Goal: Communication & Community: Answer question/provide support

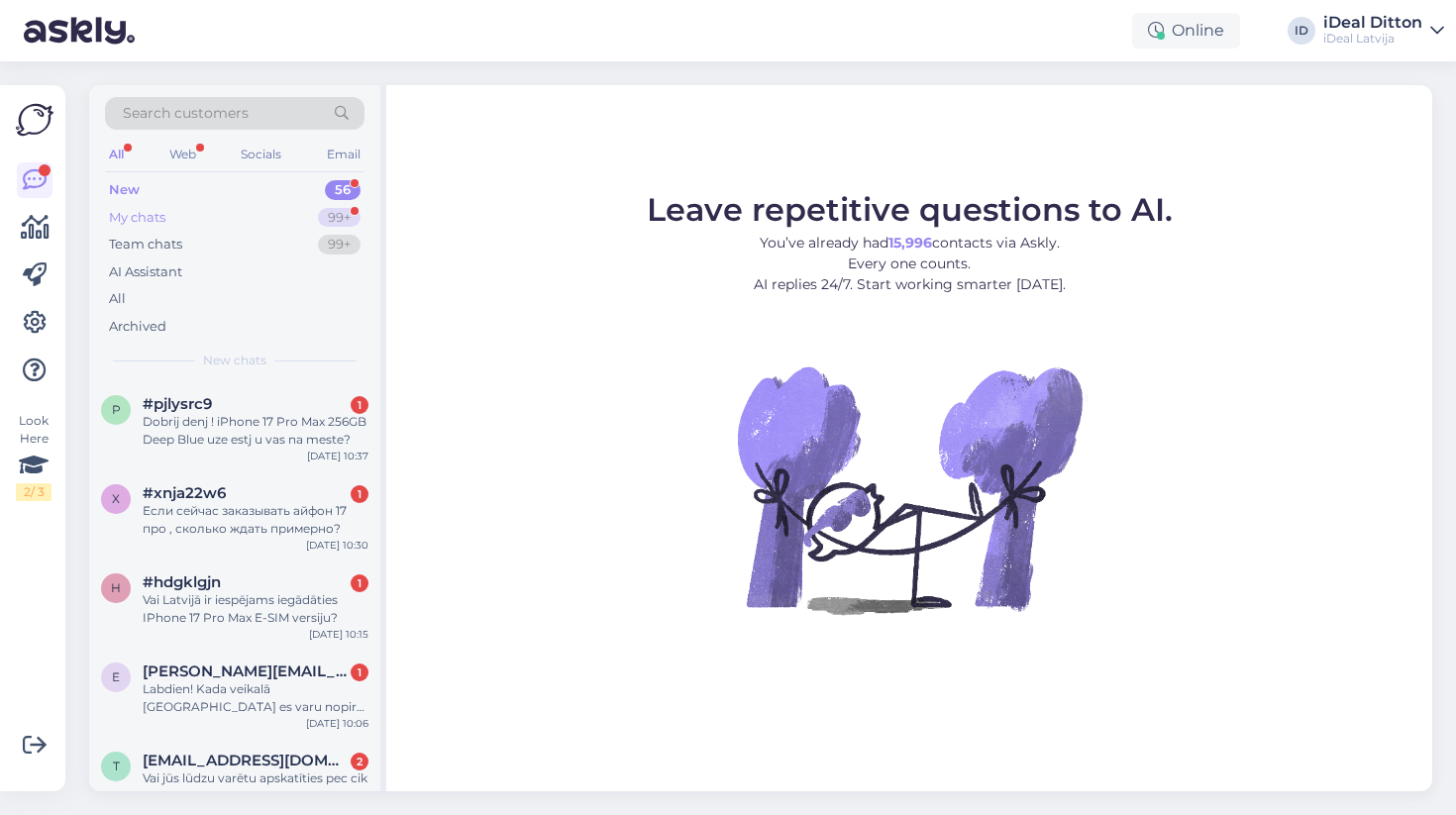
click at [324, 217] on div "99+" at bounding box center [339, 218] width 43 height 20
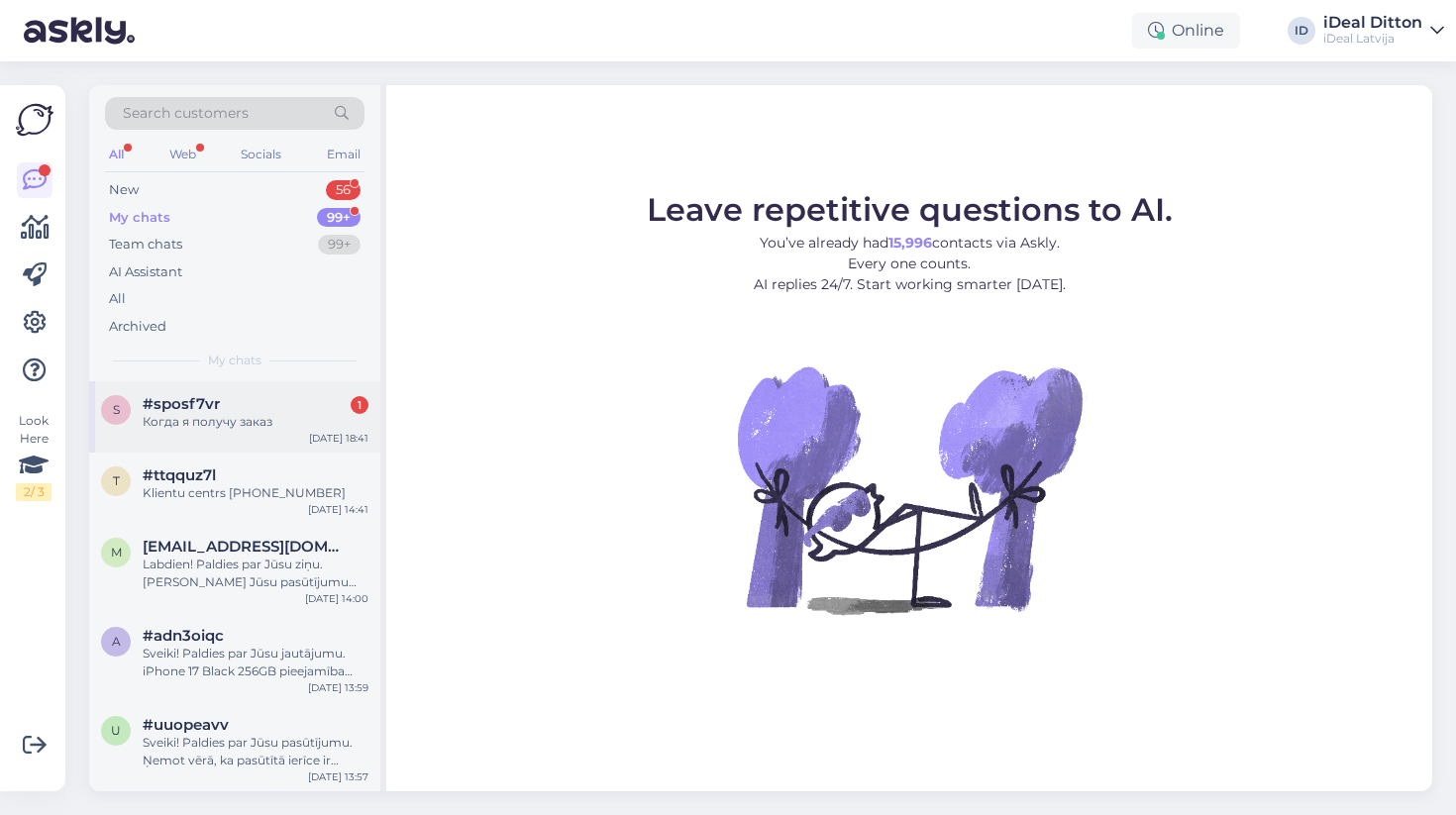
click at [282, 429] on div "s #sposf7vr 1 Когда я получу заказ [DATE] 18:41" at bounding box center [235, 416] width 292 height 71
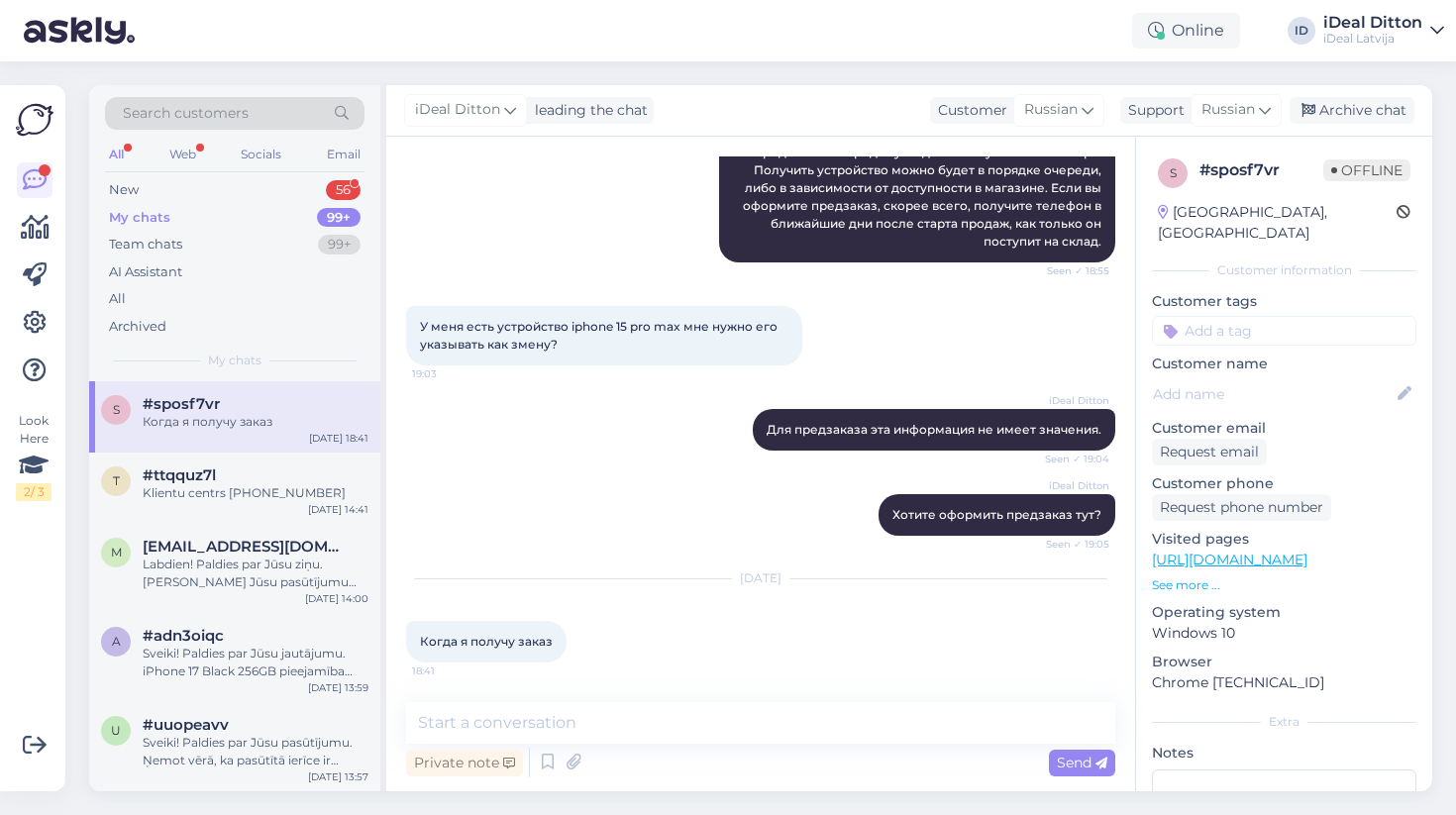
scroll to position [269, 0]
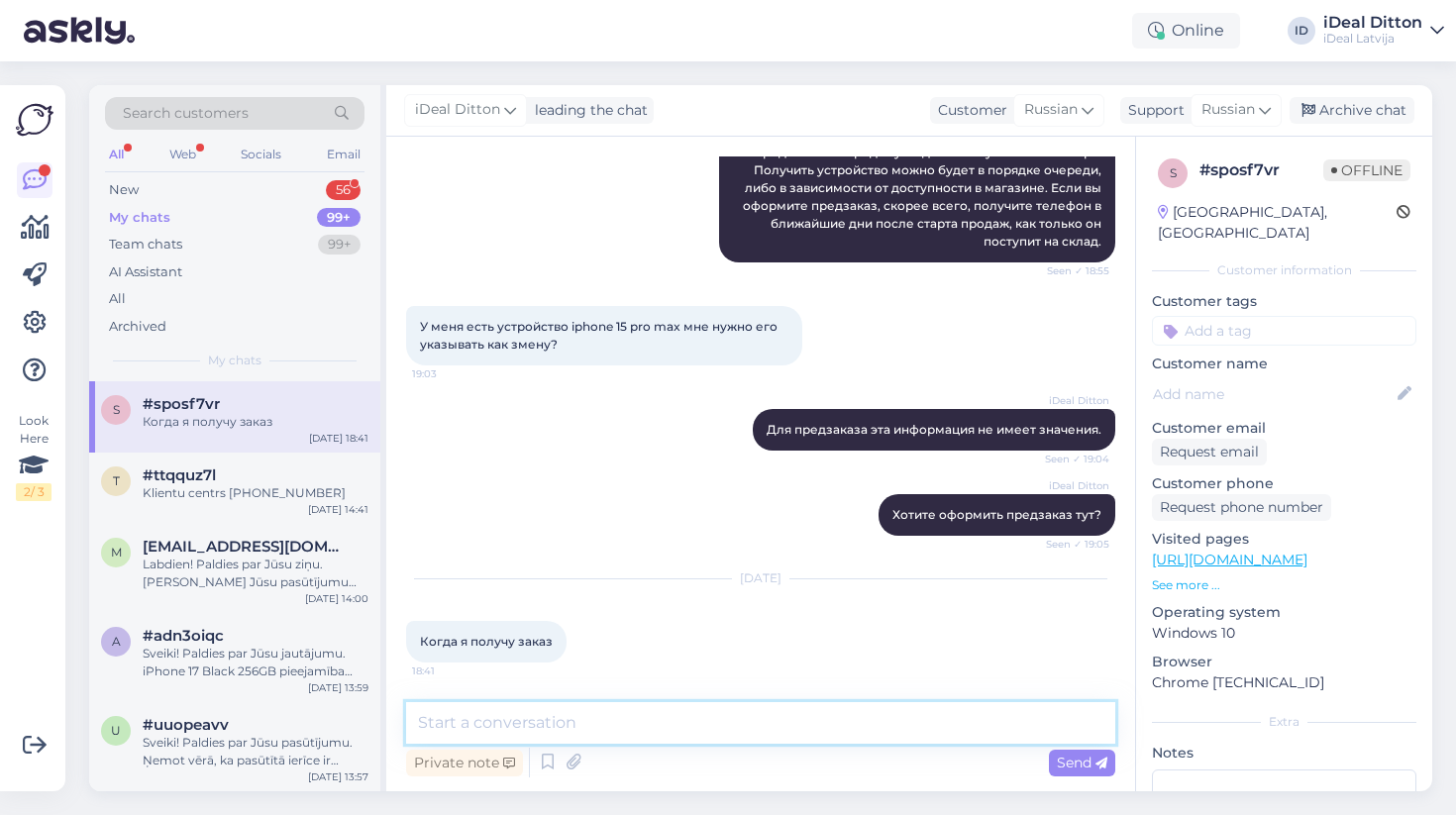
click at [583, 721] on textarea at bounding box center [761, 723] width 709 height 42
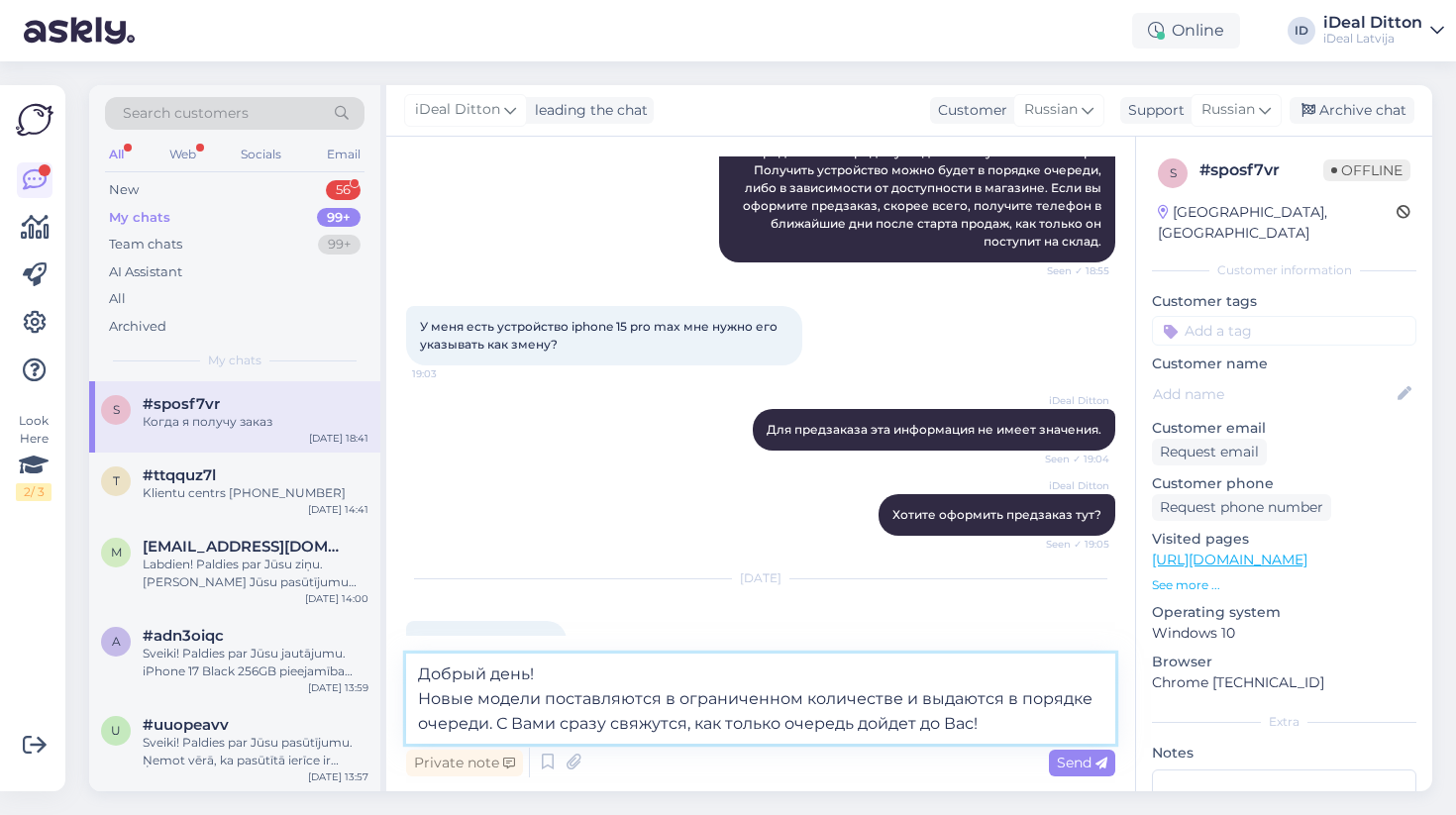
drag, startPoint x: 420, startPoint y: 698, endPoint x: 974, endPoint y: 759, distance: 557.3
click at [974, 759] on div "Добрый день! Новые модели поставляются в ограниченном количестве и выдаются в п…" at bounding box center [761, 718] width 709 height 128
paste textarea "лагодарим вас за заказ iPhone 17 Pro Max. В настоящее время количество товара о…"
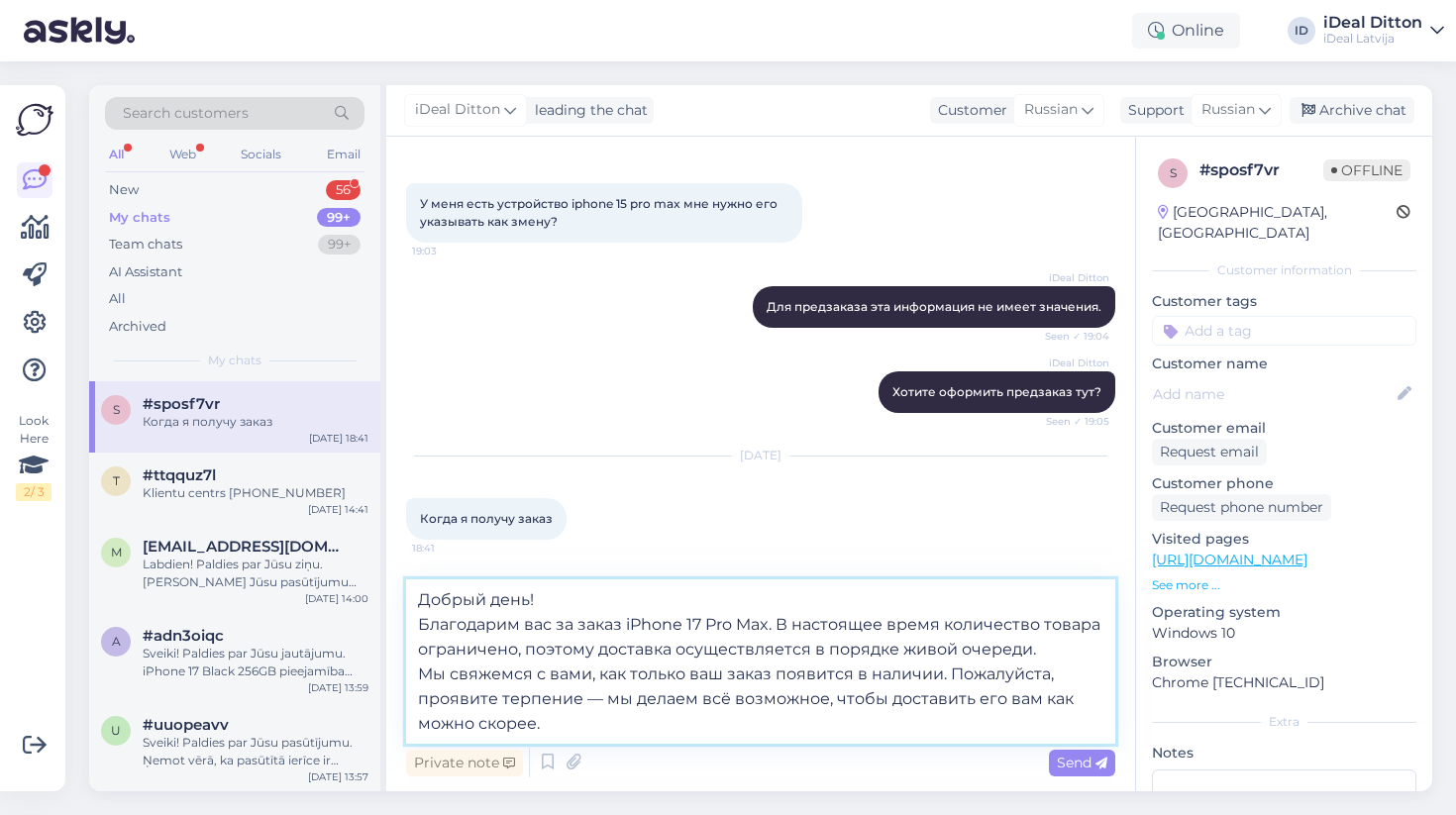
scroll to position [392, 0]
drag, startPoint x: 780, startPoint y: 623, endPoint x: 390, endPoint y: 625, distance: 390.0
click at [389, 625] on div "Chat started [DATE] Здравствуйте. Если я сейчас закажу и оплачу iphone 17 Pro M…" at bounding box center [761, 464] width 749 height 655
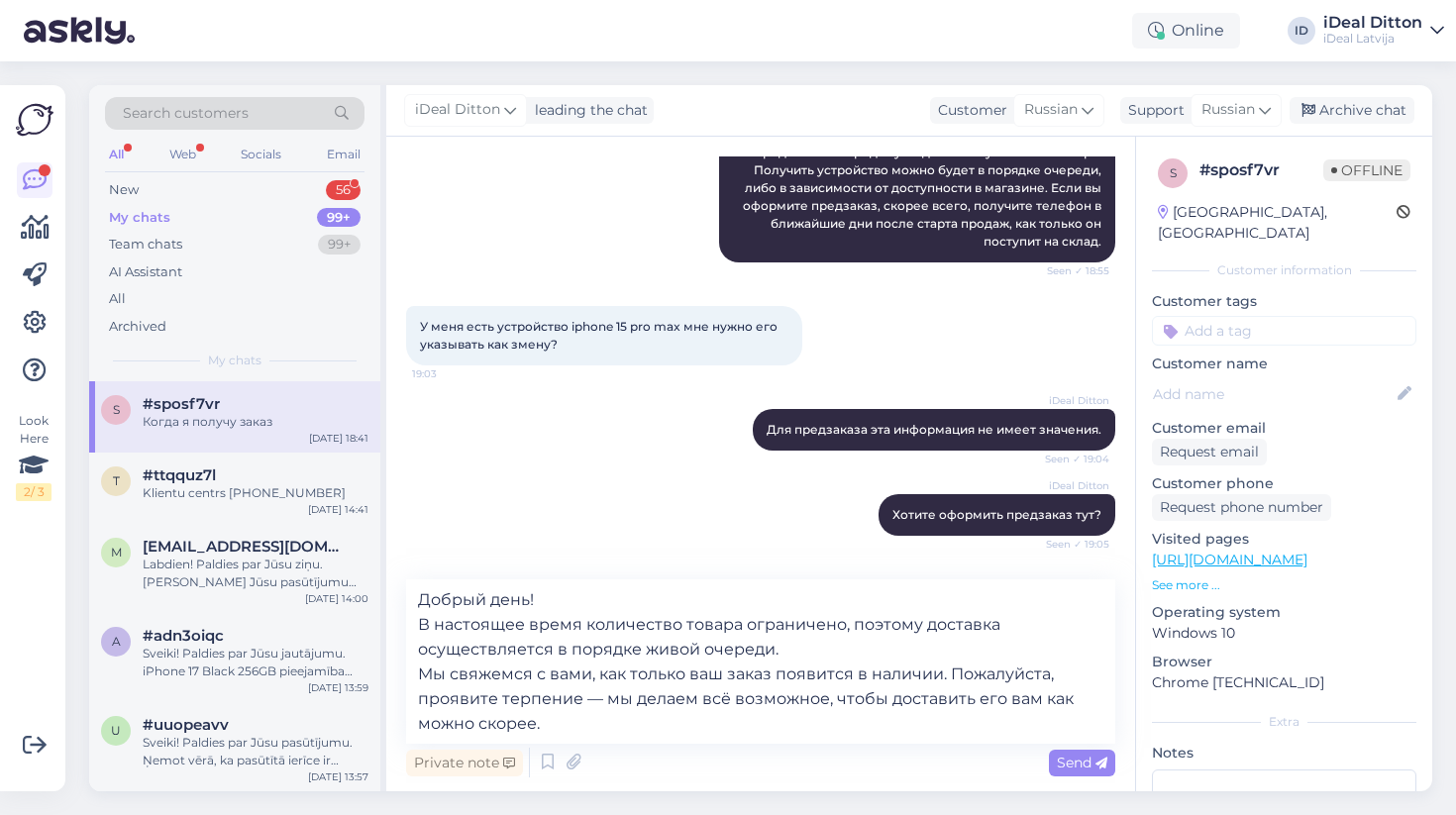
click at [657, 554] on div "iDeal Ditton Хотите оформить предзаказ тут? Seen ✓ 19:05" at bounding box center [761, 514] width 709 height 85
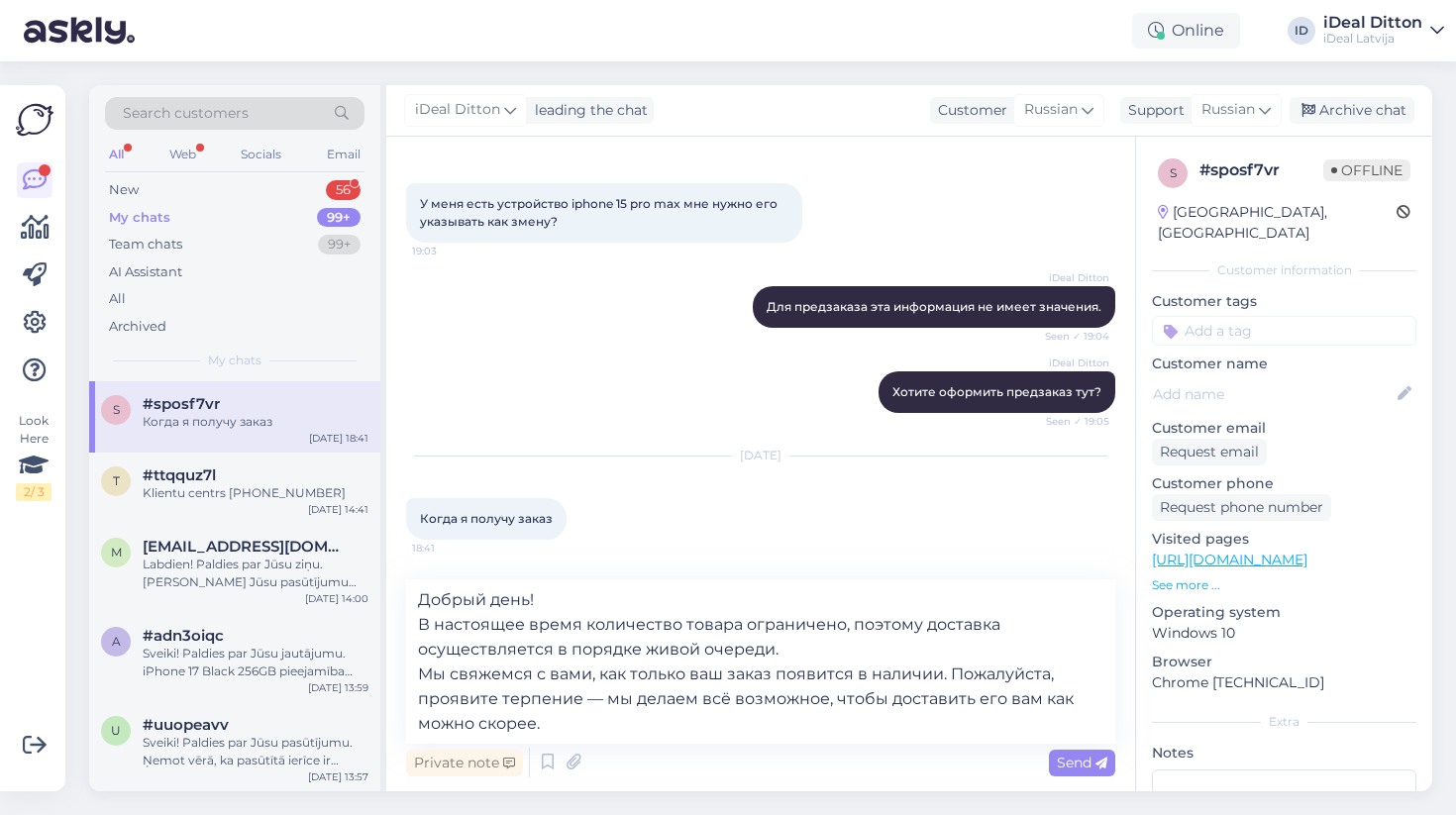
scroll to position [392, 0]
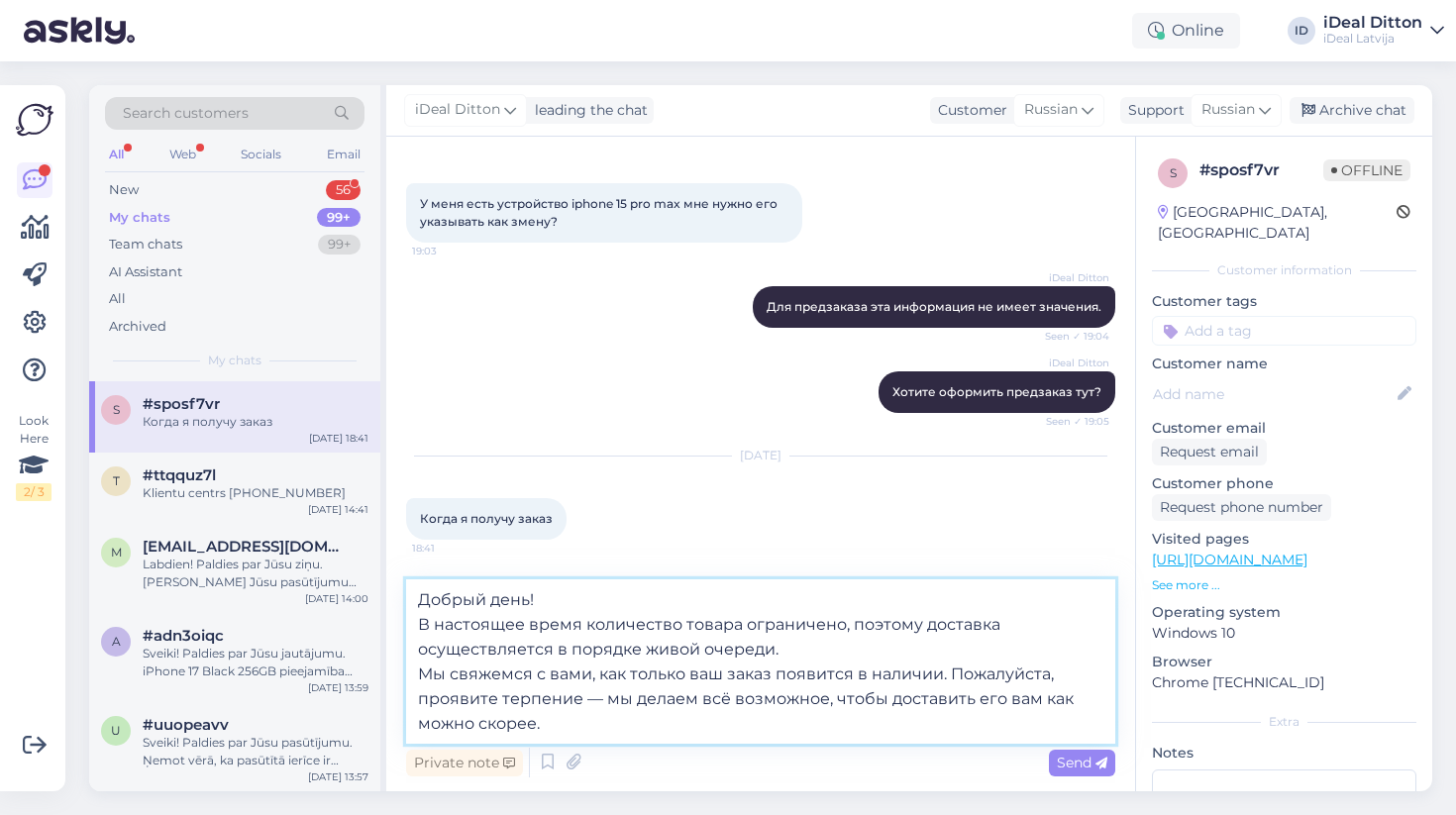
click at [599, 702] on textarea "Добрый день! В настоящее время количество товара ограничено, поэтому доставка о…" at bounding box center [761, 661] width 709 height 165
click at [586, 704] on textarea "Добрый день! В настоящее время количество товара ограничено, поэтому доставка о…" at bounding box center [761, 661] width 709 height 165
type textarea "Добрый день! В настоящее время количество товара ограничено, поэтому доставка о…"
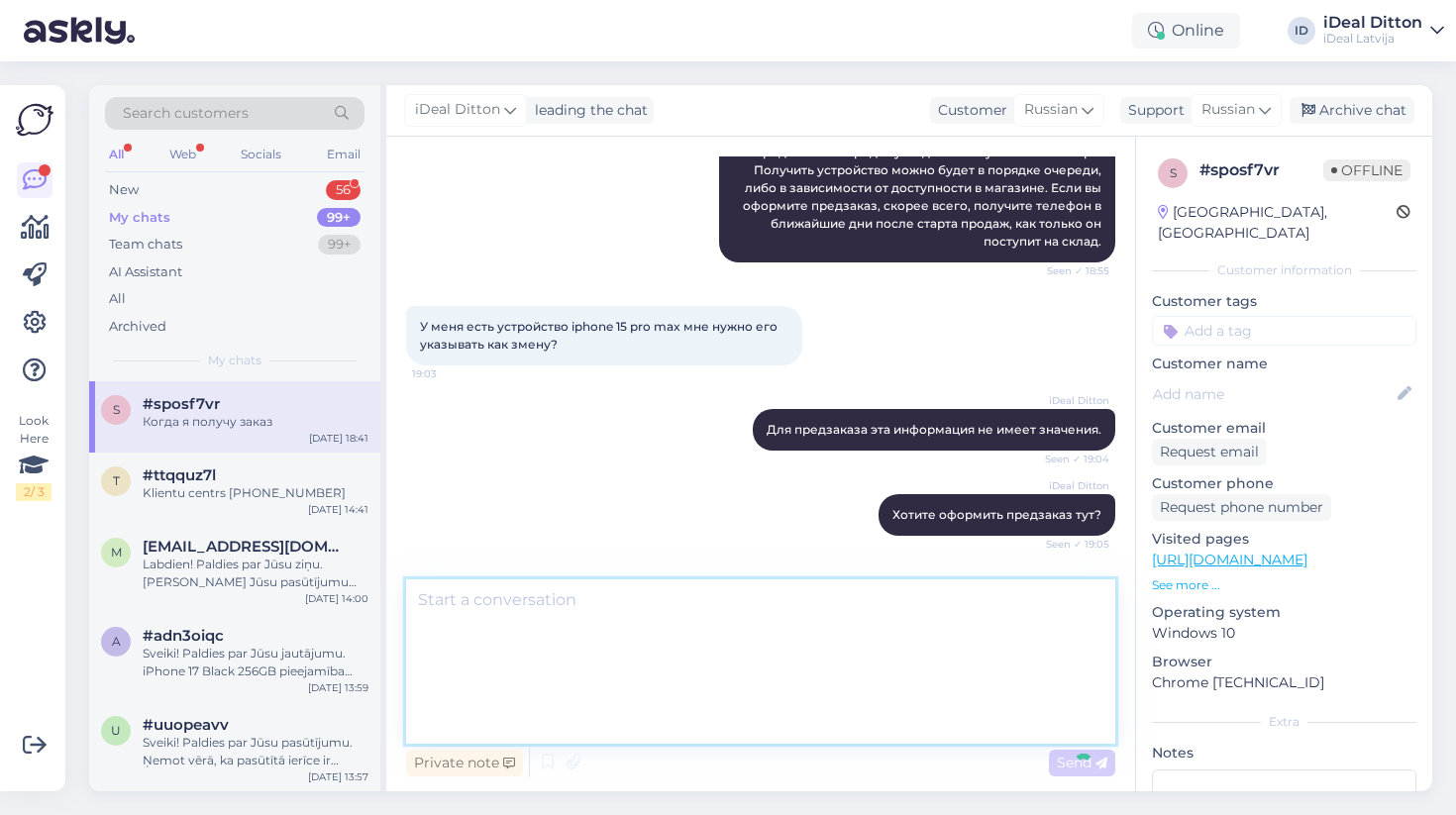
scroll to position [520, 0]
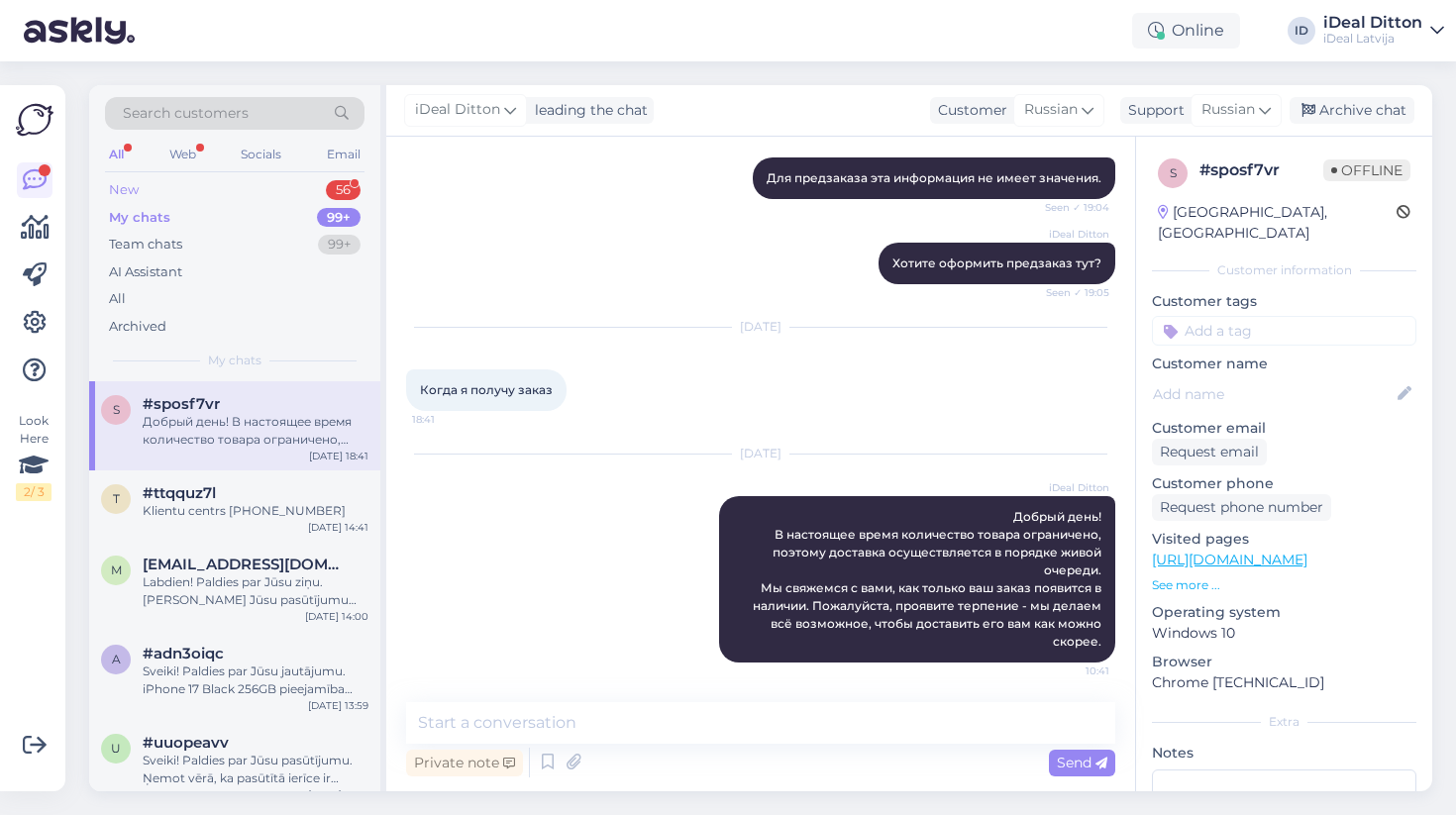
click at [332, 189] on div "56" at bounding box center [343, 191] width 35 height 20
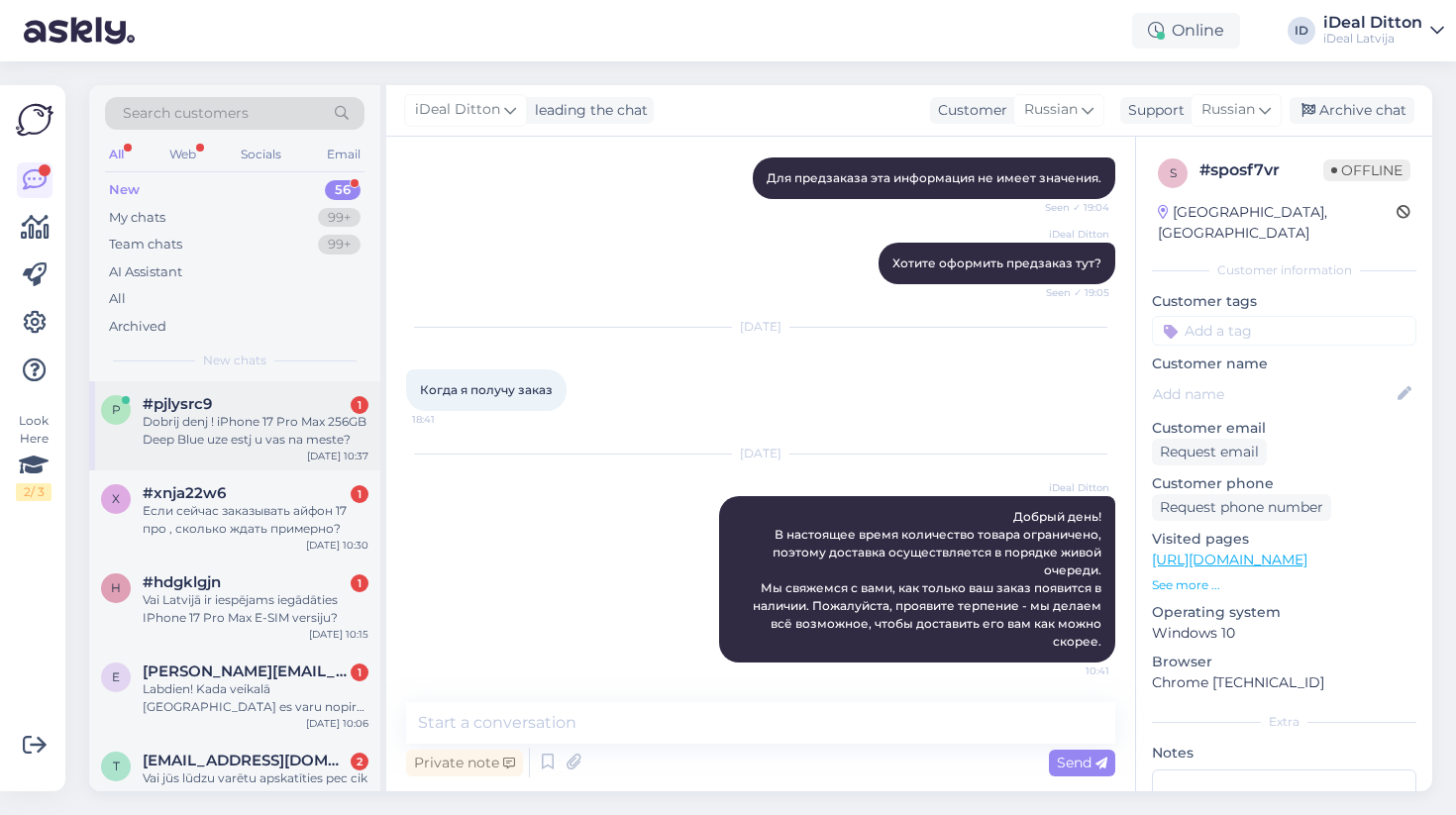
click at [273, 409] on div "#pjlysrc9 1" at bounding box center [256, 405] width 226 height 18
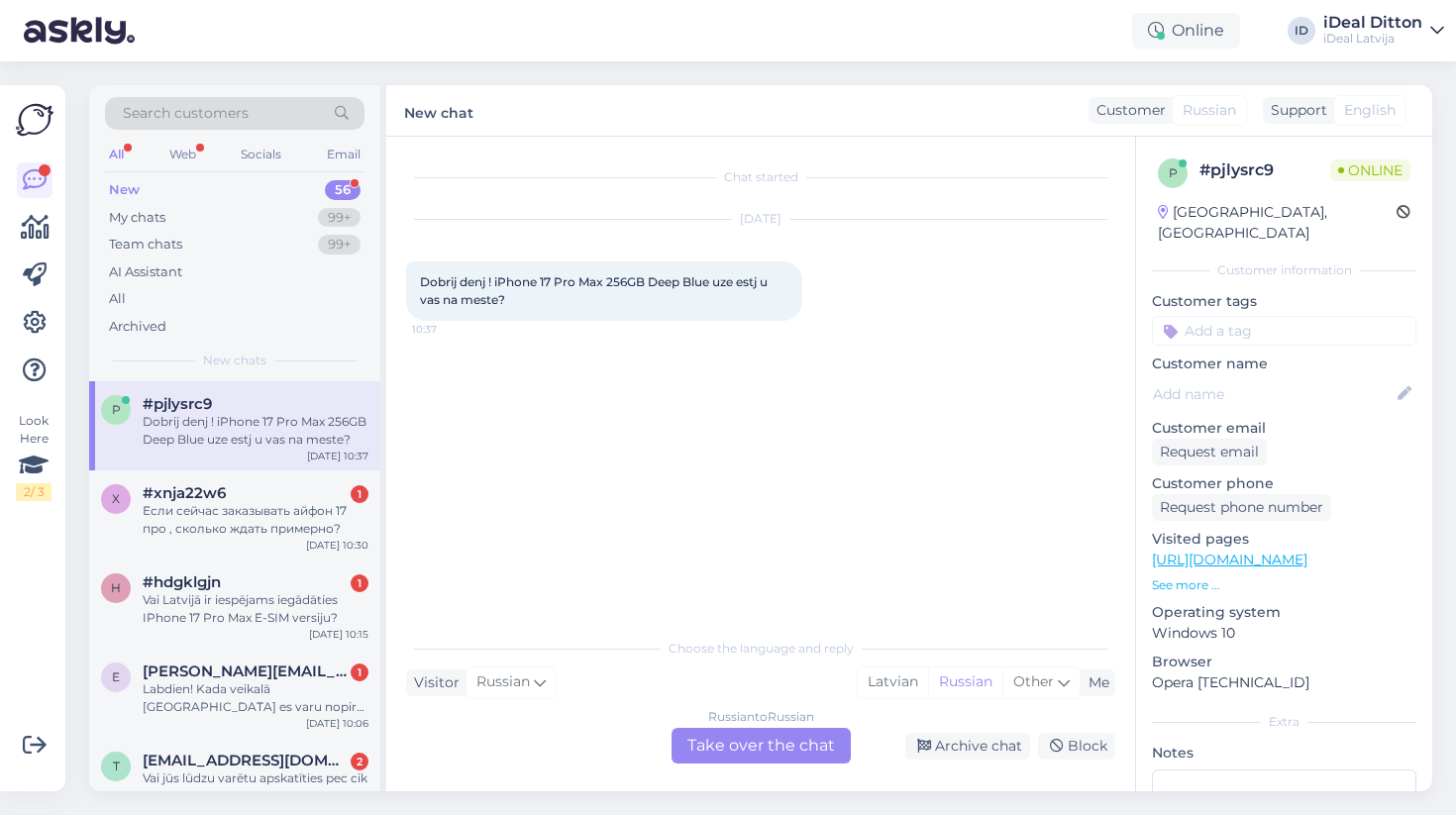
scroll to position [0, 0]
click at [765, 735] on div "Russian to Russian Take over the chat" at bounding box center [762, 746] width 180 height 36
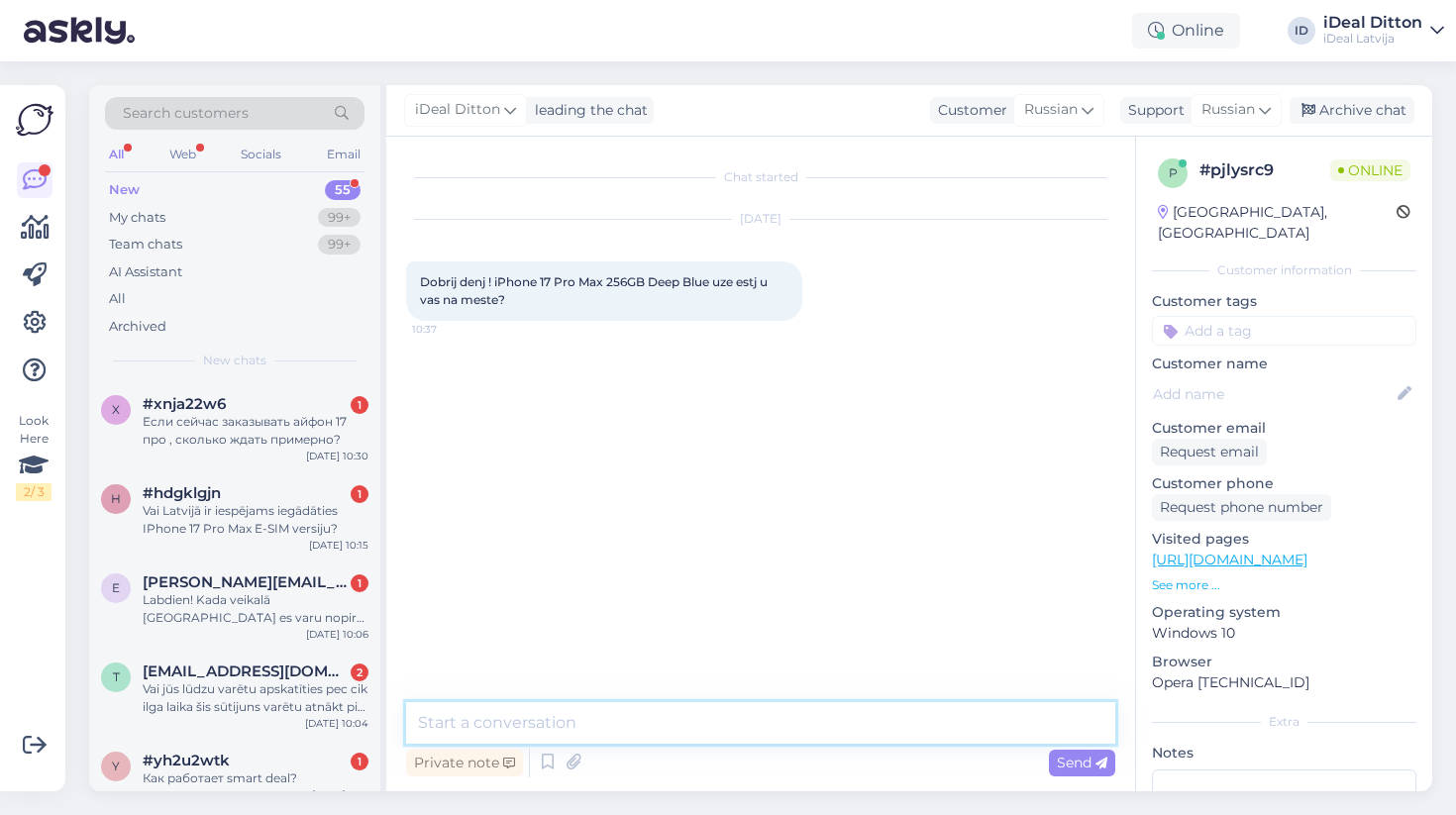
click at [672, 710] on textarea at bounding box center [761, 723] width 709 height 42
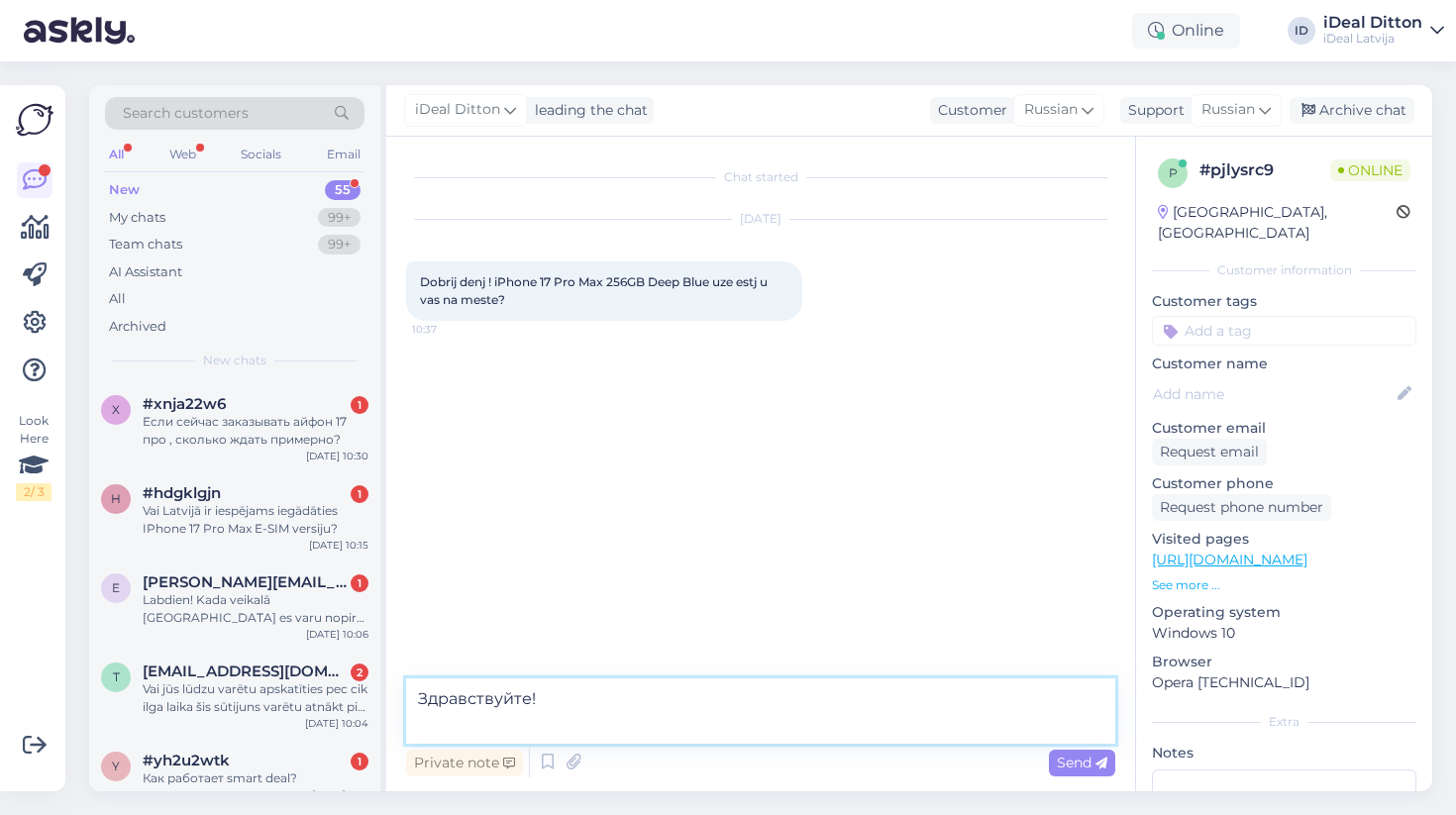
paste textarea "Благодарим вас за заказ iPhone 17 Pro Max. В настоящее время количество товара …"
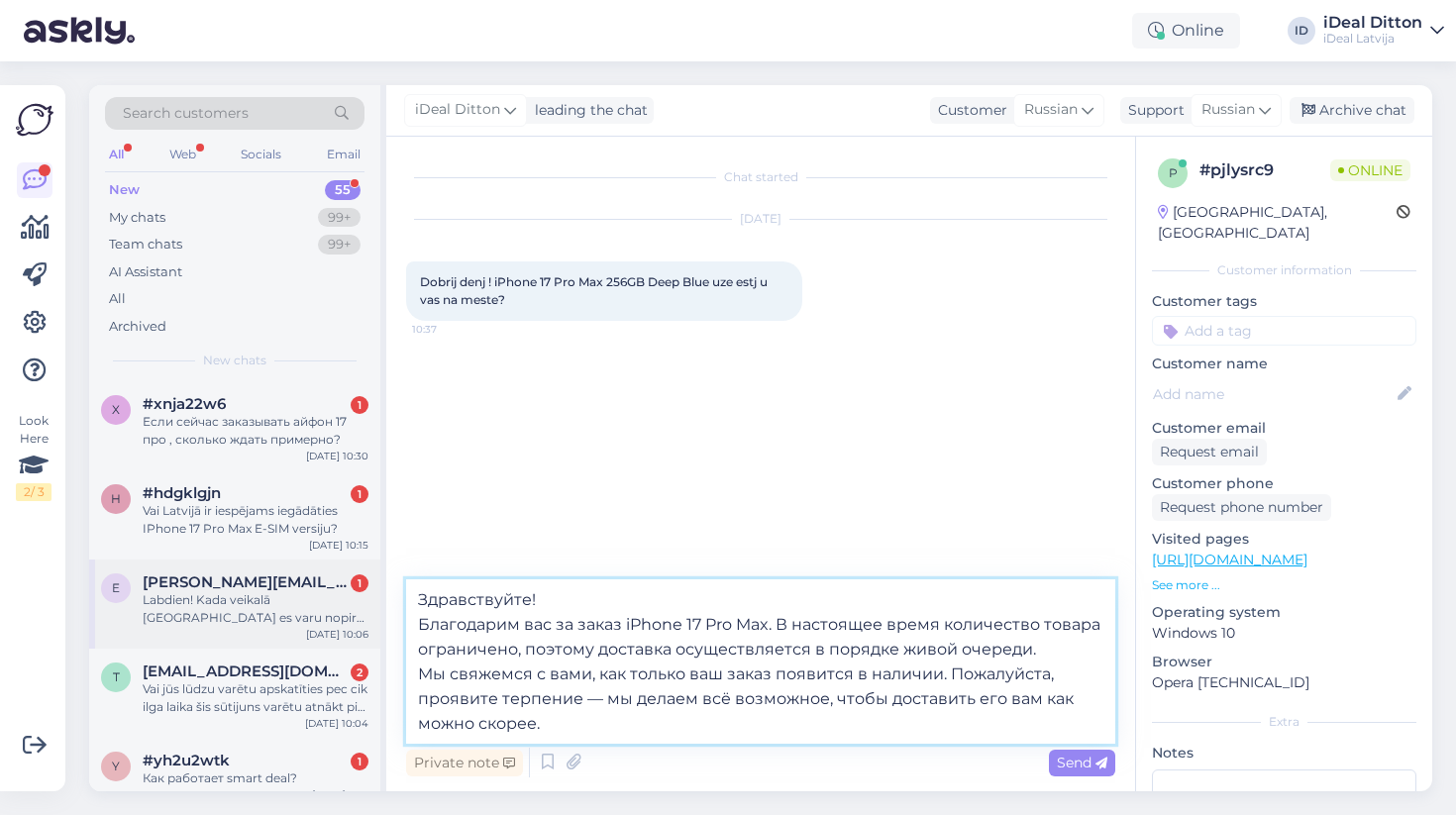
drag, startPoint x: 781, startPoint y: 629, endPoint x: 356, endPoint y: 598, distance: 426.1
click at [356, 598] on div "Search customers All Web Socials Email New 55 My chats 99+ Team chats 99+ AI As…" at bounding box center [760, 437] width 1343 height 706
click at [636, 628] on textarea "Здравствуйте! Благодарим вас за заказ iPhone 17 Pro Max. В настоящее время коли…" at bounding box center [761, 661] width 709 height 165
drag, startPoint x: 781, startPoint y: 623, endPoint x: 365, endPoint y: 625, distance: 416.0
click at [365, 625] on div "Search customers All Web Socials Email New 55 My chats 99+ Team chats 99+ AI As…" at bounding box center [760, 437] width 1343 height 706
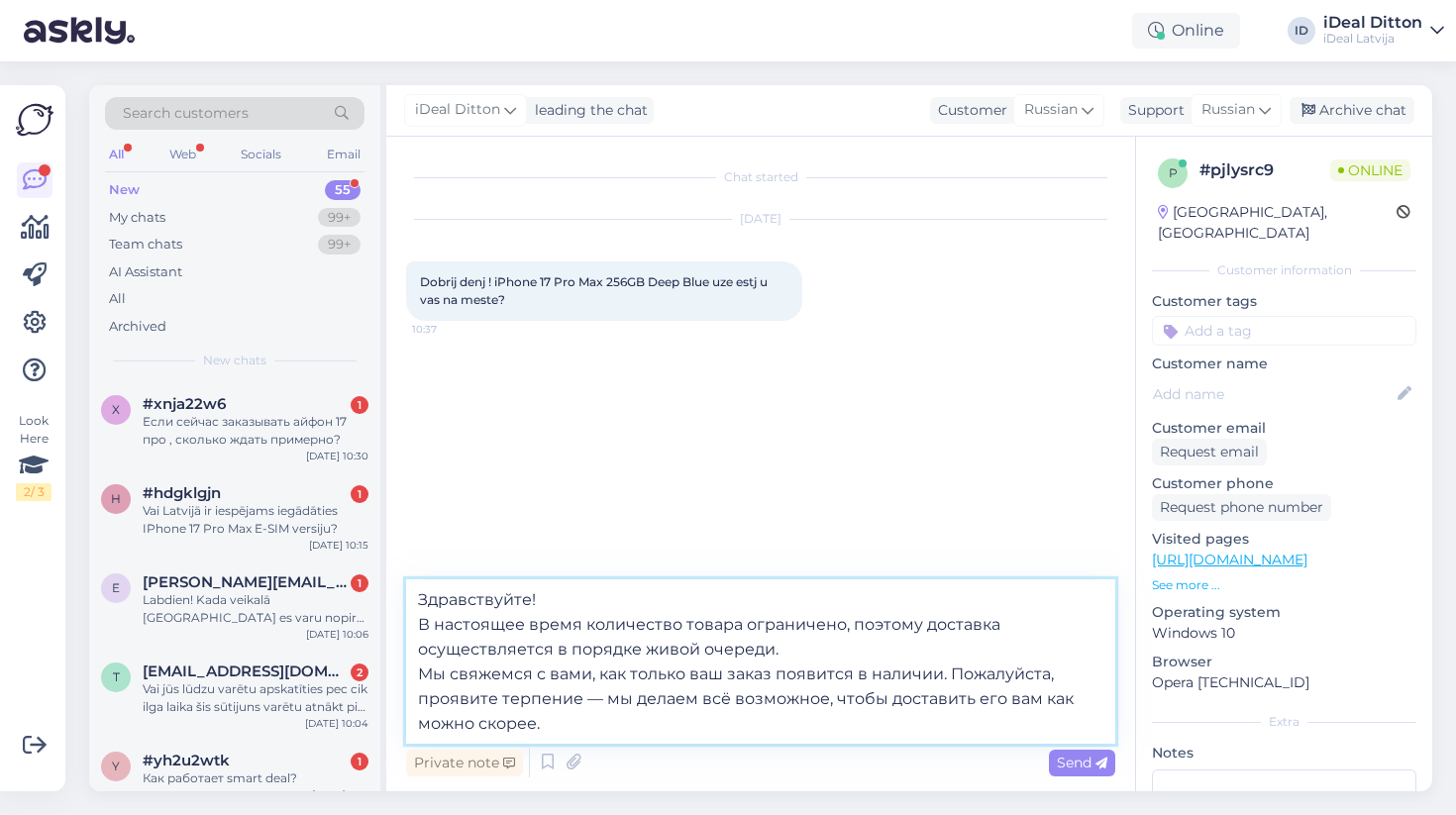
click at [668, 666] on textarea "Здравствуйте! В настоящее время количество товара ограничено, поэтому доставка …" at bounding box center [761, 661] width 709 height 165
click at [774, 650] on textarea "Здравствуйте! В настоящее время количество товара ограничено, поэтому доставка …" at bounding box center [761, 661] width 709 height 165
drag, startPoint x: 563, startPoint y: 720, endPoint x: 414, endPoint y: 679, distance: 154.5
click at [414, 679] on textarea "Здравствуйте! В настоящее время количество товара ограничено, поэтому доставка …" at bounding box center [761, 661] width 709 height 165
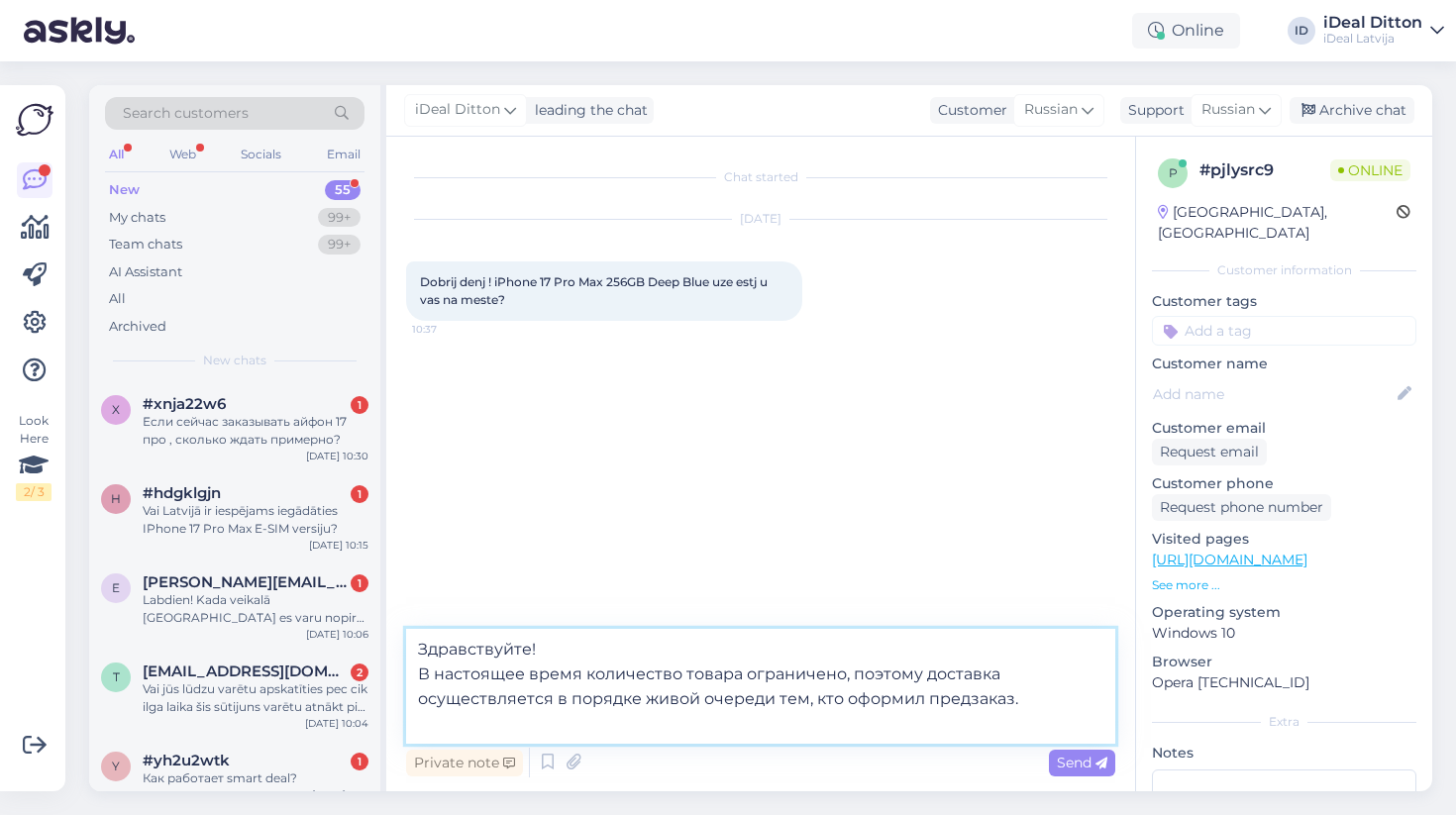
type textarea "Здравствуйте! В настоящее время количество товара ограничено, поэтому доставка …"
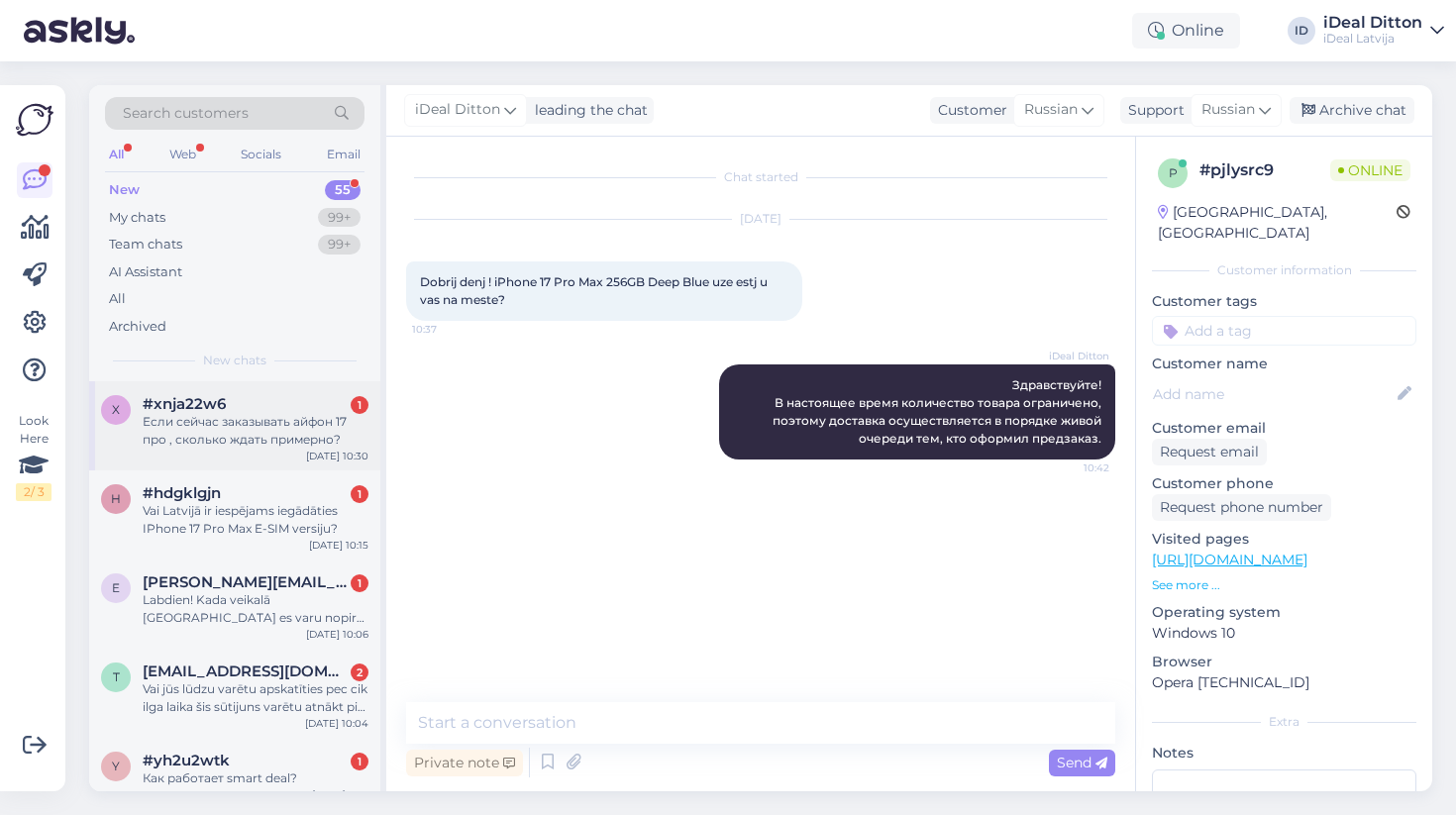
click at [286, 446] on div "x #xnja22w6 1 Если сейчас заказывать айфон 17 про , сколько ждать примерно? [DA…" at bounding box center [235, 425] width 292 height 89
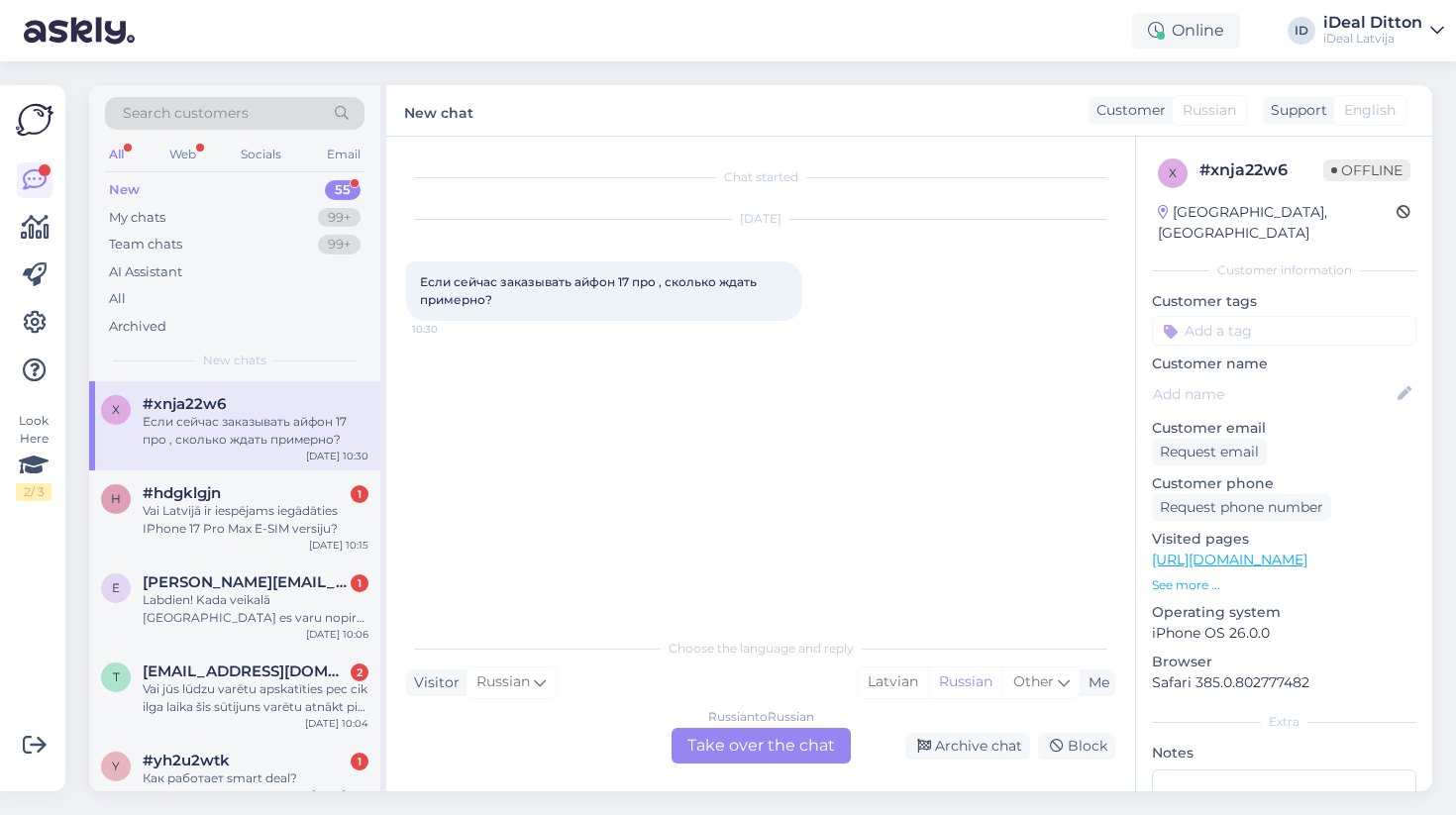
click at [768, 743] on div "Russian to Russian Take over the chat" at bounding box center [762, 746] width 180 height 36
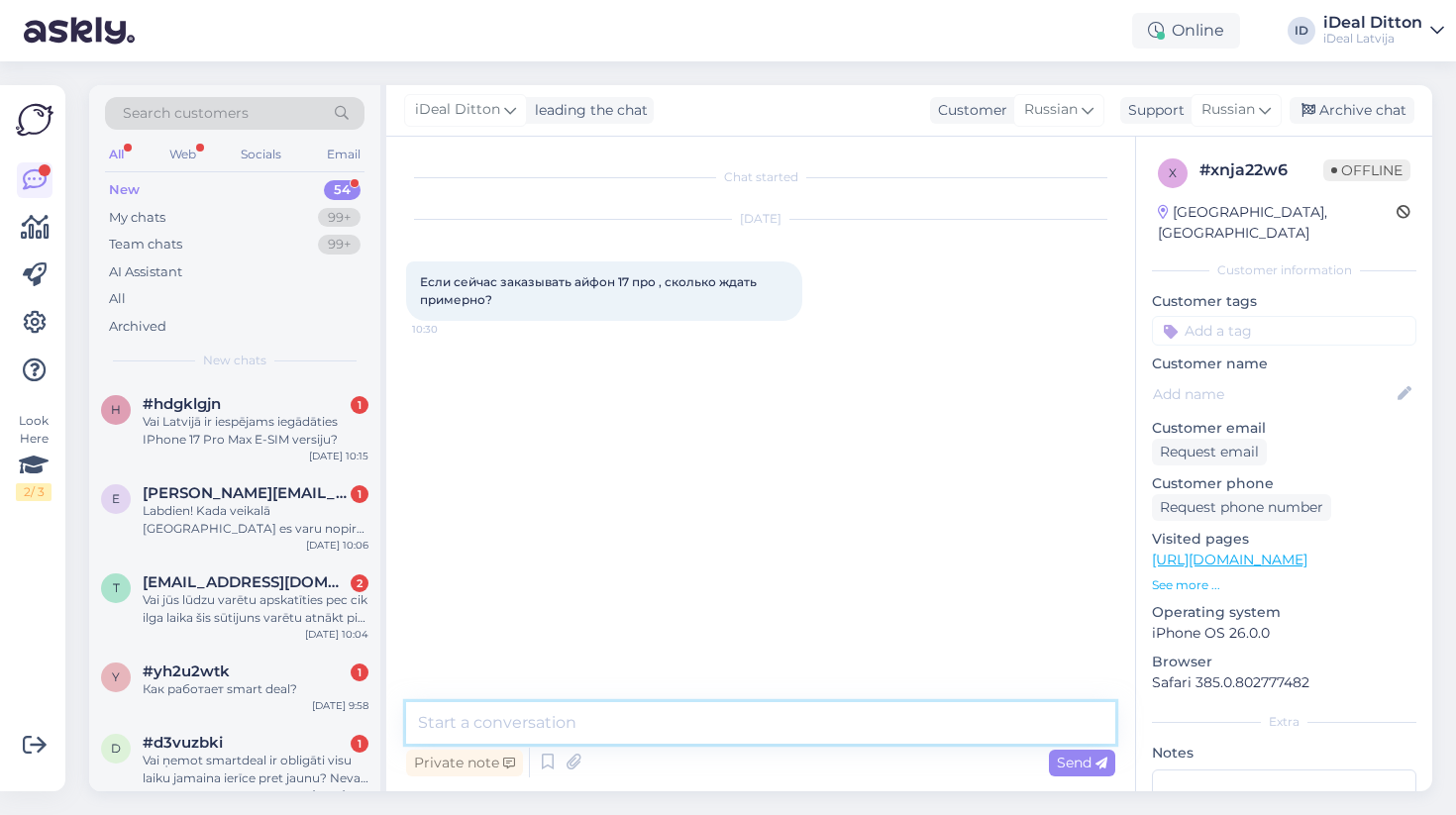
click at [650, 740] on textarea at bounding box center [761, 723] width 709 height 42
paste textarea "Здравствуйте! В настоящее время количество товара ограничено, поэтому доставка …"
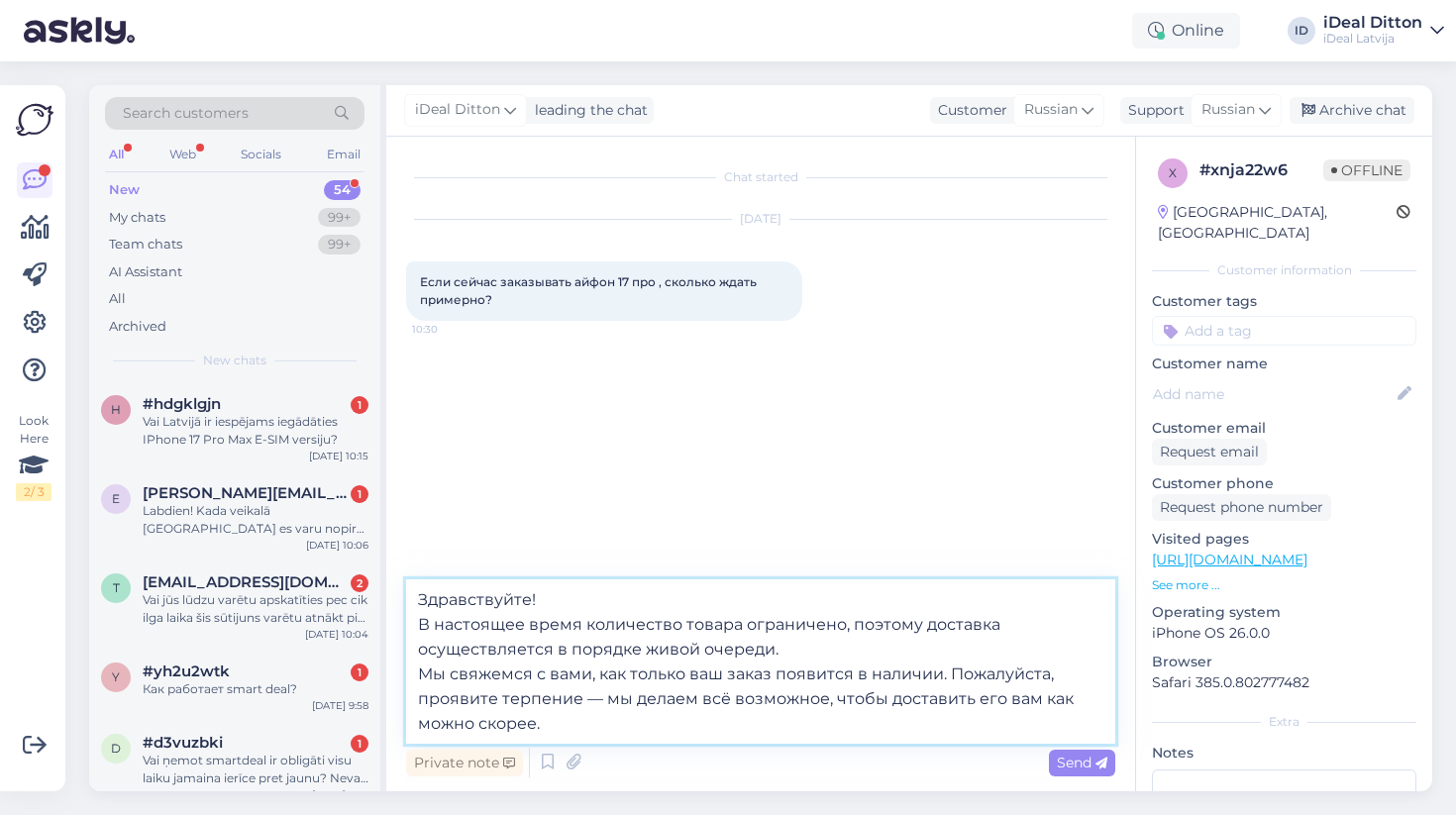
drag, startPoint x: 422, startPoint y: 674, endPoint x: 612, endPoint y: 752, distance: 205.4
click at [612, 752] on div "Здравствуйте! В настоящее время количество товара ограничено, поэтому доставка …" at bounding box center [761, 680] width 709 height 202
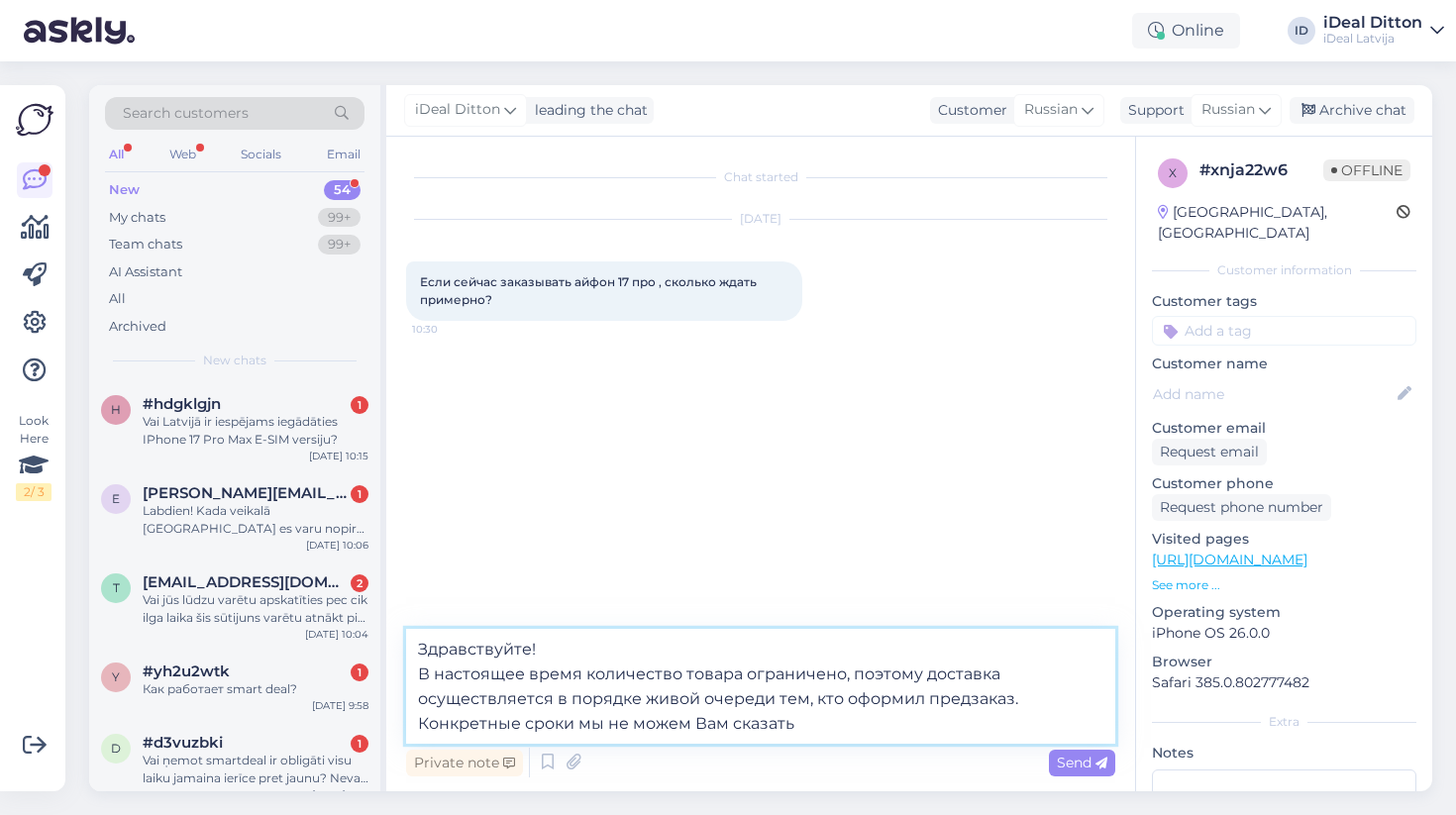
type textarea "Здравствуйте! В настоящее время количество товара ограничено, поэтому доставка …"
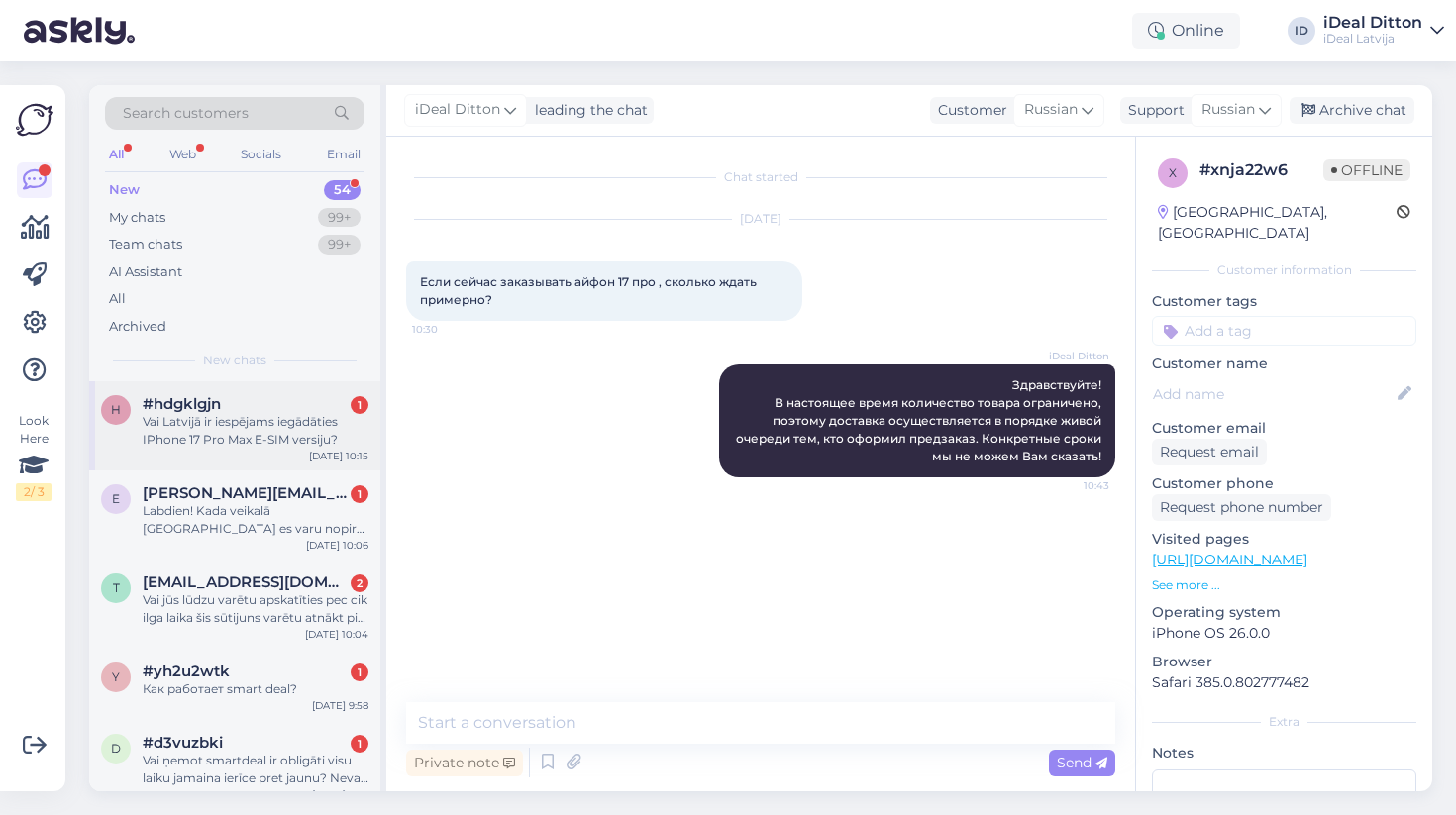
click at [289, 425] on div "Vai Latvijā ir iespējams iegādāties IPhone 17 Pro Max E-SIM versiju?" at bounding box center [256, 431] width 226 height 36
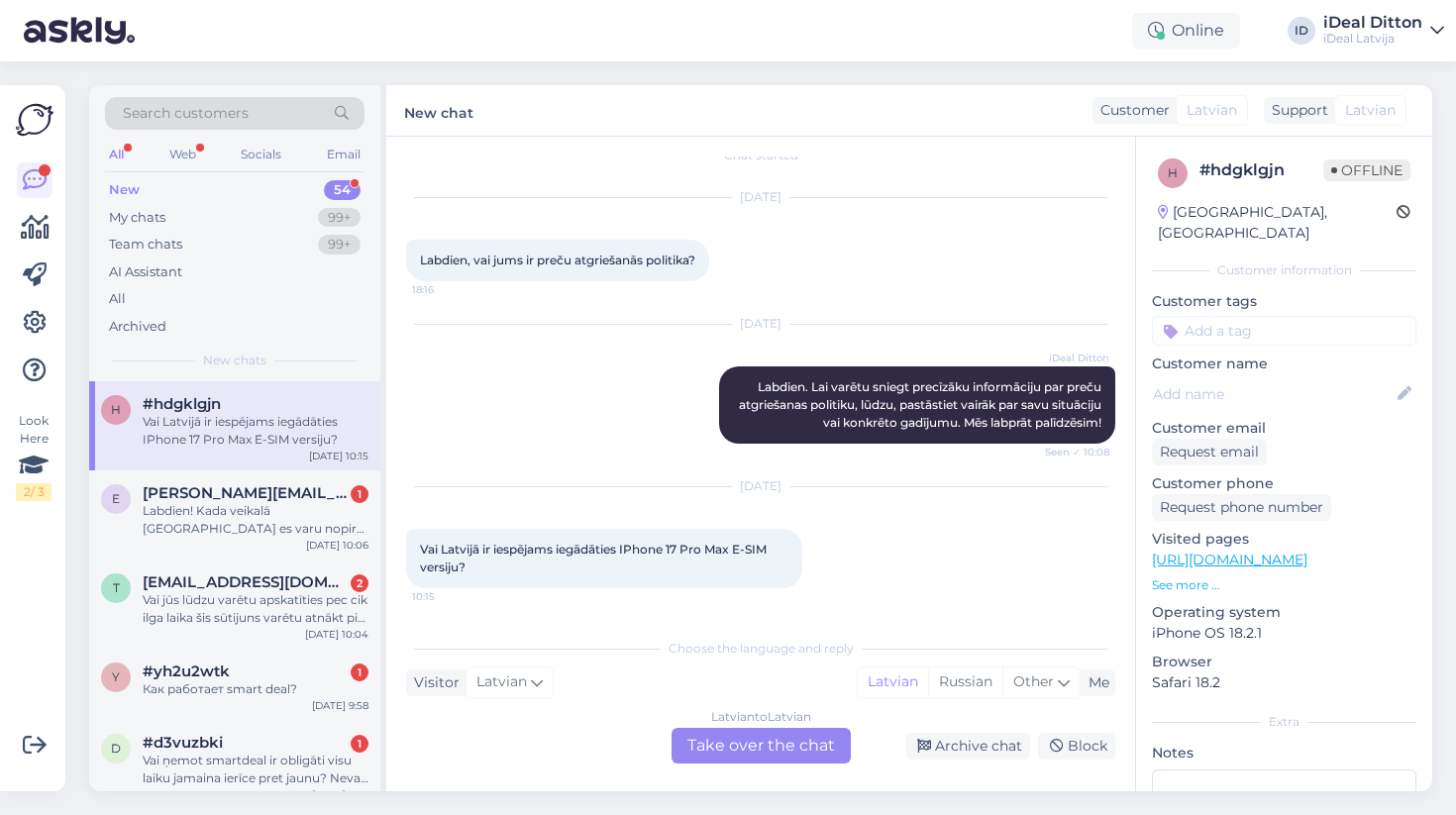
scroll to position [22, 0]
click at [772, 745] on div "Latvian to Latvian Take over the chat" at bounding box center [762, 746] width 180 height 36
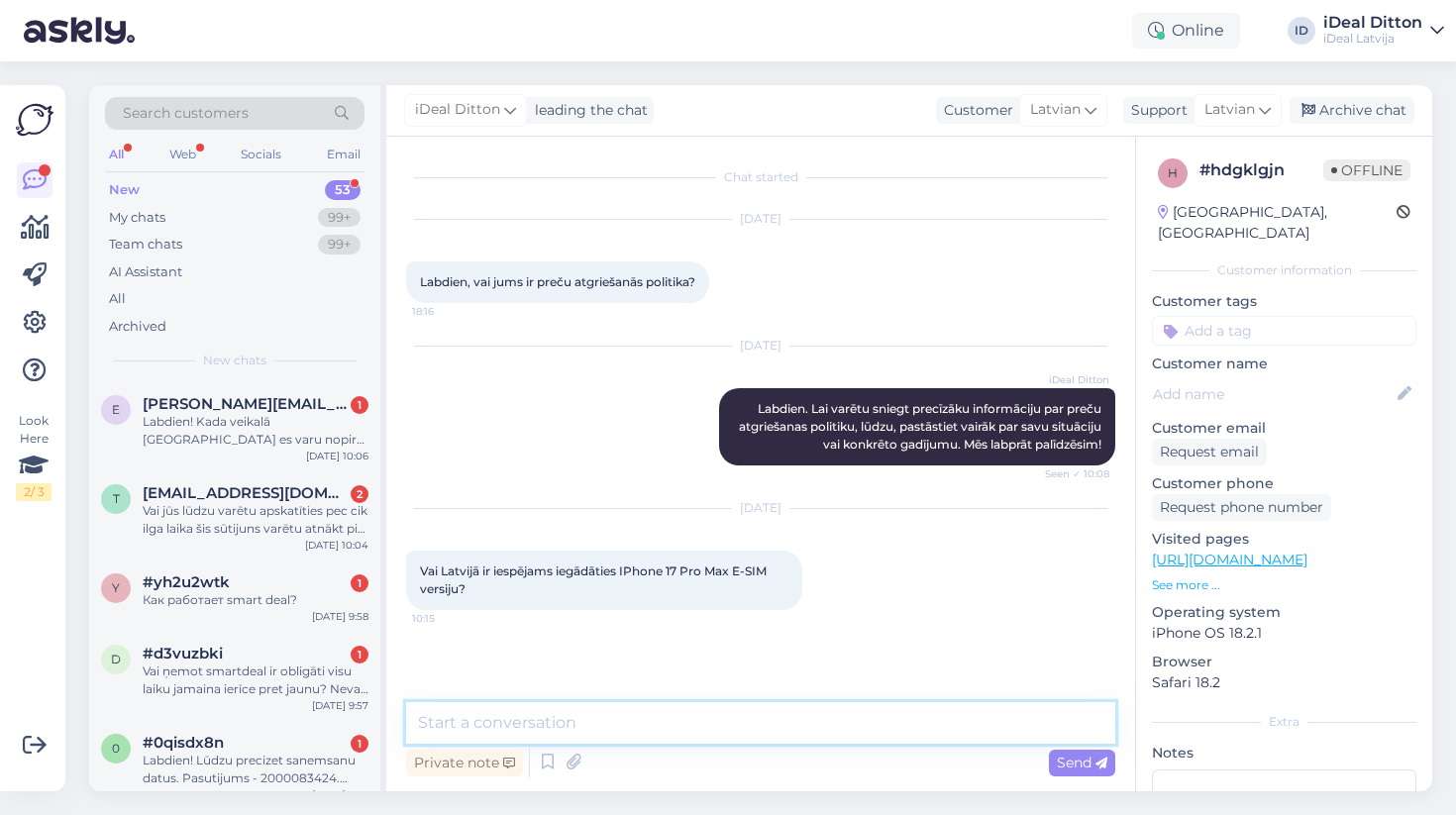
click at [678, 727] on textarea at bounding box center [761, 723] width 709 height 42
type textarea "Ы"
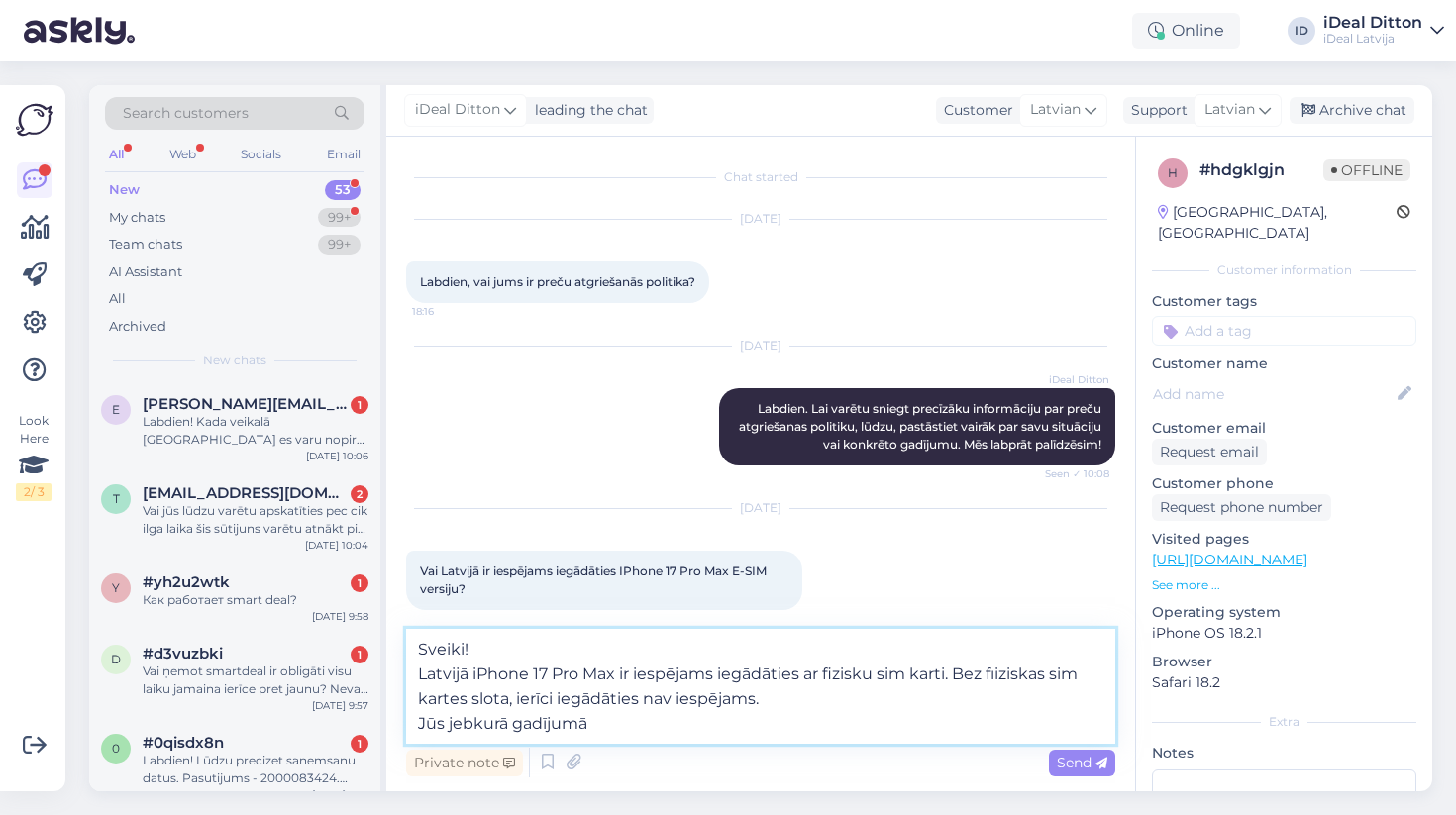
click at [448, 723] on textarea "Sveiki! Latvijā iPhone 17 Pro Max ir iespējams iegādāties ar fizisku sim karti.…" at bounding box center [761, 686] width 709 height 115
click at [636, 731] on textarea "Sveiki! Latvijā iPhone 17 Pro Max ir iespējams iegādāties ar fizisku sim karti.…" at bounding box center [761, 686] width 709 height 115
type textarea "Sveiki! Latvijā iPhone 17 Pro Max ir iespējams iegādāties ar fizisku sim karti.…"
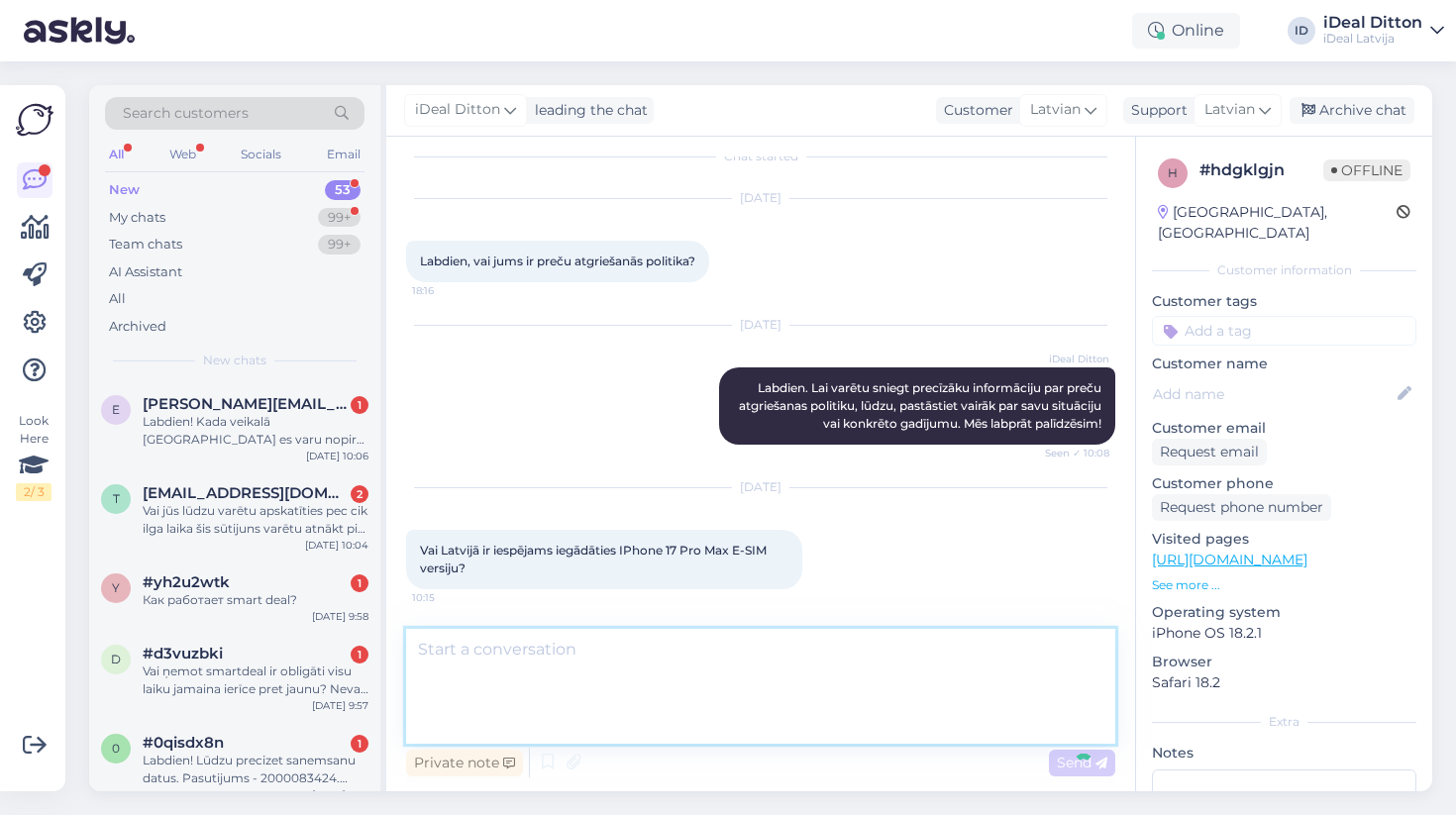
scroll to position [104, 0]
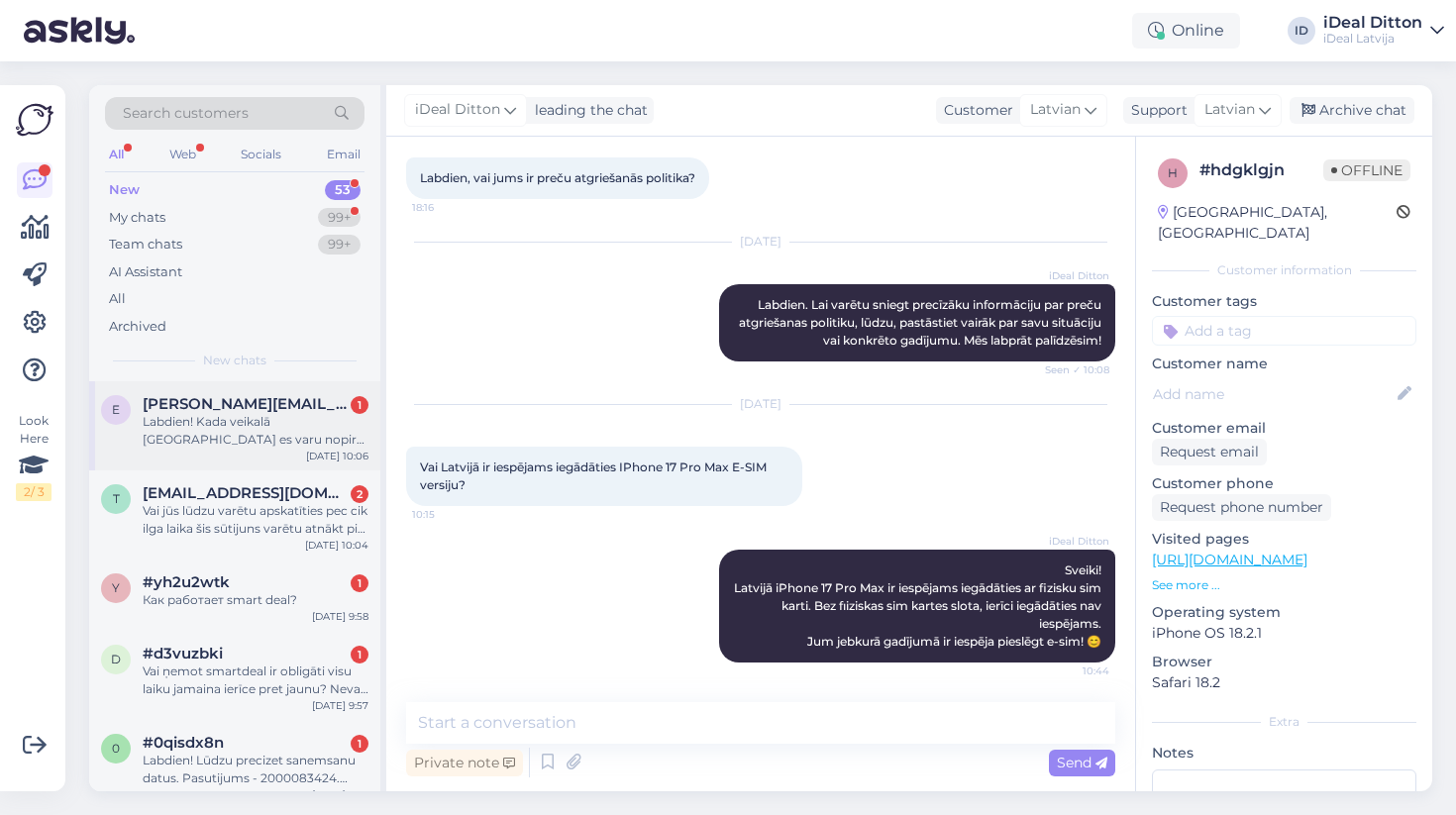
click at [283, 421] on div "Labdien! Kada veikalā [GEOGRAPHIC_DATA] es varu nopirkt iPhone 17 Pro 512 - pas…" at bounding box center [256, 431] width 226 height 36
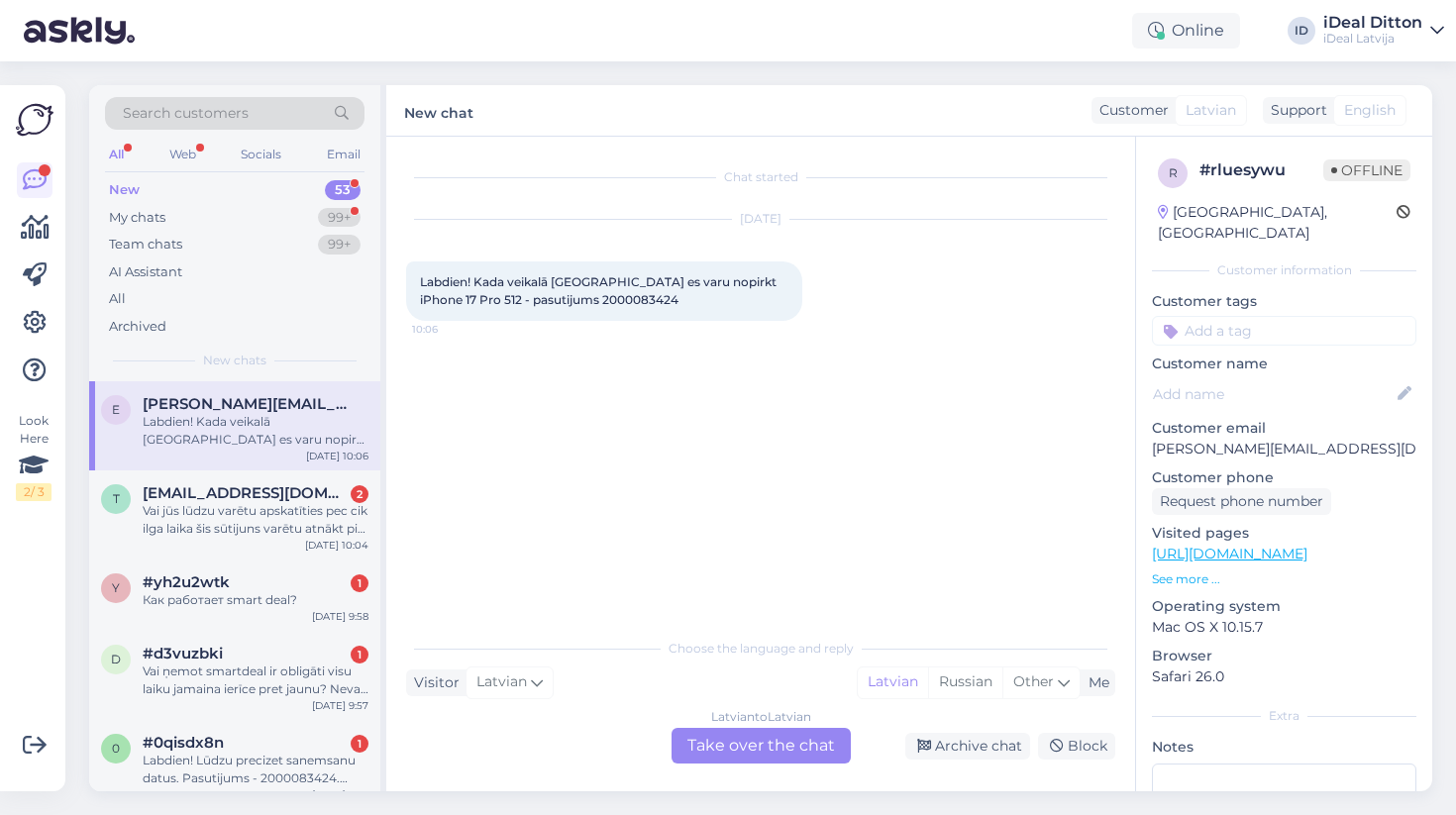
scroll to position [0, 0]
click at [336, 223] on div "99+" at bounding box center [339, 218] width 43 height 20
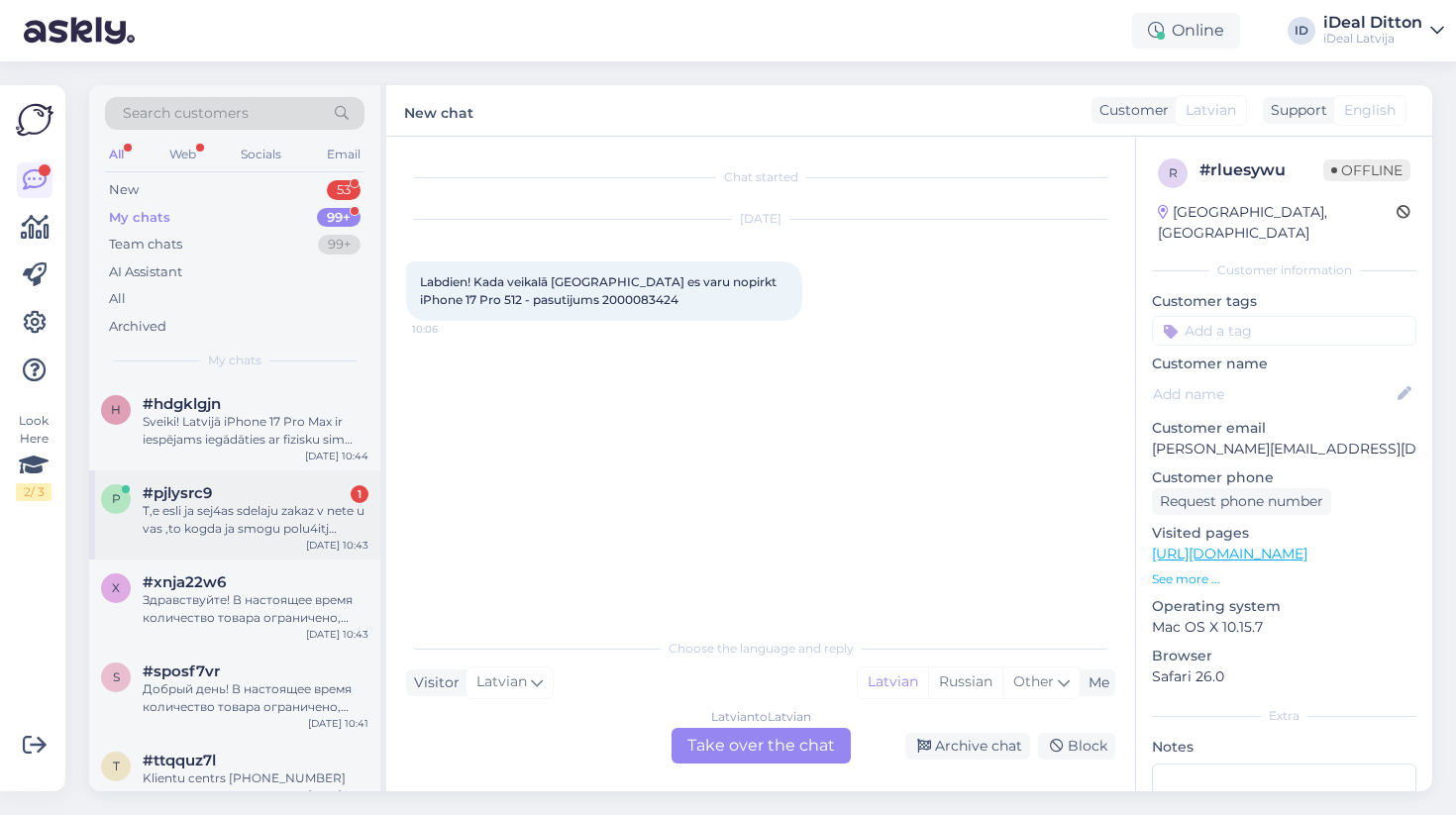
click at [270, 535] on div "p #pjlysrc9 1 T,e esli ja sej4as sdelaju zakaz v nete u vas ,to kogda ja smogu …" at bounding box center [235, 514] width 292 height 89
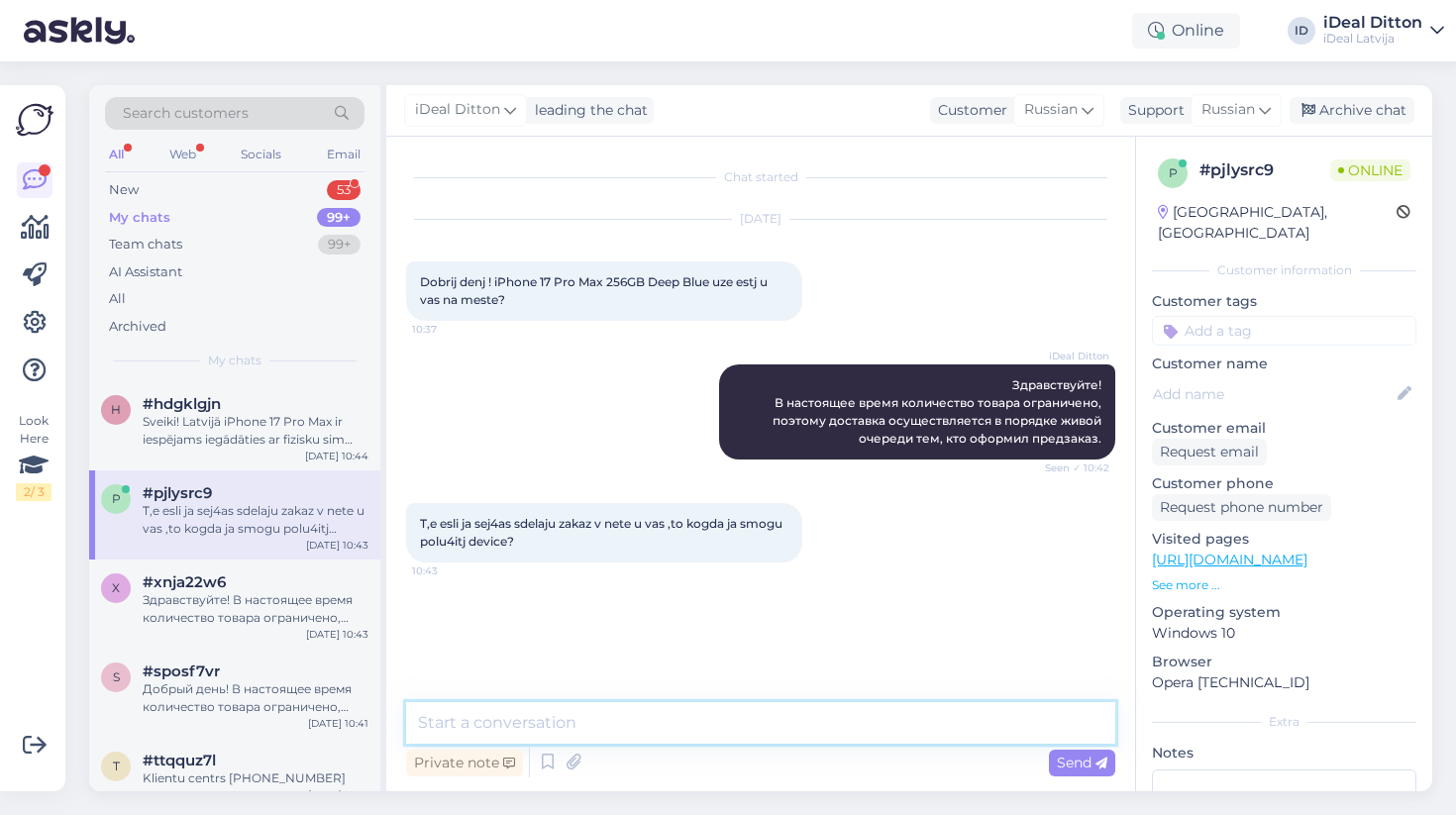
click at [592, 723] on textarea at bounding box center [761, 723] width 709 height 42
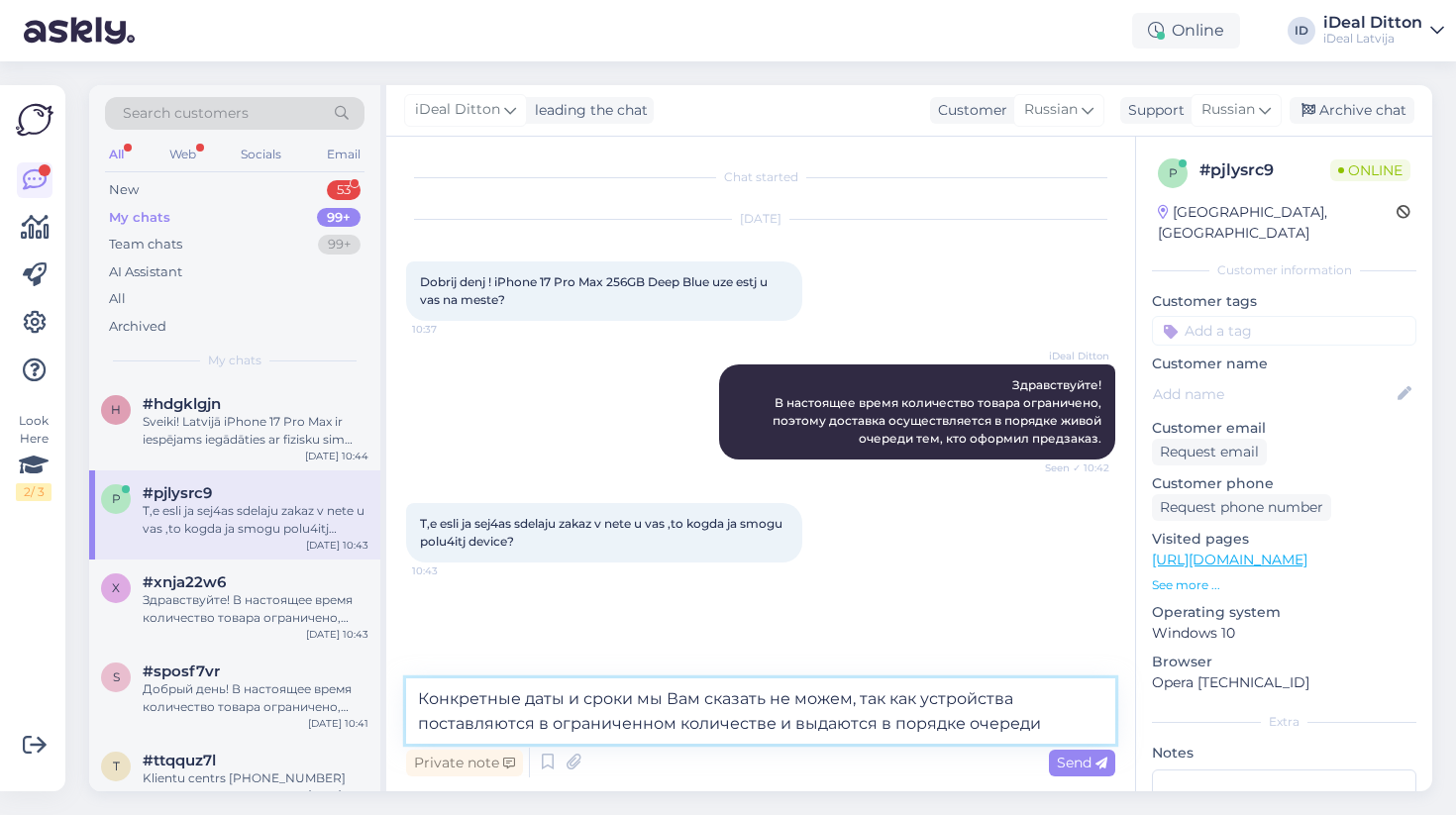
type textarea "Конкретные даты и сроки мы Вам сказать не можем, так как устройства поставляютс…"
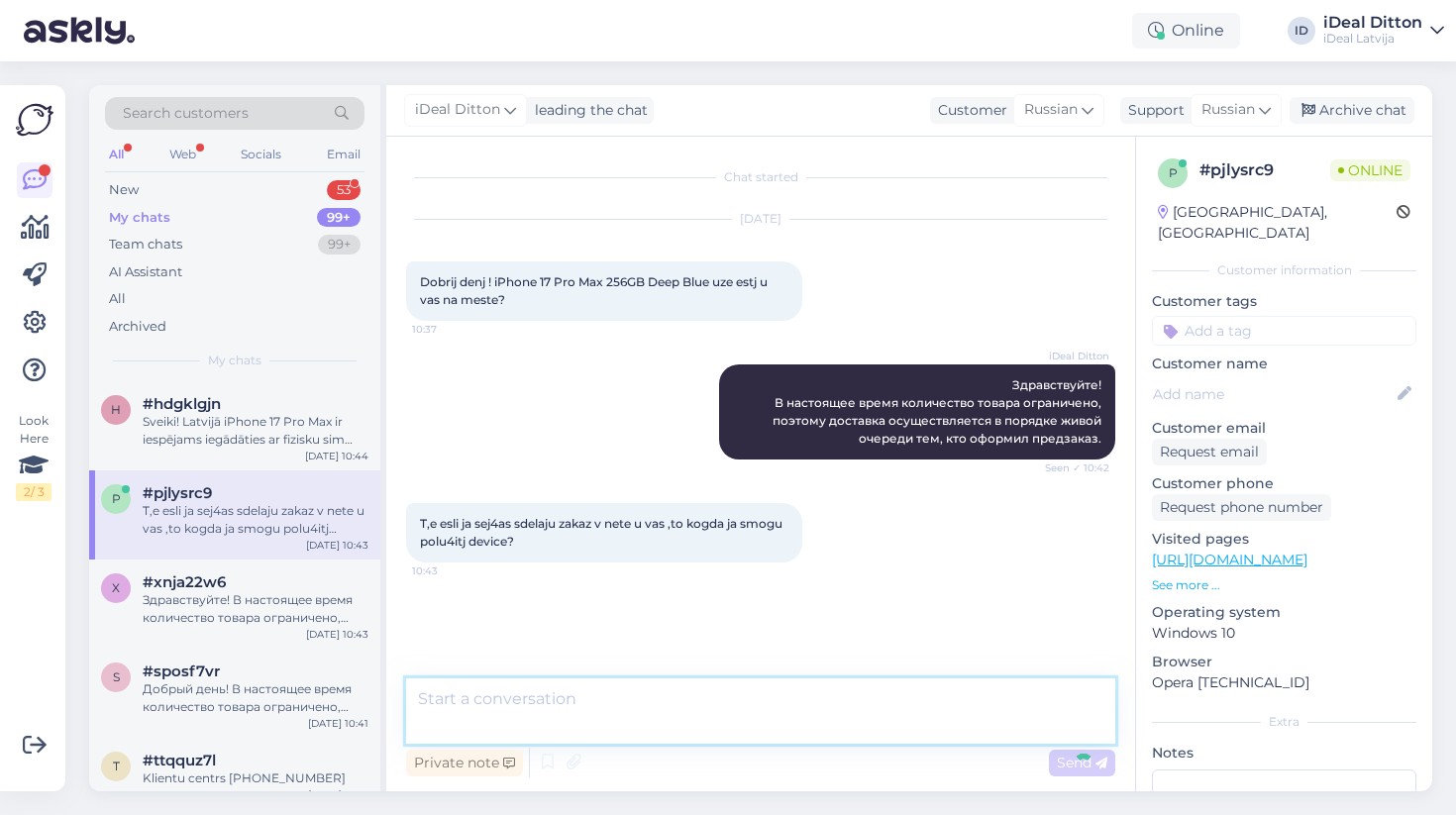
scroll to position [21, 0]
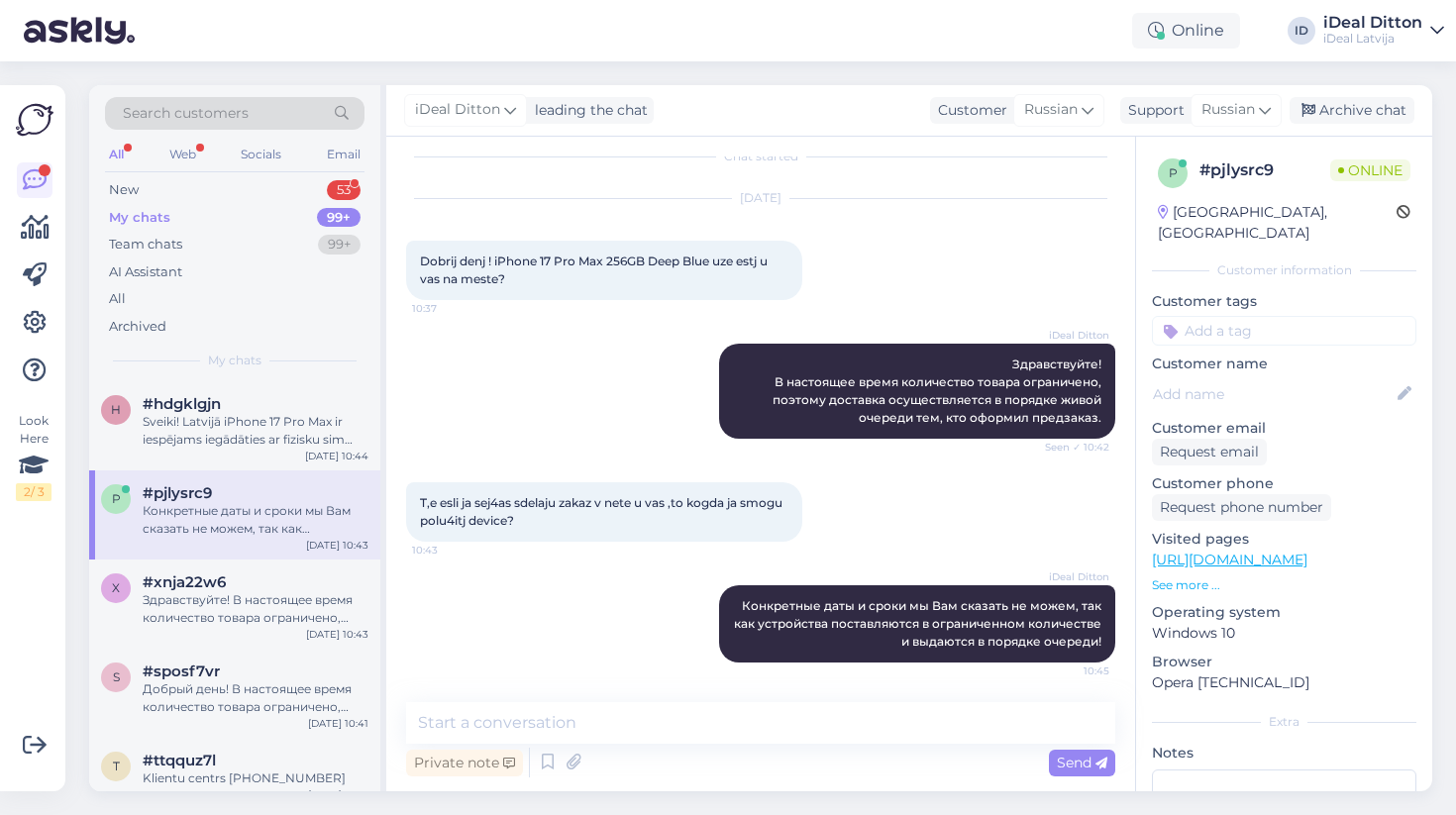
click at [564, 639] on div "iDeal Ditton Конкретные даты и сроки мы Вам сказать не можем, так как устройств…" at bounding box center [761, 623] width 709 height 121
click at [344, 190] on div "53" at bounding box center [344, 191] width 34 height 20
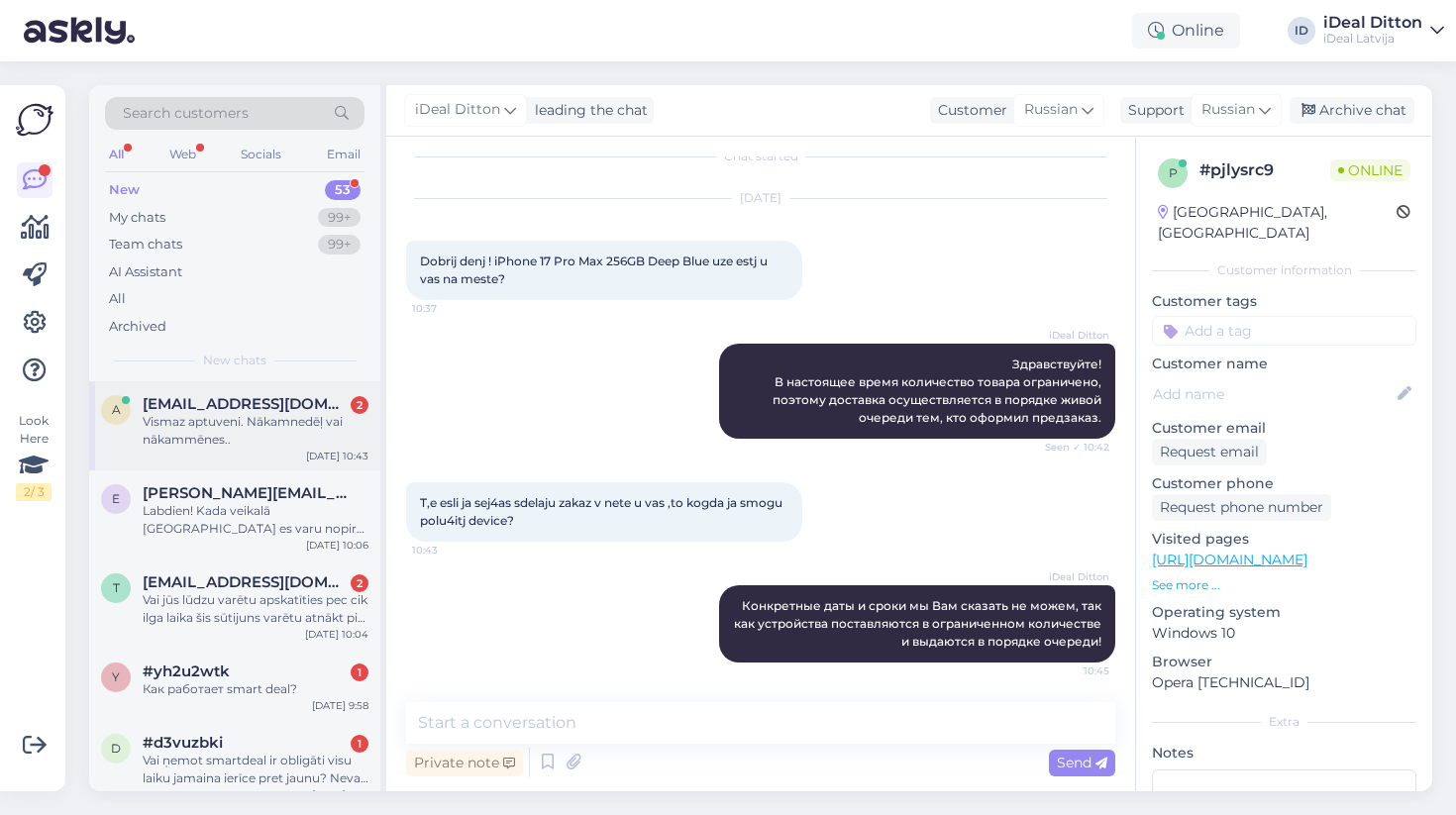
click at [291, 443] on div "Vismaz aptuveni. Nākamnedēļ vai nākammēnes.." at bounding box center [256, 431] width 226 height 36
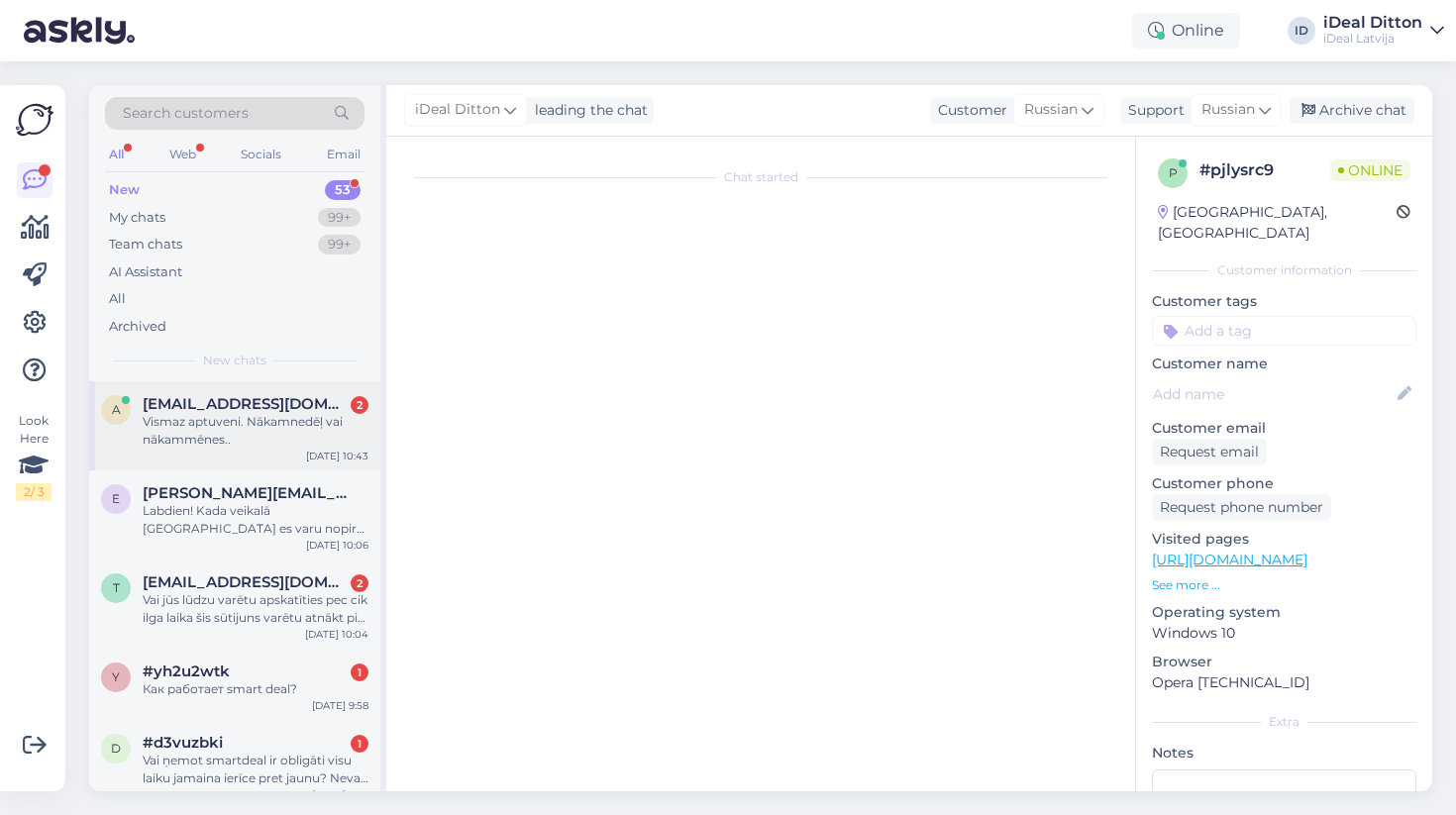
scroll to position [0, 0]
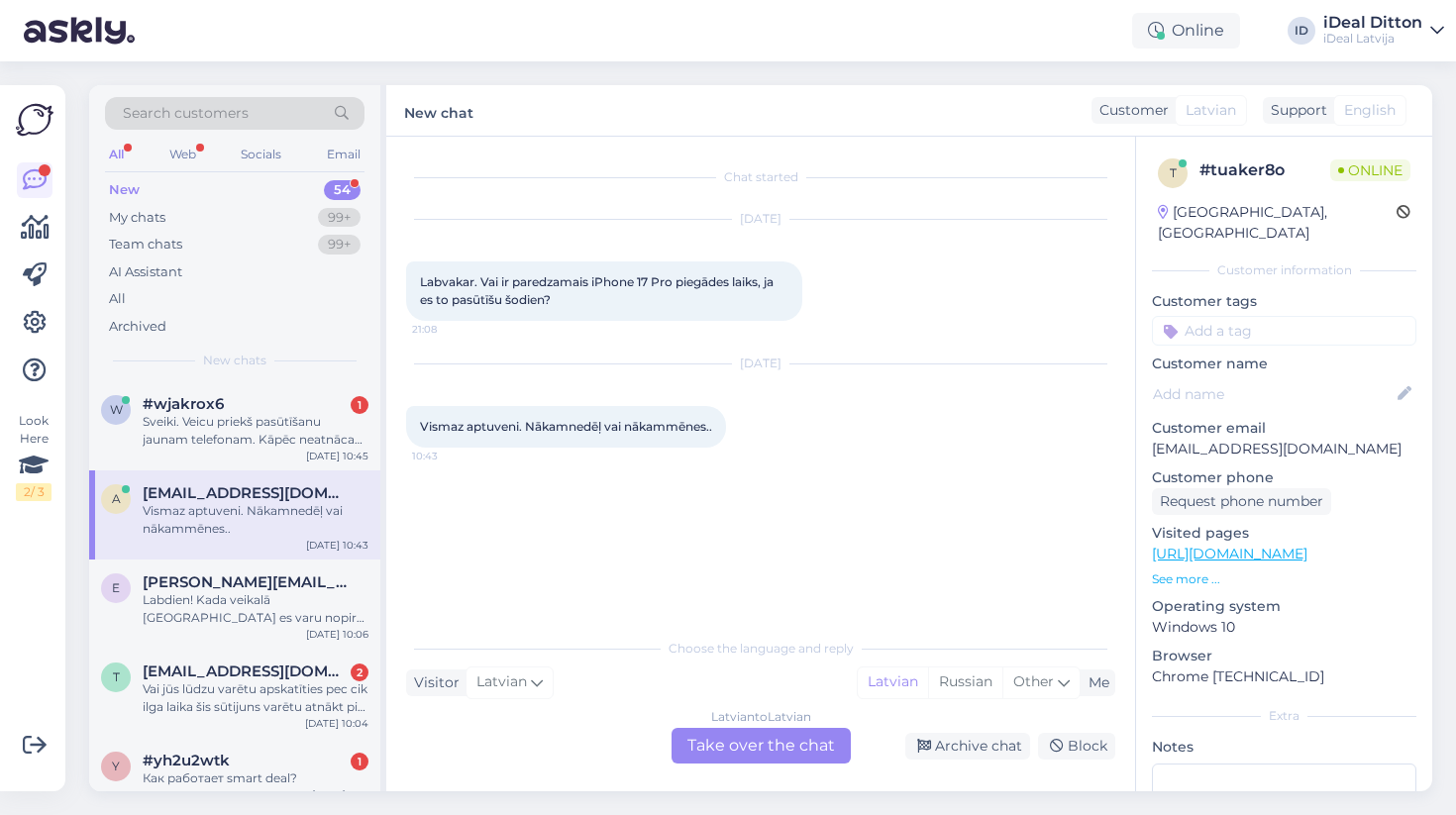
click at [705, 745] on div "Latvian to Latvian Take over the chat" at bounding box center [762, 746] width 180 height 36
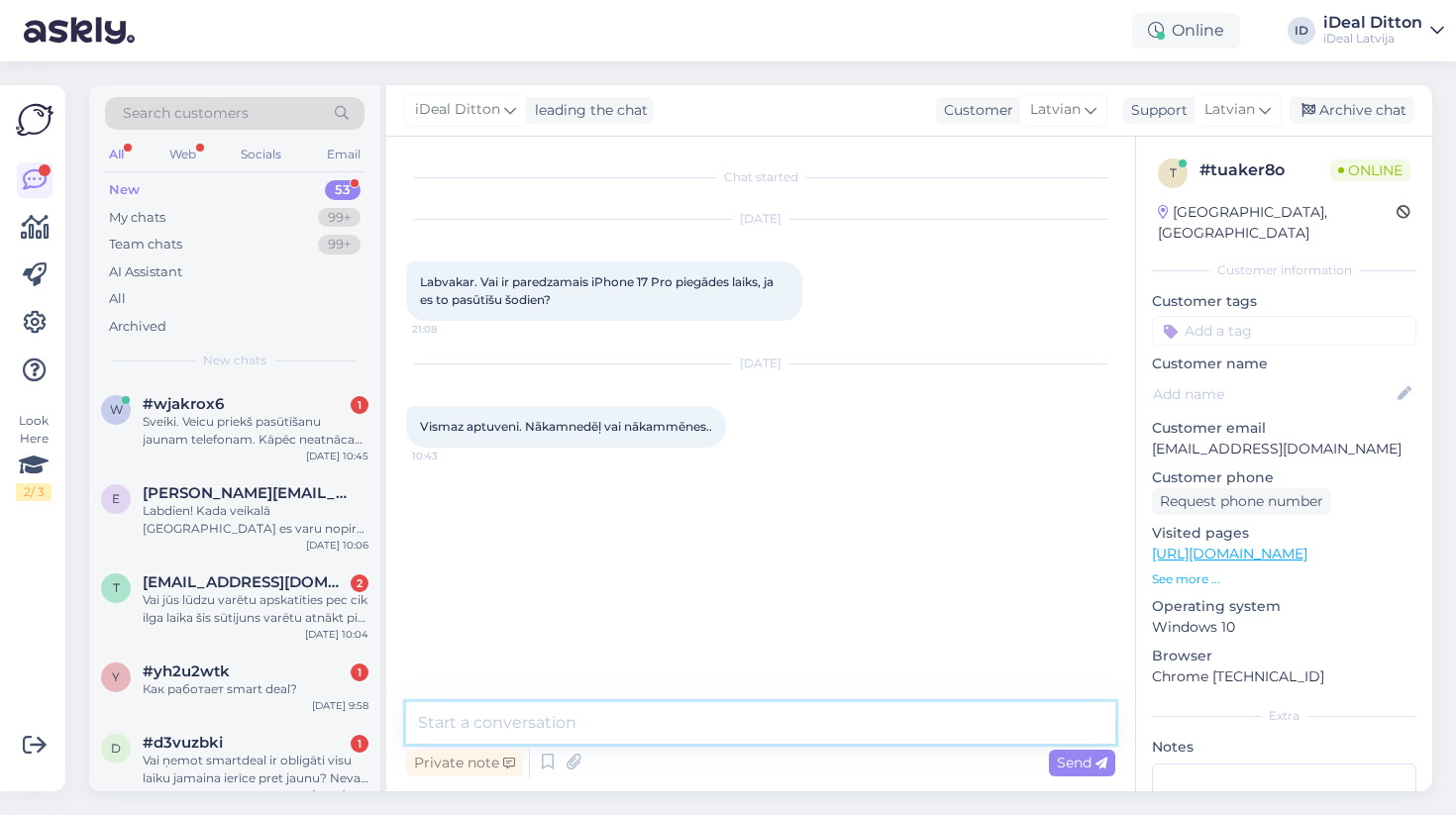
click at [598, 723] on textarea at bounding box center [761, 723] width 709 height 42
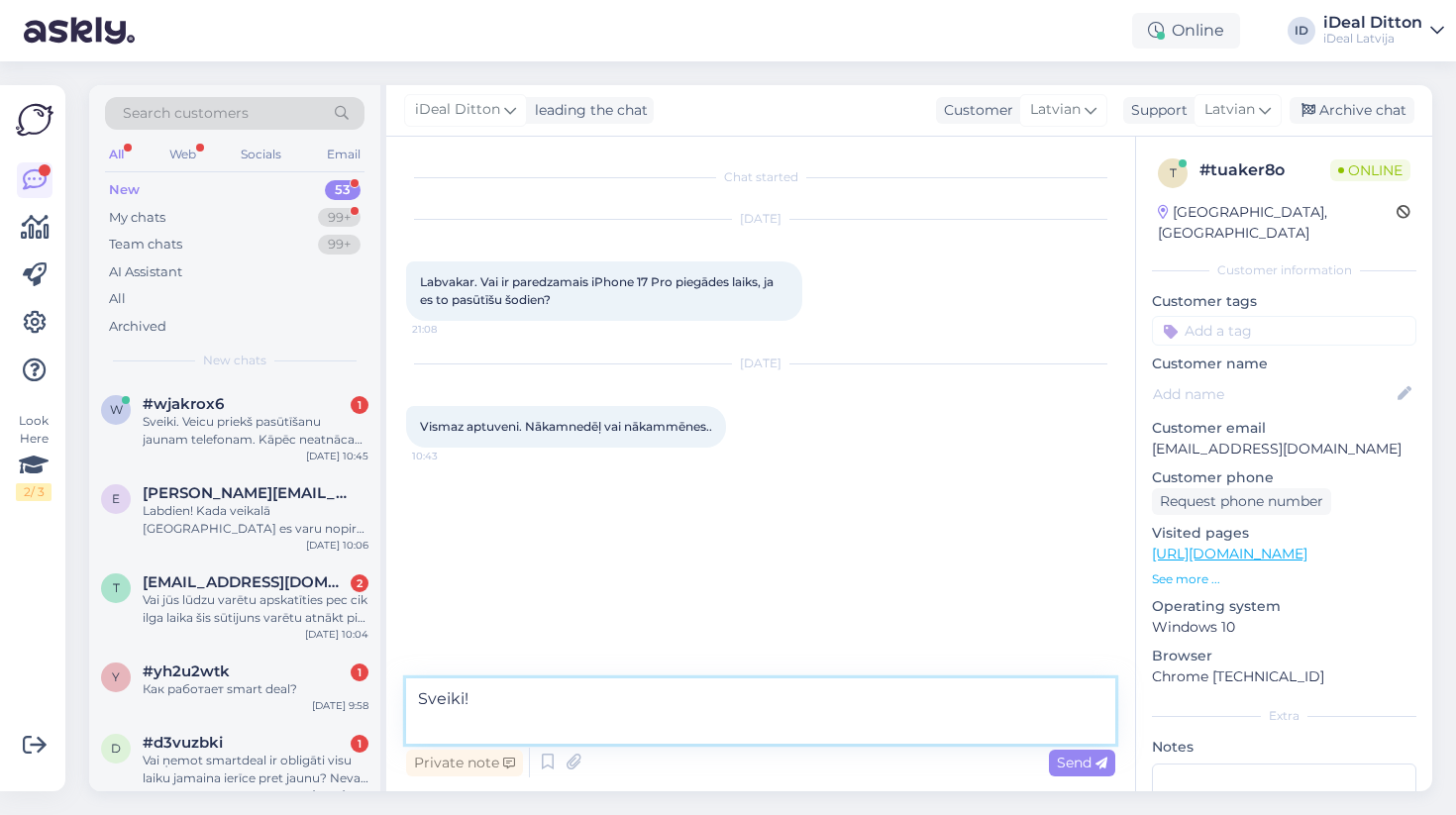
paste textarea "Labdien! Paldies par Jūsu pasūtījumu iPhone 17 Pro Max. Ierīču pieejamība šobrī…"
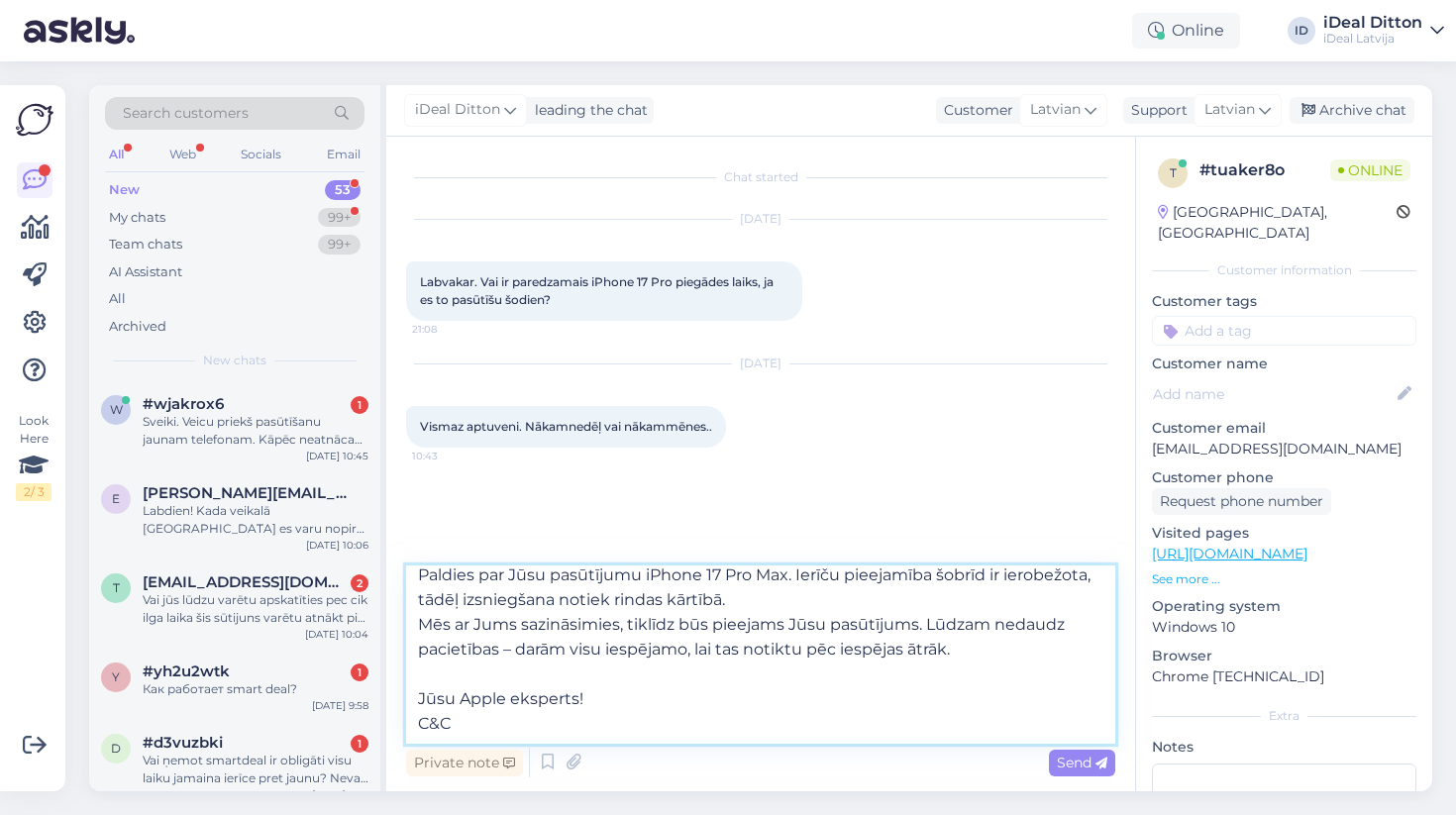
scroll to position [85, 0]
drag, startPoint x: 472, startPoint y: 730, endPoint x: 415, endPoint y: 669, distance: 83.5
click at [412, 669] on textarea "Sveiki! Labdien! Paldies par Jūsu pasūtījumu iPhone 17 Pro Max. Ierīču pieejamī…" at bounding box center [761, 654] width 709 height 179
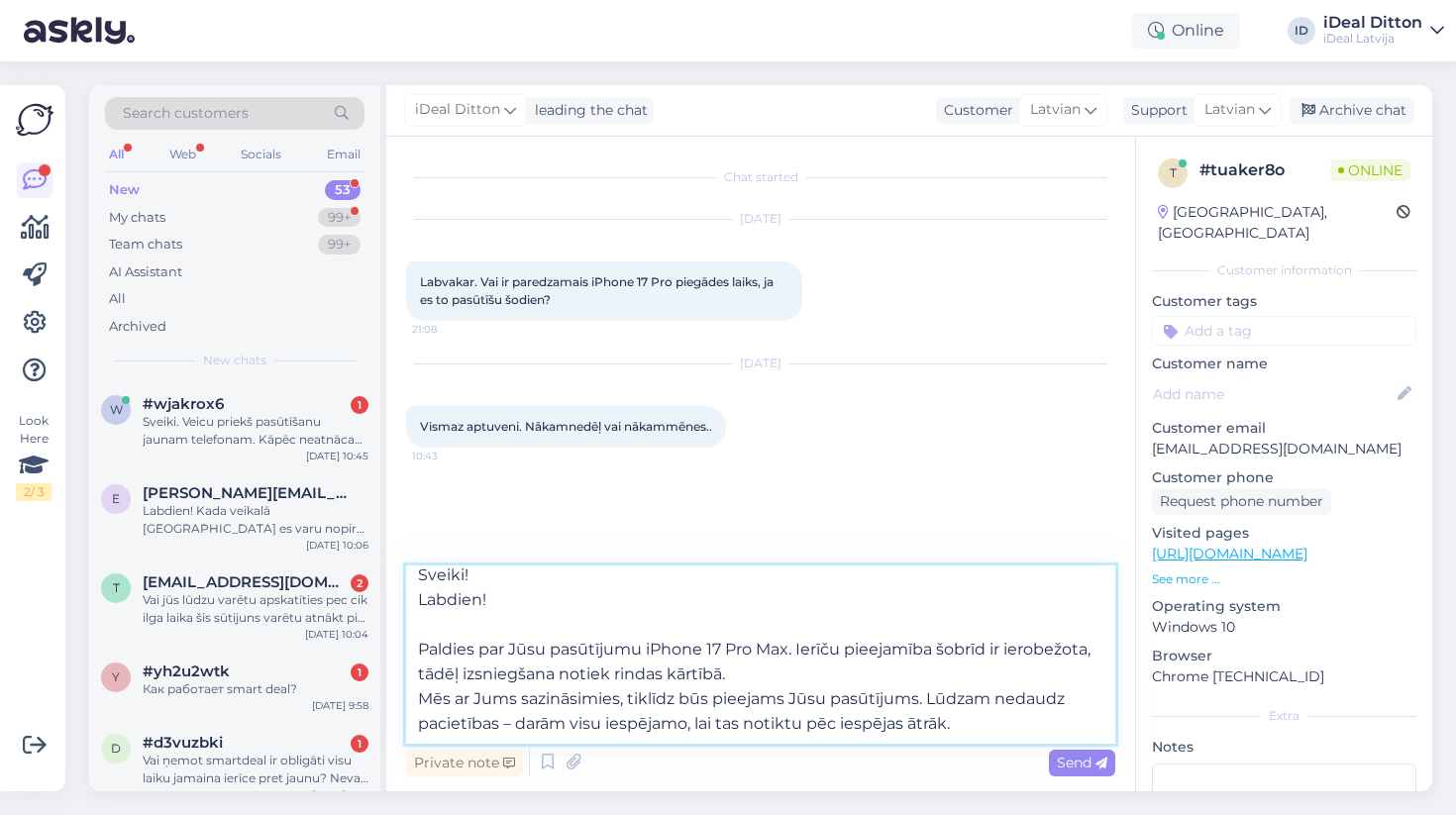
scroll to position [11, 0]
drag, startPoint x: 419, startPoint y: 695, endPoint x: 1010, endPoint y: 742, distance: 592.9
click at [1010, 742] on textarea "Sveiki! Labdien! Paldies par Jūsu pasūtījumu iPhone 17 Pro Max. Ierīču pieejamī…" at bounding box center [761, 654] width 709 height 179
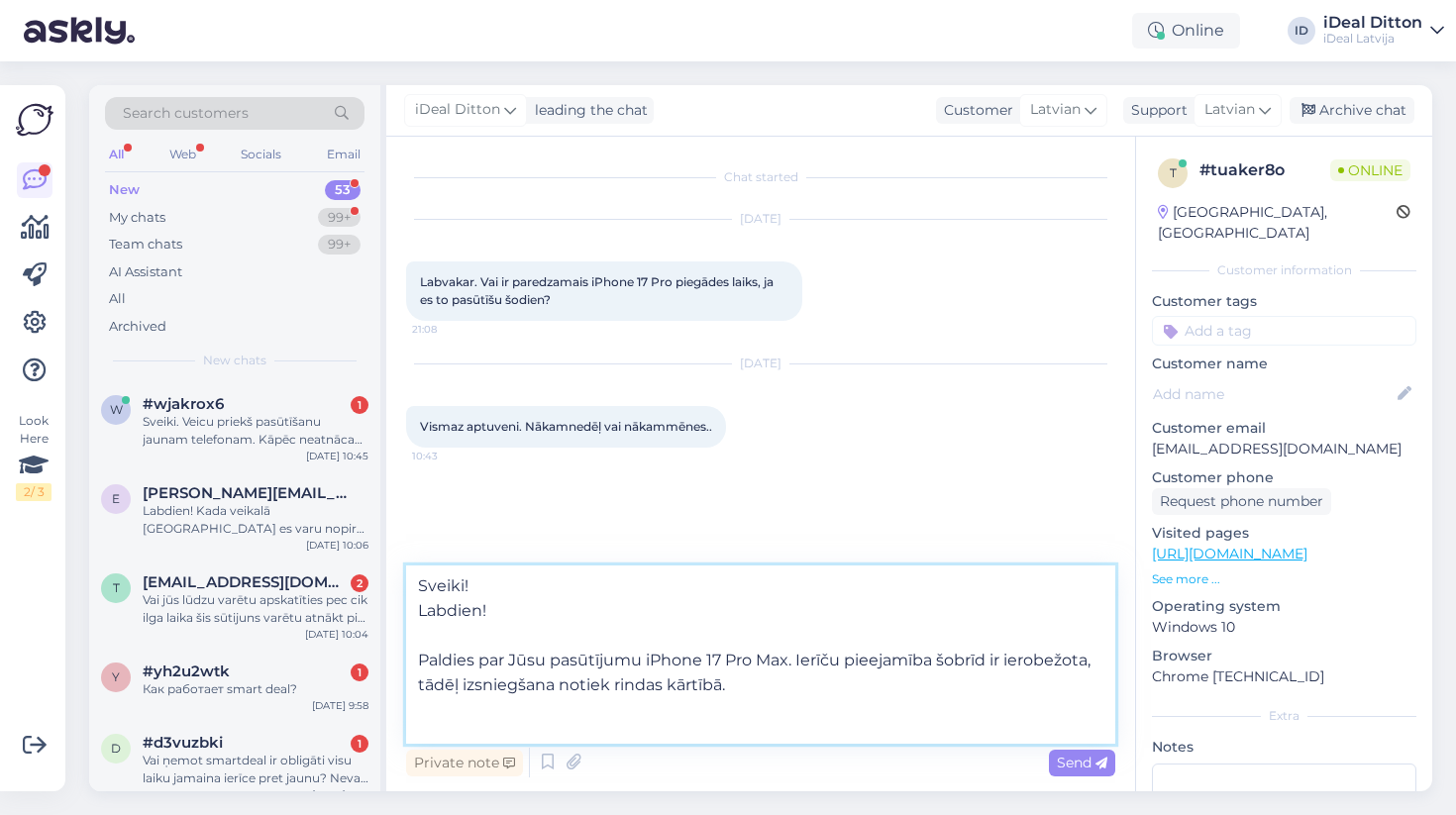
scroll to position [0, 0]
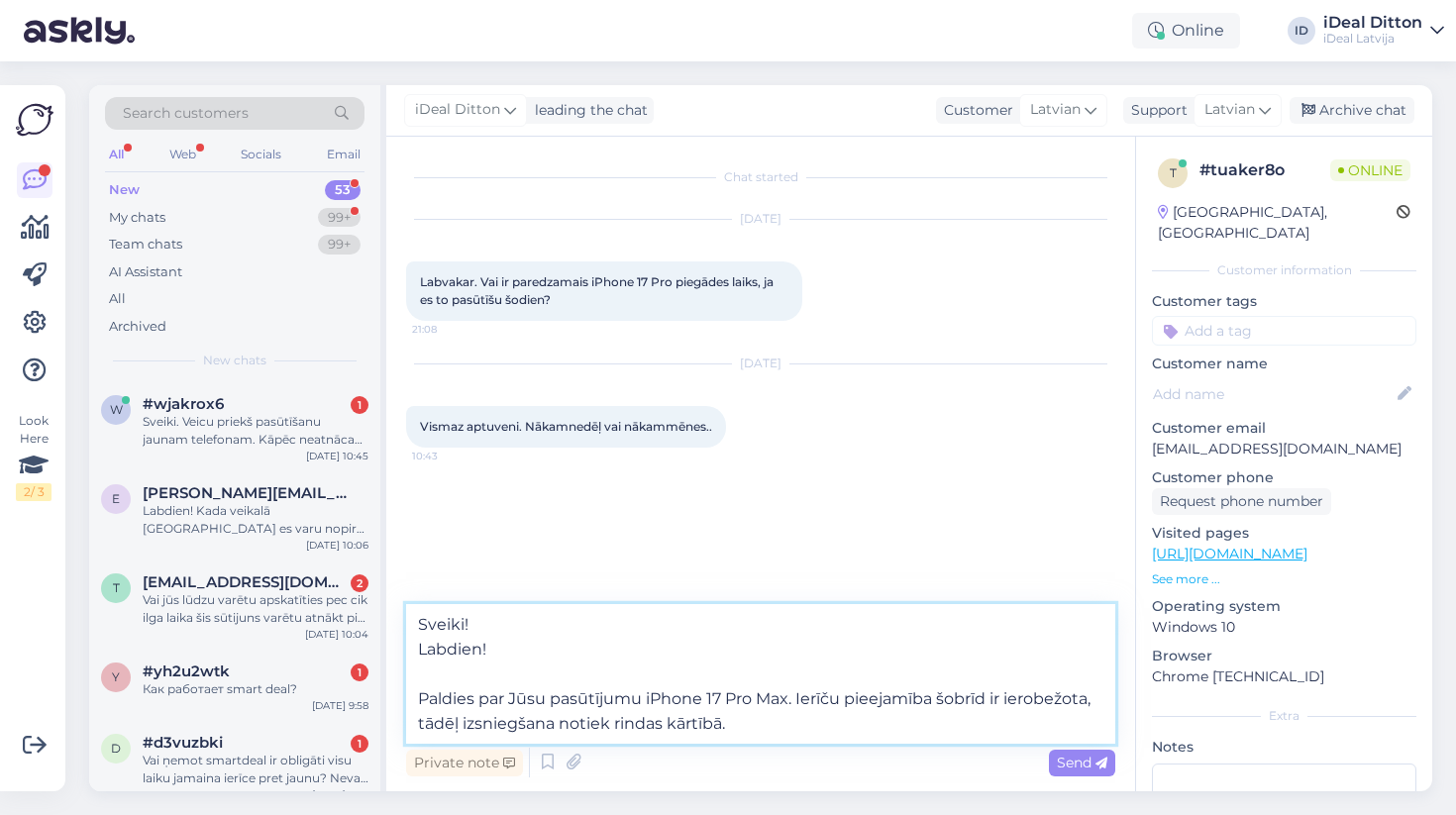
drag, startPoint x: 539, startPoint y: 652, endPoint x: 400, endPoint y: 654, distance: 139.0
click at [400, 654] on div "Chat started [DATE] Labvakar. Vai ir paredzamais iPhone 17 Pro piegādes laiks, …" at bounding box center [761, 464] width 749 height 655
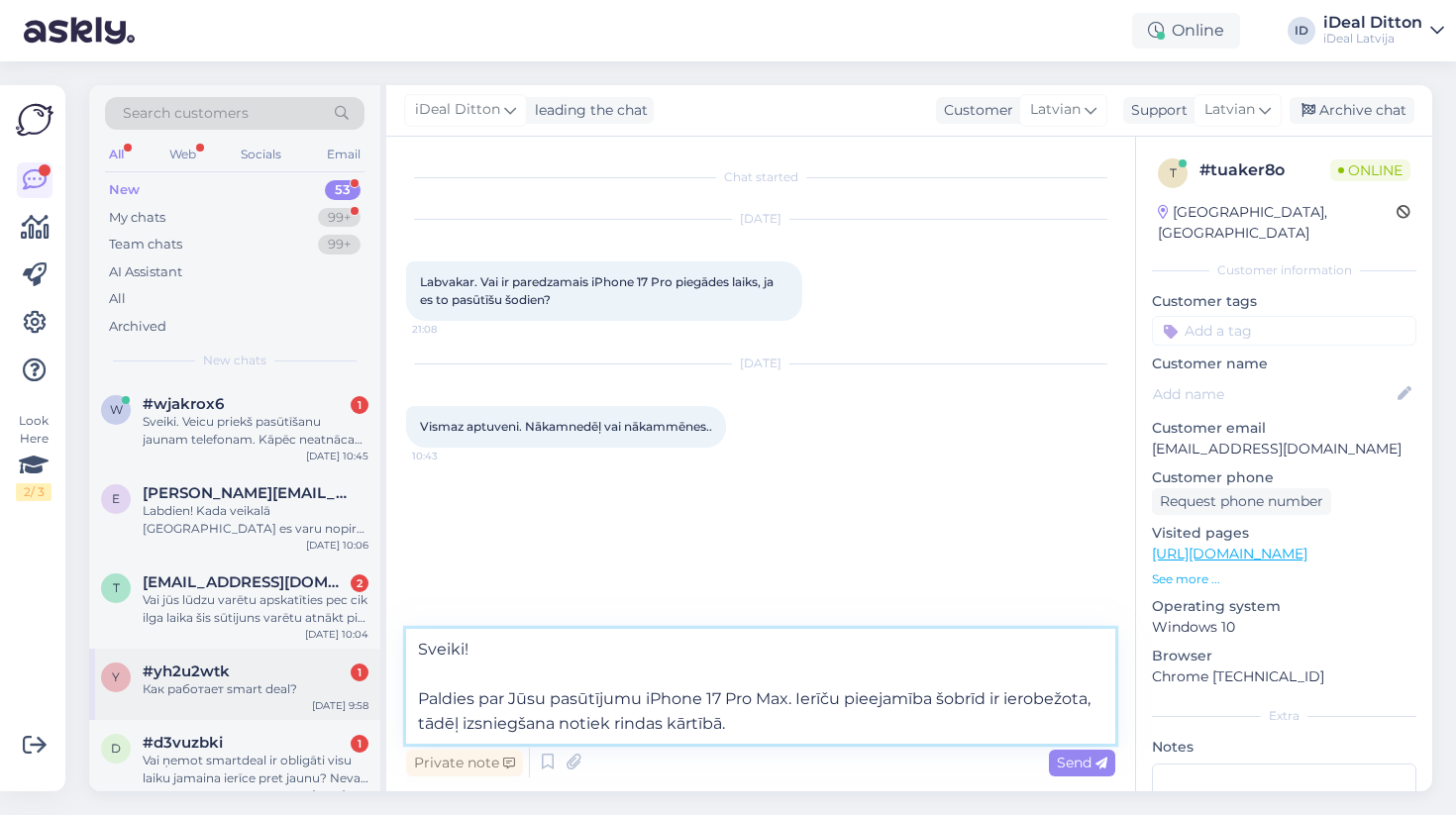
drag, startPoint x: 799, startPoint y: 698, endPoint x: 321, endPoint y: 686, distance: 478.2
click at [321, 686] on div "Search customers All Web Socials Email New 53 My chats 99+ Team chats 99+ AI As…" at bounding box center [760, 437] width 1343 height 706
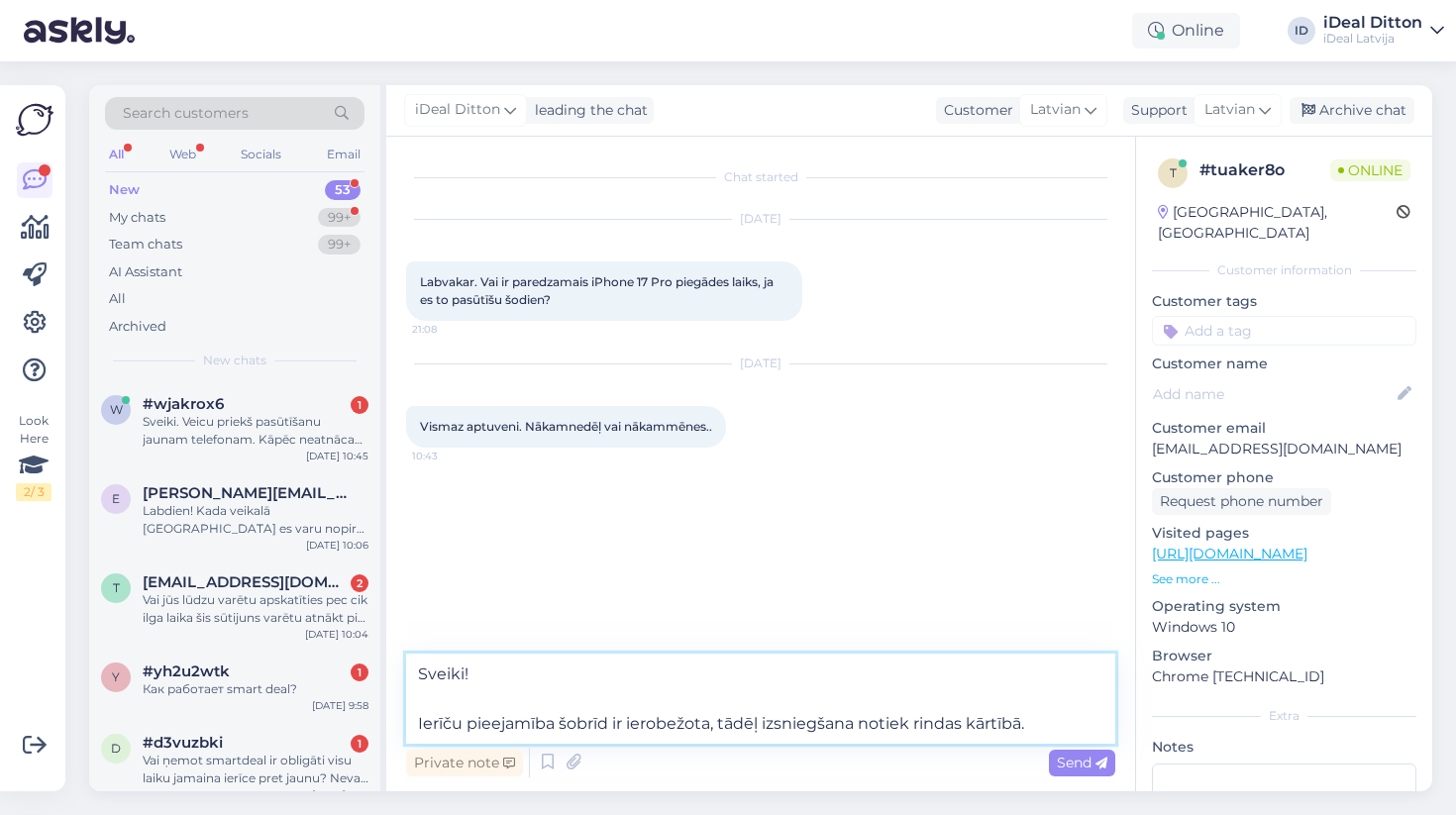
click at [1025, 719] on textarea "Sveiki! Ierīču pieejamība šobrīd ir ierobežota, tādēļ izsniegšana notiek rindas…" at bounding box center [761, 699] width 709 height 90
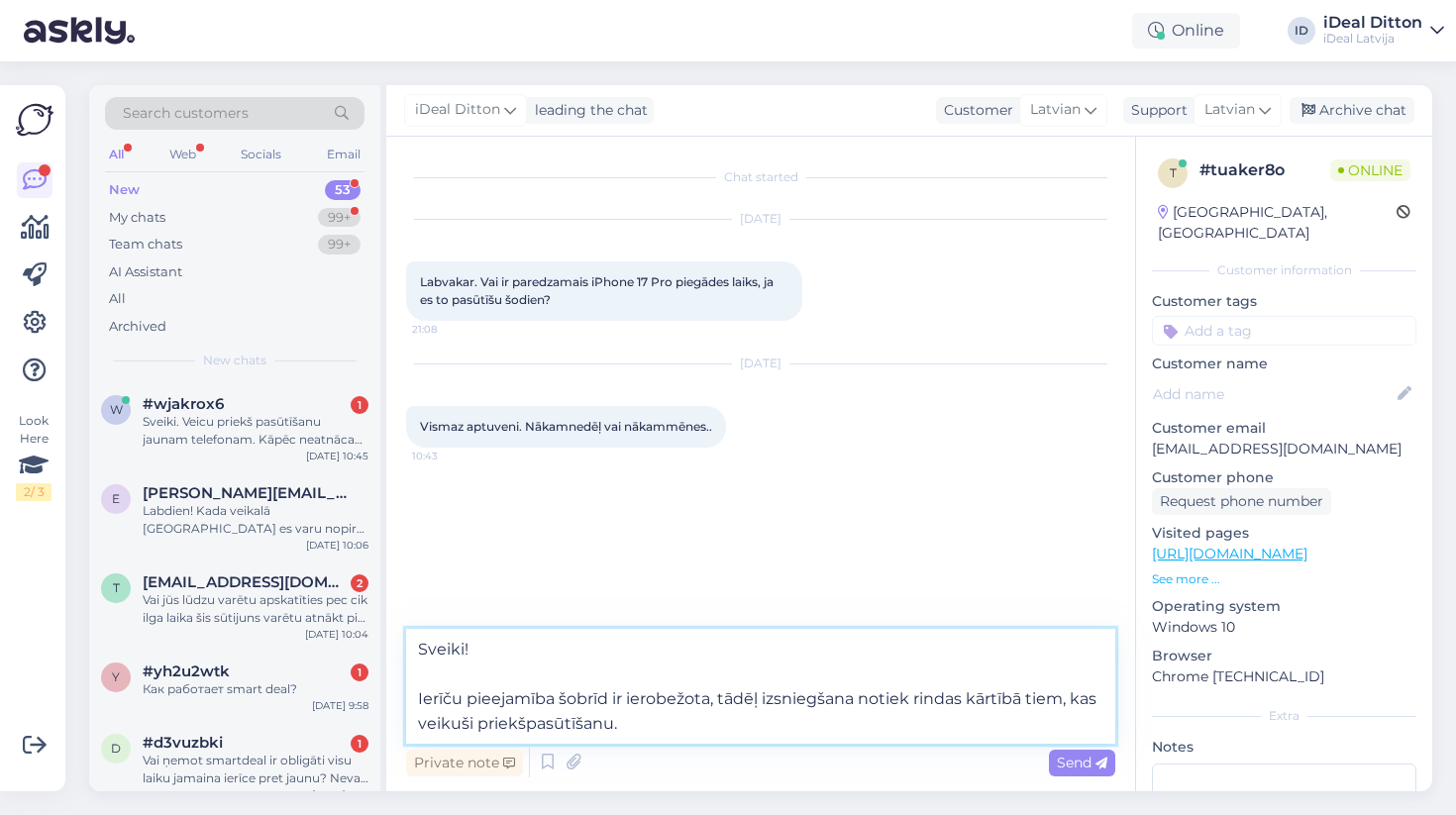
click at [948, 724] on textarea "Sveiki! Ierīču pieejamība šobrīd ir ierobežota, tādēļ izsniegšana notiek rindas…" at bounding box center [761, 686] width 709 height 115
click at [905, 730] on textarea "Sveiki! Ierīču pieejamība šobrīd ir ierobežota, tādēļ izsniegšana notiek rindas…" at bounding box center [761, 686] width 709 height 115
type textarea "Sveiki! Ierīču pieejamība šobrīd ir ierobežota, tādēļ izsniegšana notiek rindas…"
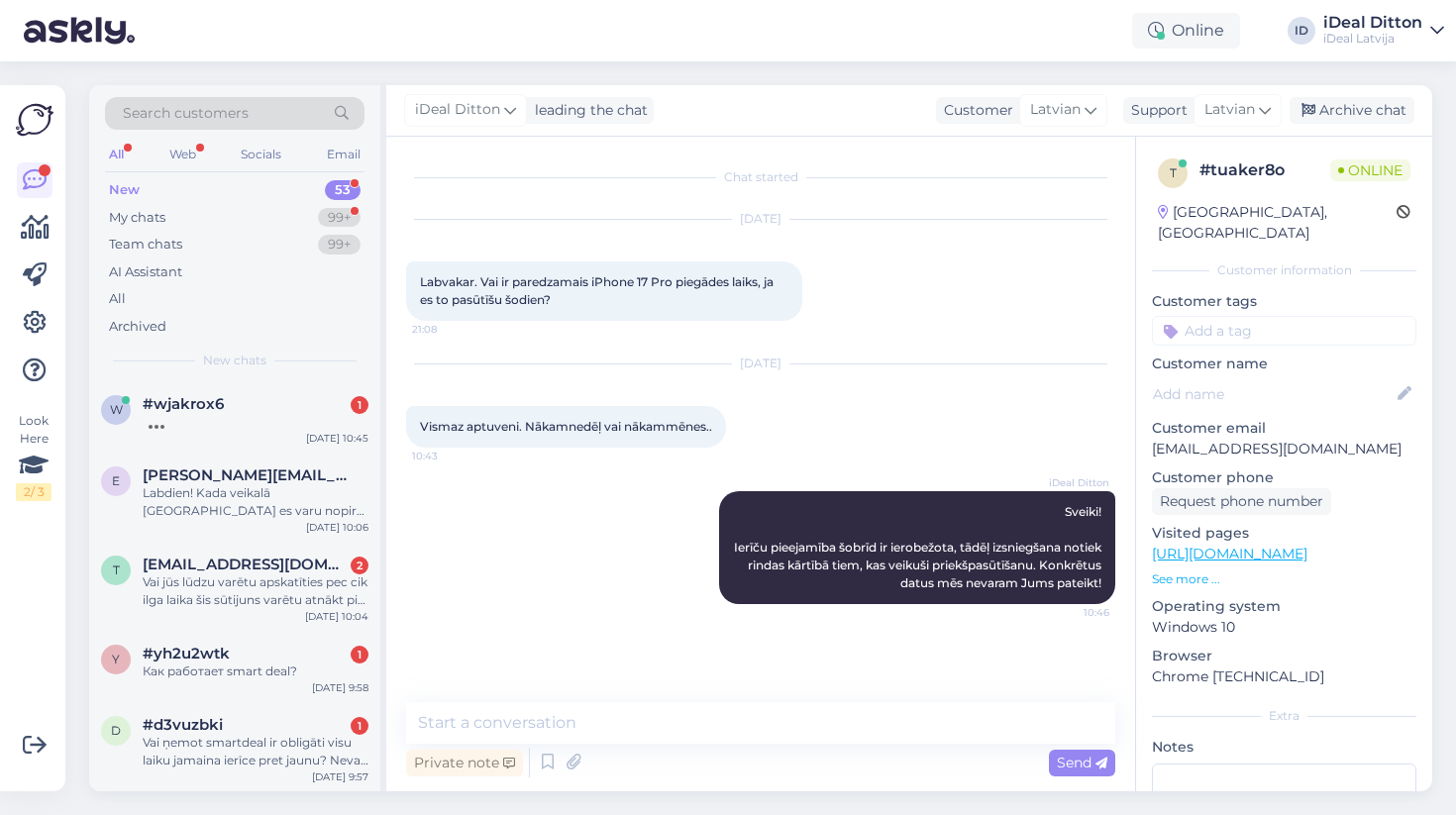
click at [520, 601] on div "iDeal [PERSON_NAME]! Ierīču pieejamība šobrīd ir ierobežota, tādēļ izsniegšana …" at bounding box center [761, 547] width 709 height 157
click at [345, 219] on div "99+" at bounding box center [339, 218] width 43 height 20
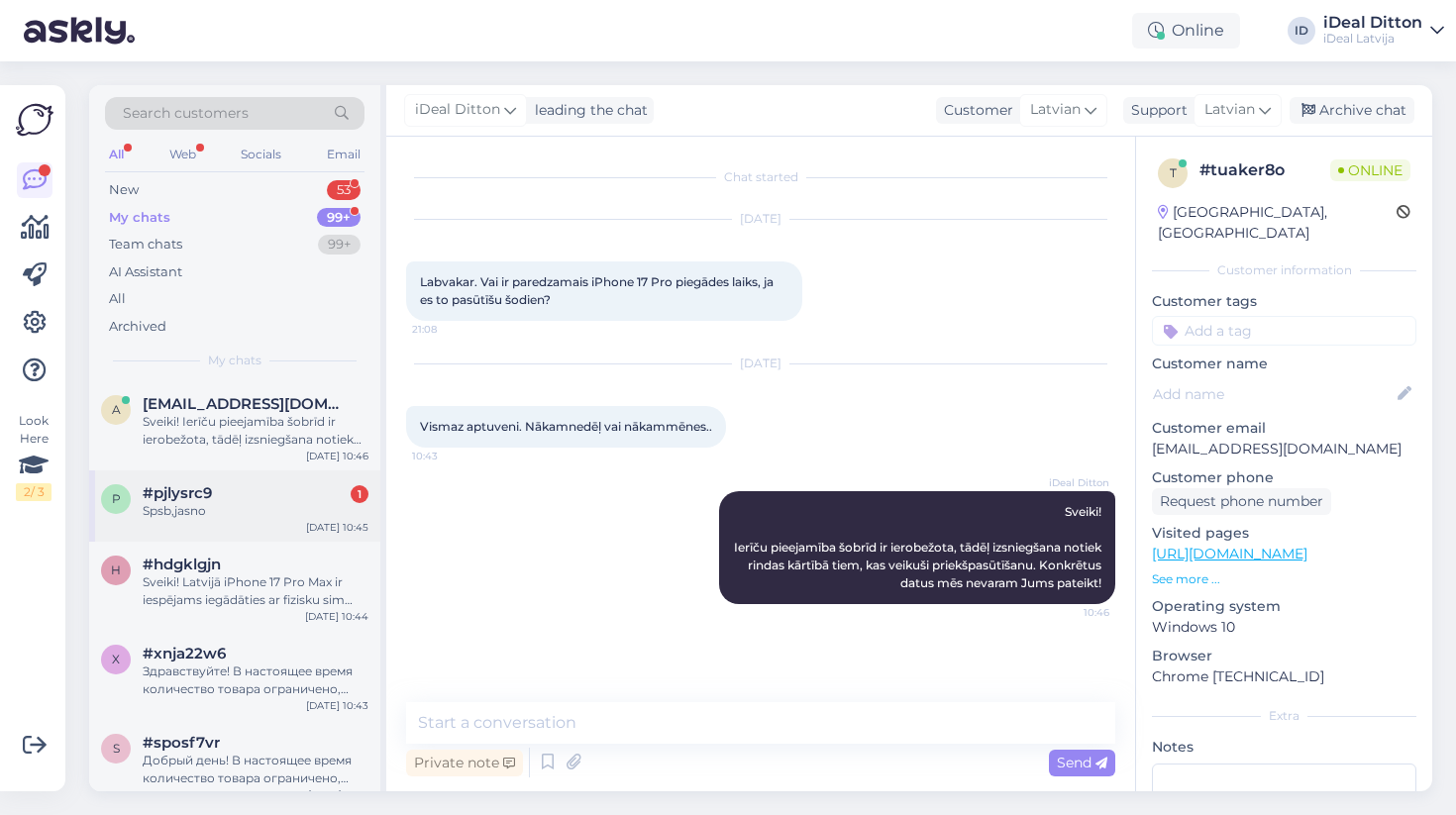
click at [298, 496] on div "#pjlysrc9 1" at bounding box center [256, 493] width 226 height 18
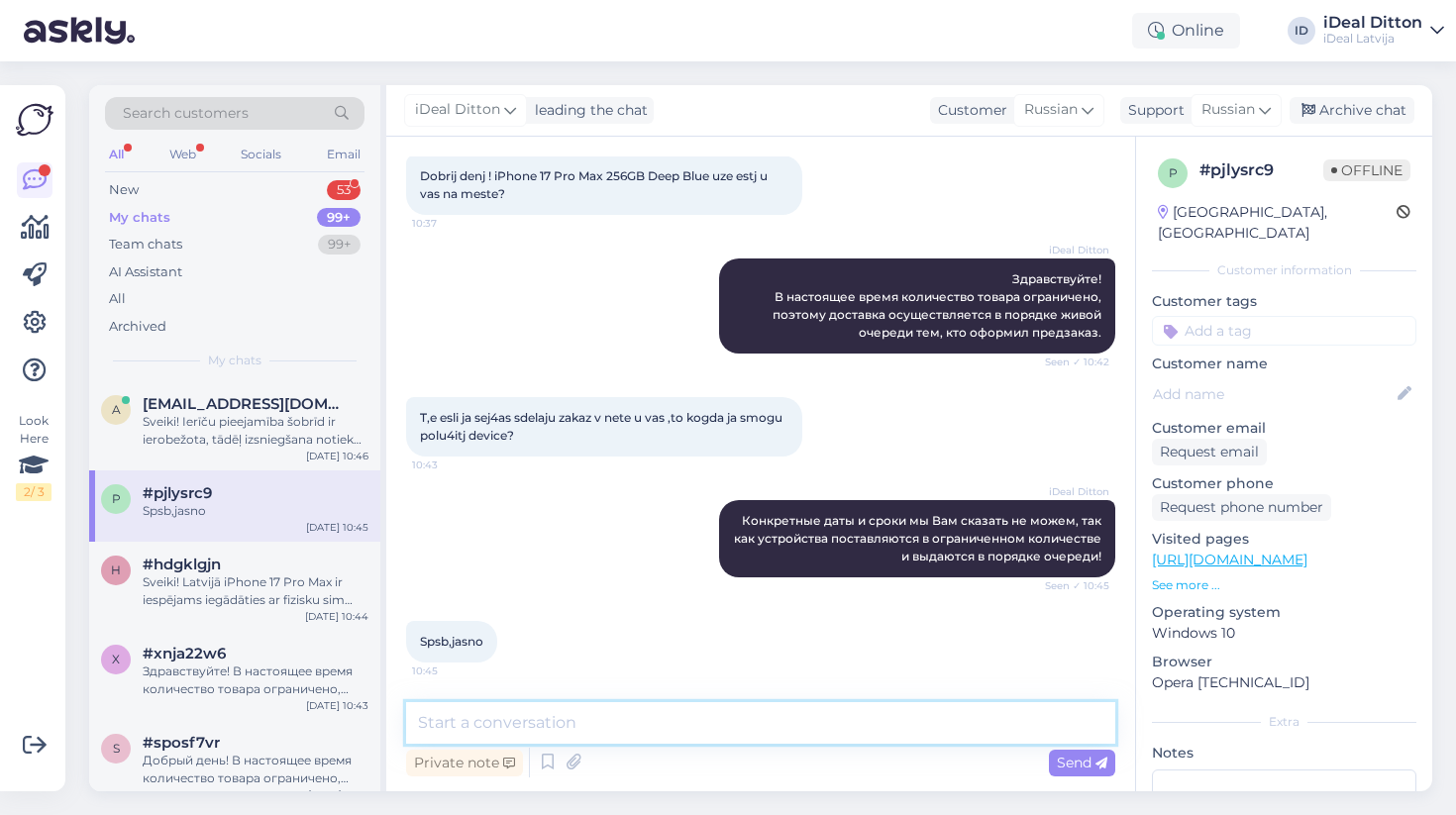
click at [589, 713] on textarea at bounding box center [761, 723] width 709 height 42
type textarea "Хорошего Вам дня! 🙂"
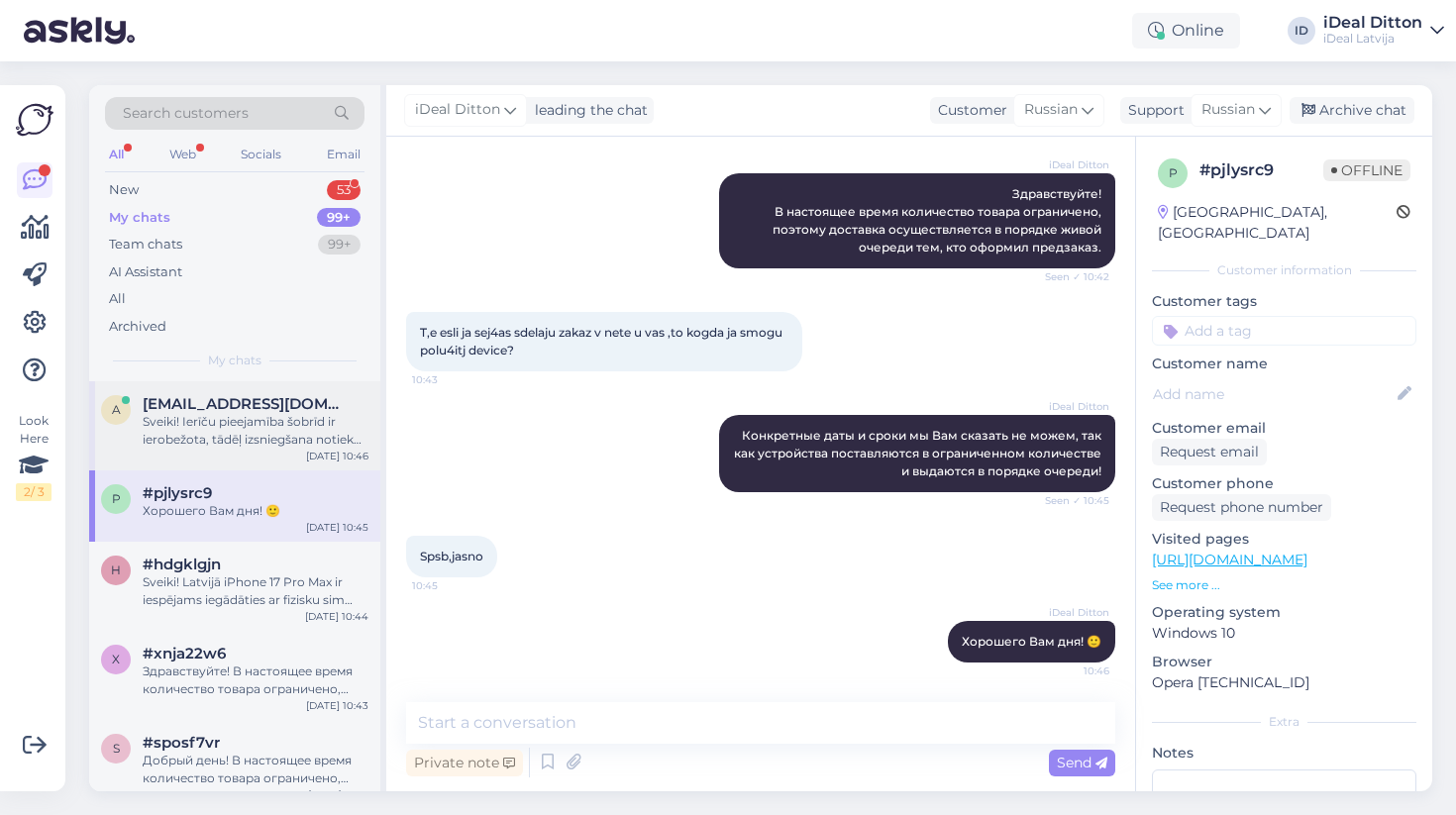
click at [263, 390] on div "a [EMAIL_ADDRESS][DOMAIN_NAME] Sveiki! Ierīču pieejamība šobrīd ir ierobežota, …" at bounding box center [235, 425] width 292 height 89
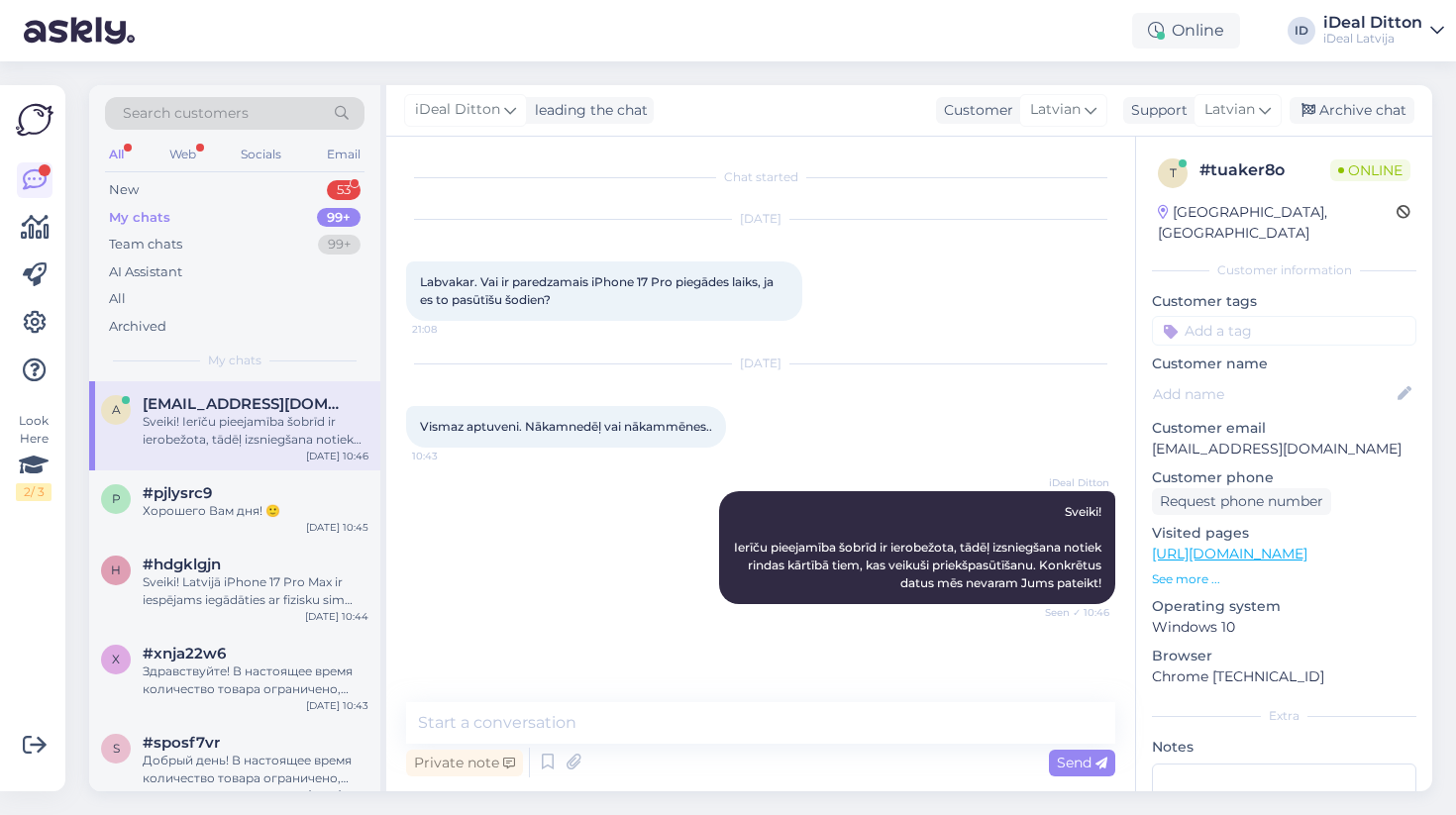
click at [572, 546] on div "iDeal [PERSON_NAME]! Ierīču pieejamība šobrīd ir ierobežota, tādēļ izsniegšana …" at bounding box center [761, 547] width 709 height 157
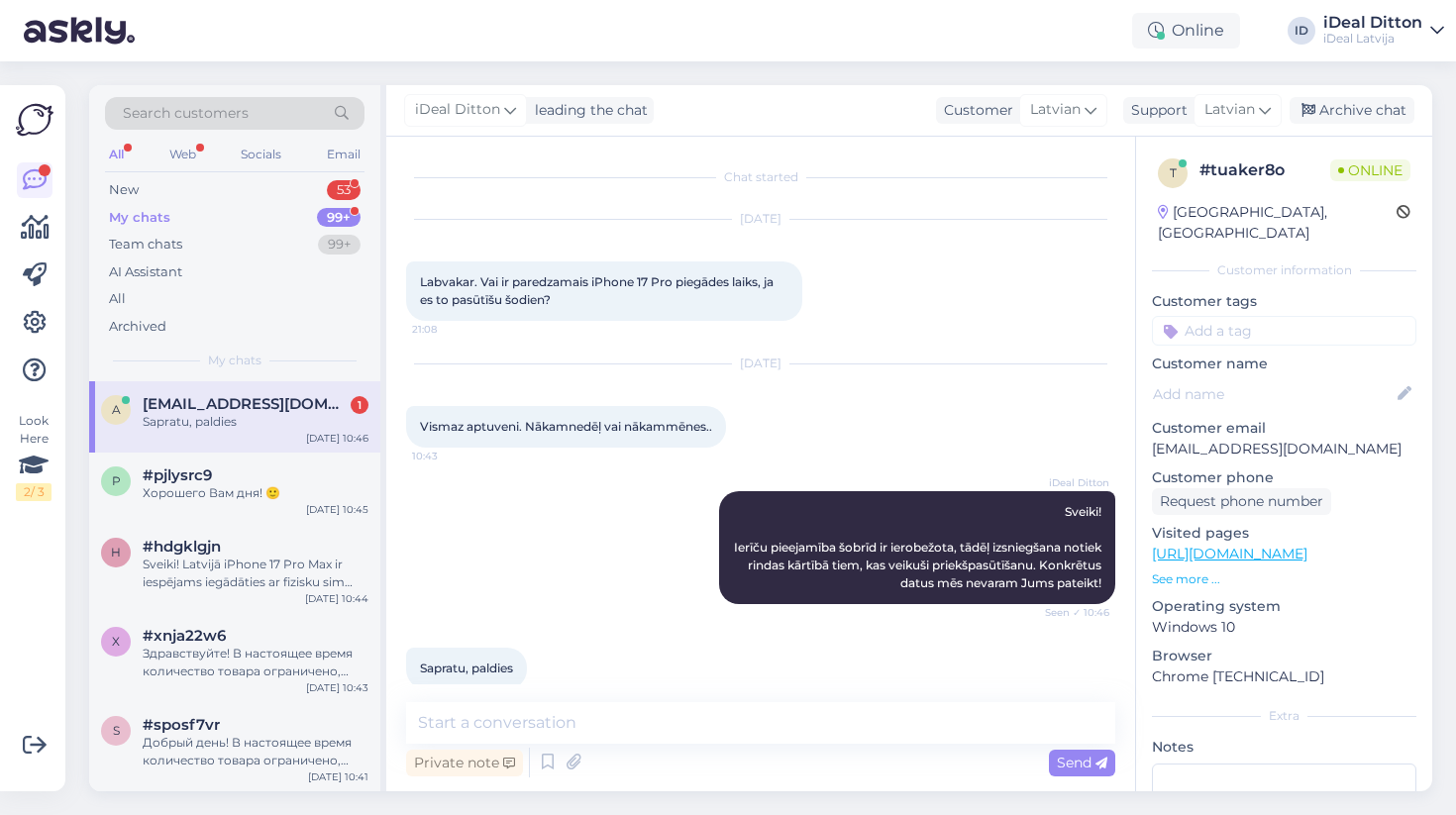
scroll to position [27, 0]
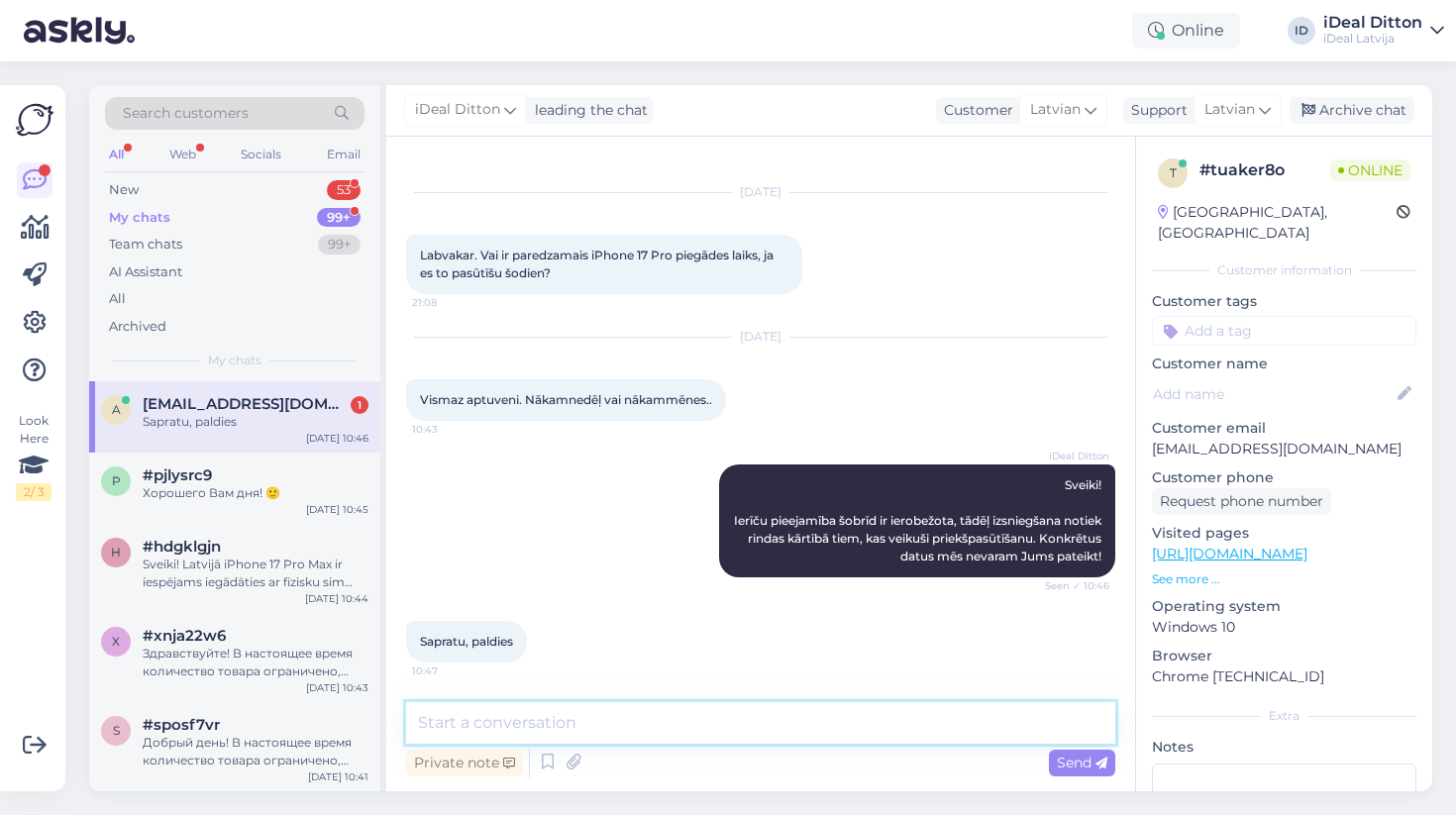
click at [541, 725] on textarea at bounding box center [761, 723] width 709 height 42
type textarea "Jauku dienu! 🙂"
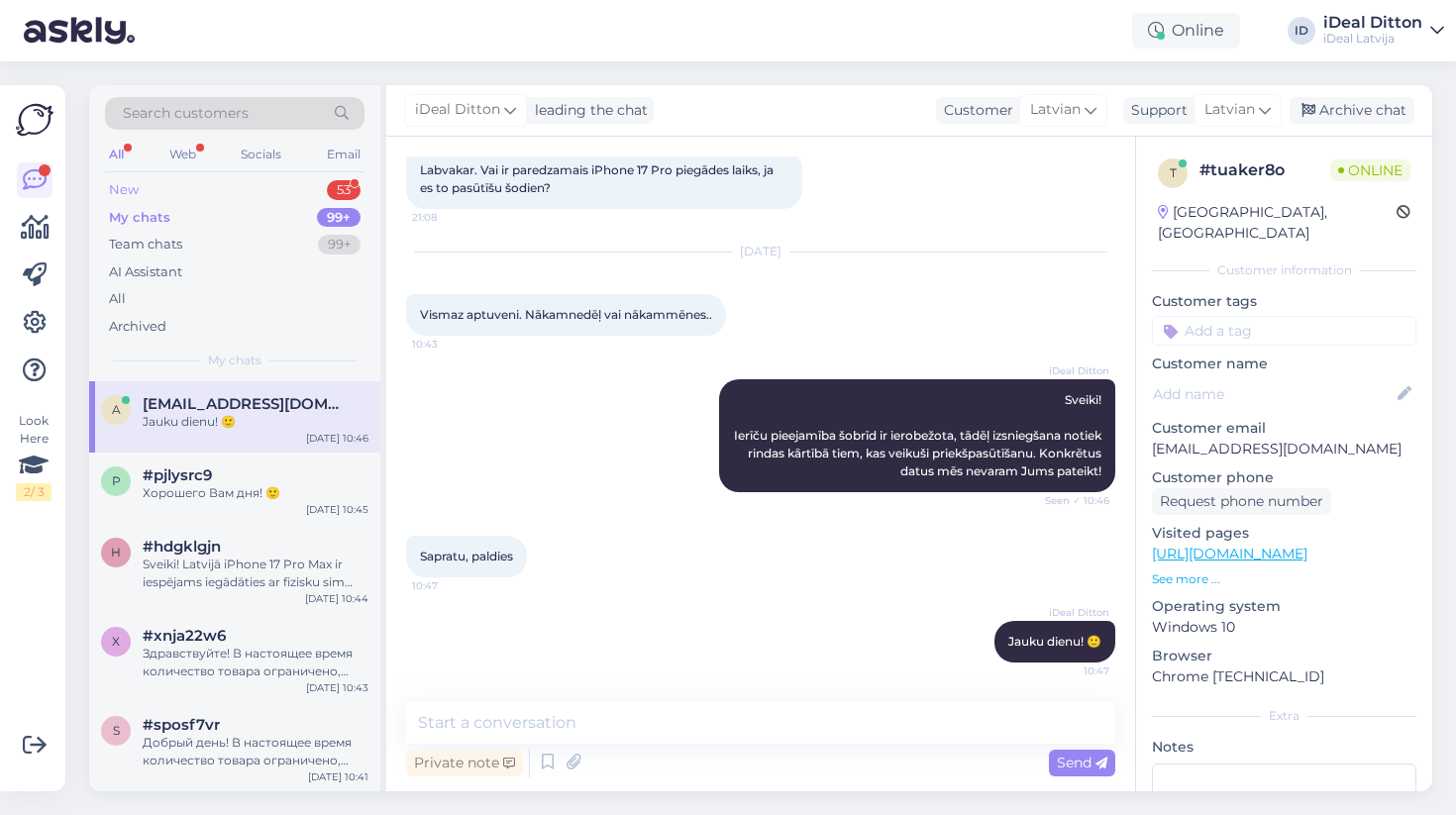
click at [332, 184] on div "53" at bounding box center [344, 191] width 34 height 20
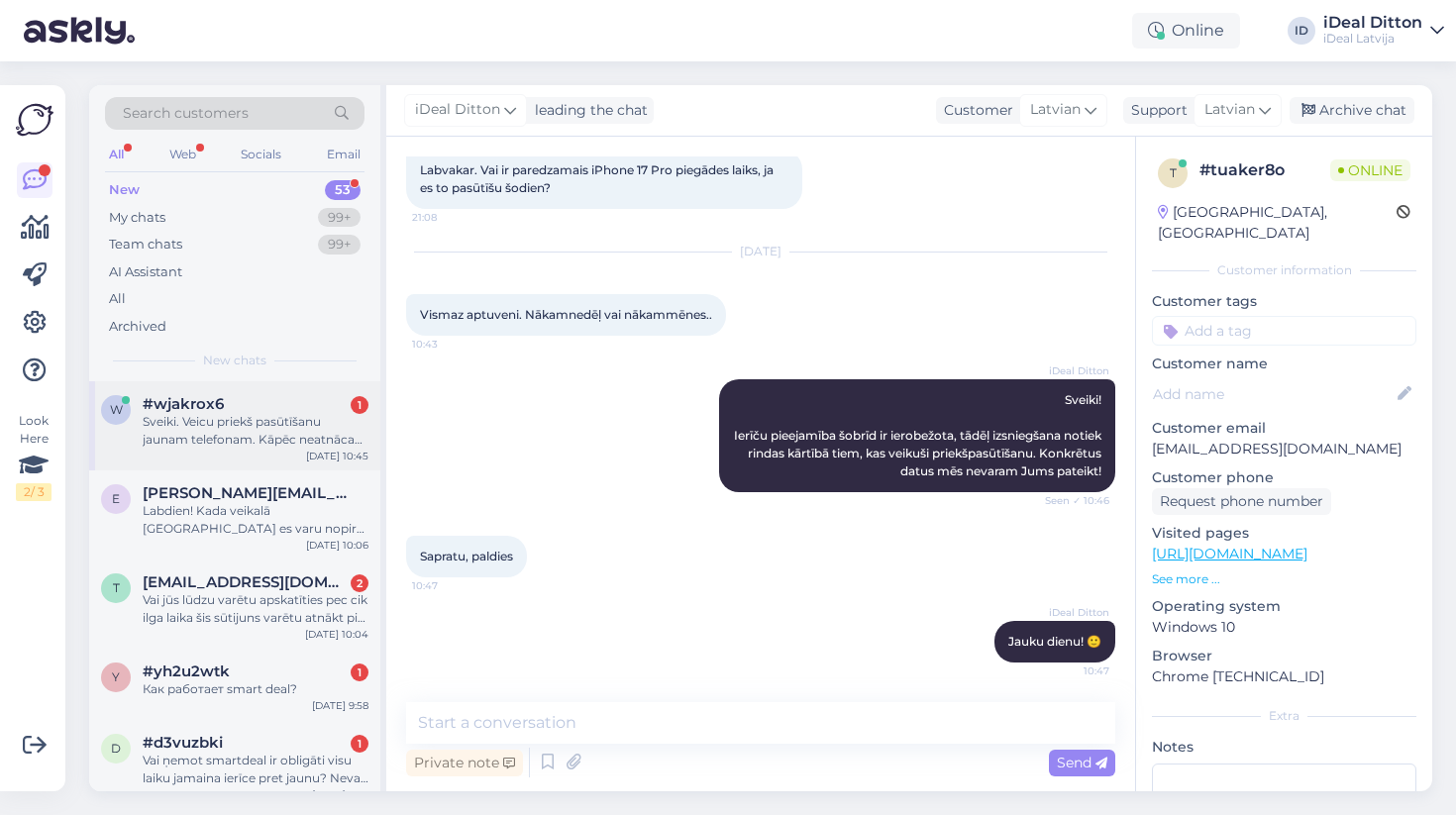
click at [249, 445] on div "w #wjakrox6 1 Sveiki. Veicu priekš pasūtīšanu jaunam telefonam. Kāpēc neatnāca …" at bounding box center [235, 425] width 292 height 89
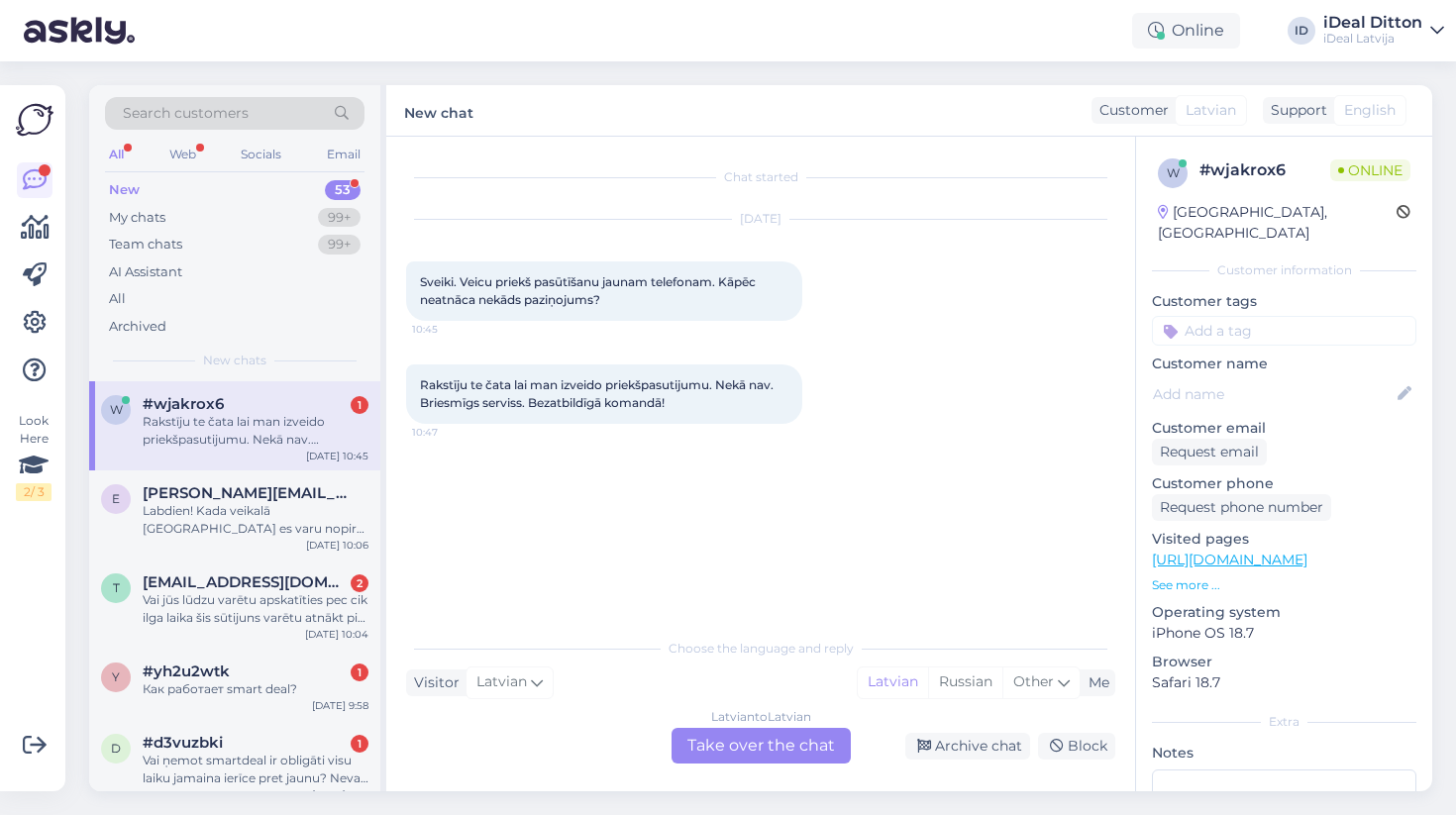
click at [747, 764] on div "Chat started [DATE] Sveiki. Veicu priekš pasūtīšanu jaunam telefonam. Kāpēc nea…" at bounding box center [761, 464] width 749 height 655
click at [726, 747] on div "Latvian to Latvian Take over the chat" at bounding box center [762, 746] width 180 height 36
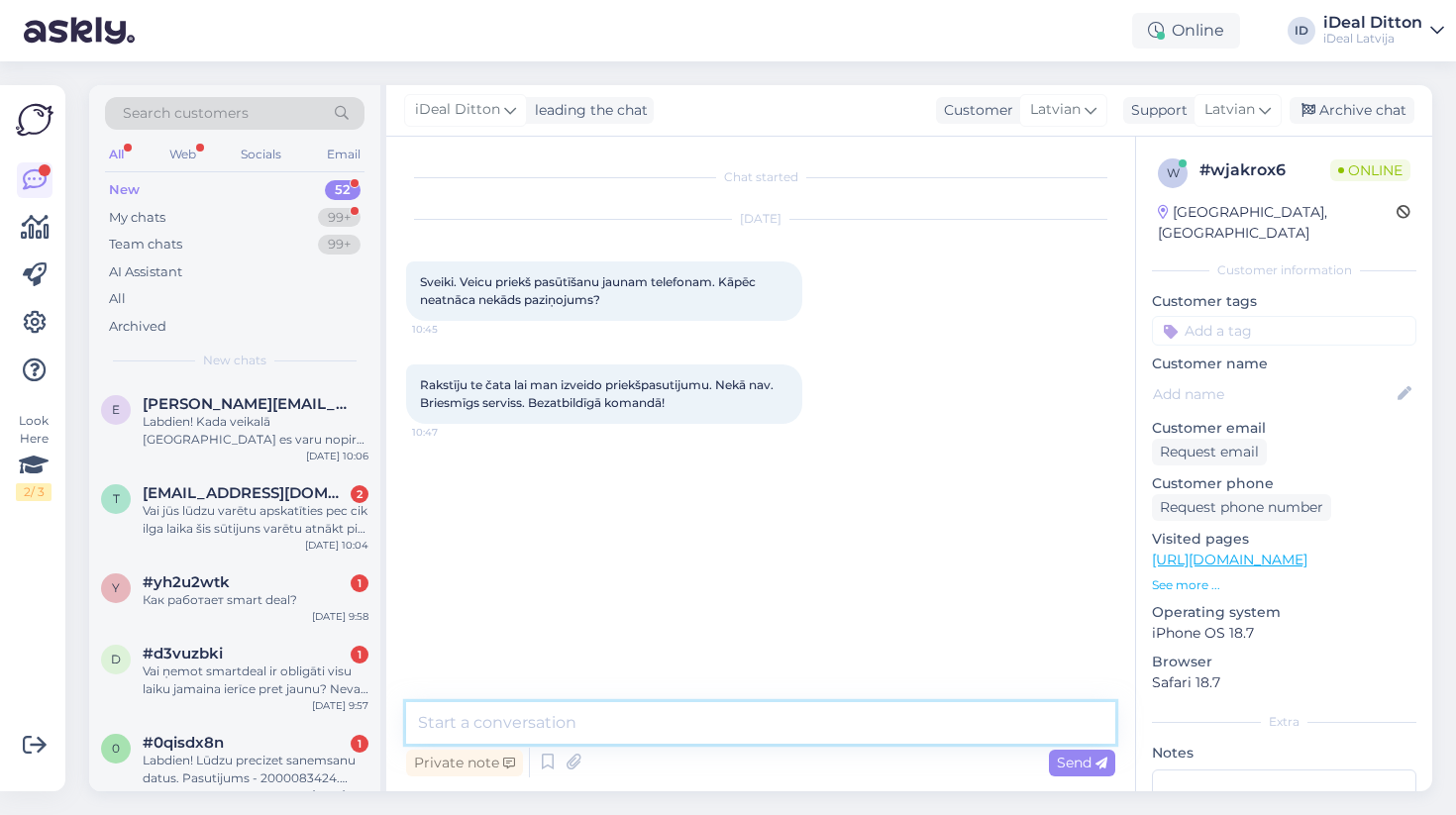
click at [629, 724] on textarea at bounding box center [761, 723] width 709 height 42
paste textarea "Labdien! Paldies par Jūsu pasūtījumu iPhone 17 Pro Max. Ierīču pieejamība šobrī…"
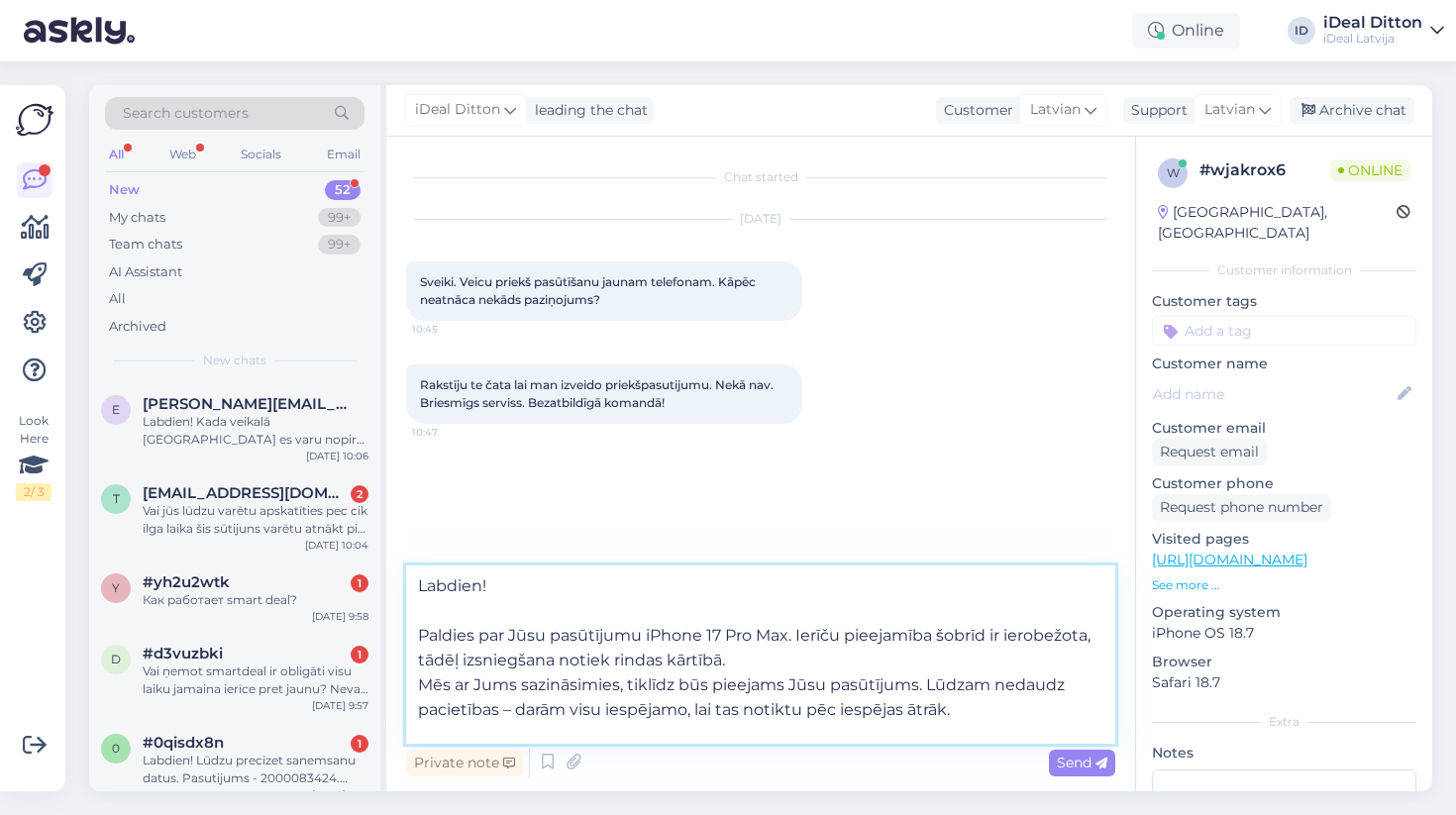
drag, startPoint x: 793, startPoint y: 634, endPoint x: 646, endPoint y: 634, distance: 147.0
click at [646, 634] on textarea "Labdien! Paldies par Jūsu pasūtījumu iPhone 17 Pro Max. Ierīču pieejamība šobrī…" at bounding box center [761, 654] width 709 height 179
type textarea "Labdien! Paldies par Jūsu pasūtījumu. Ierīču pieejamība šobrīd ir ierobežota, t…"
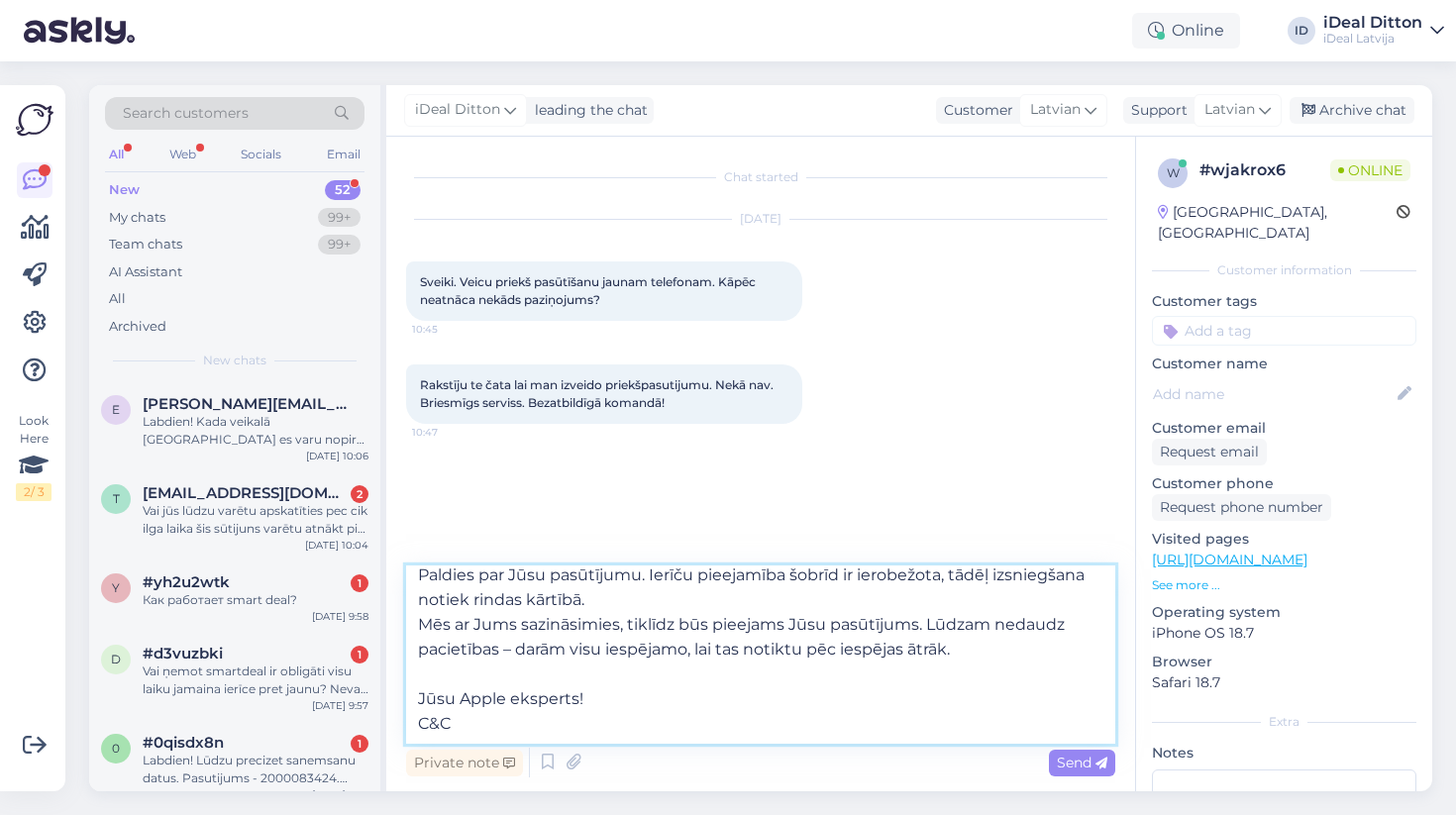
scroll to position [61, 0]
click at [787, 724] on textarea "Labdien! Paldies par Jūsu pasūtījumu. Ierīču pieejamība šobrīd ir ierobežota, t…" at bounding box center [761, 654] width 709 height 179
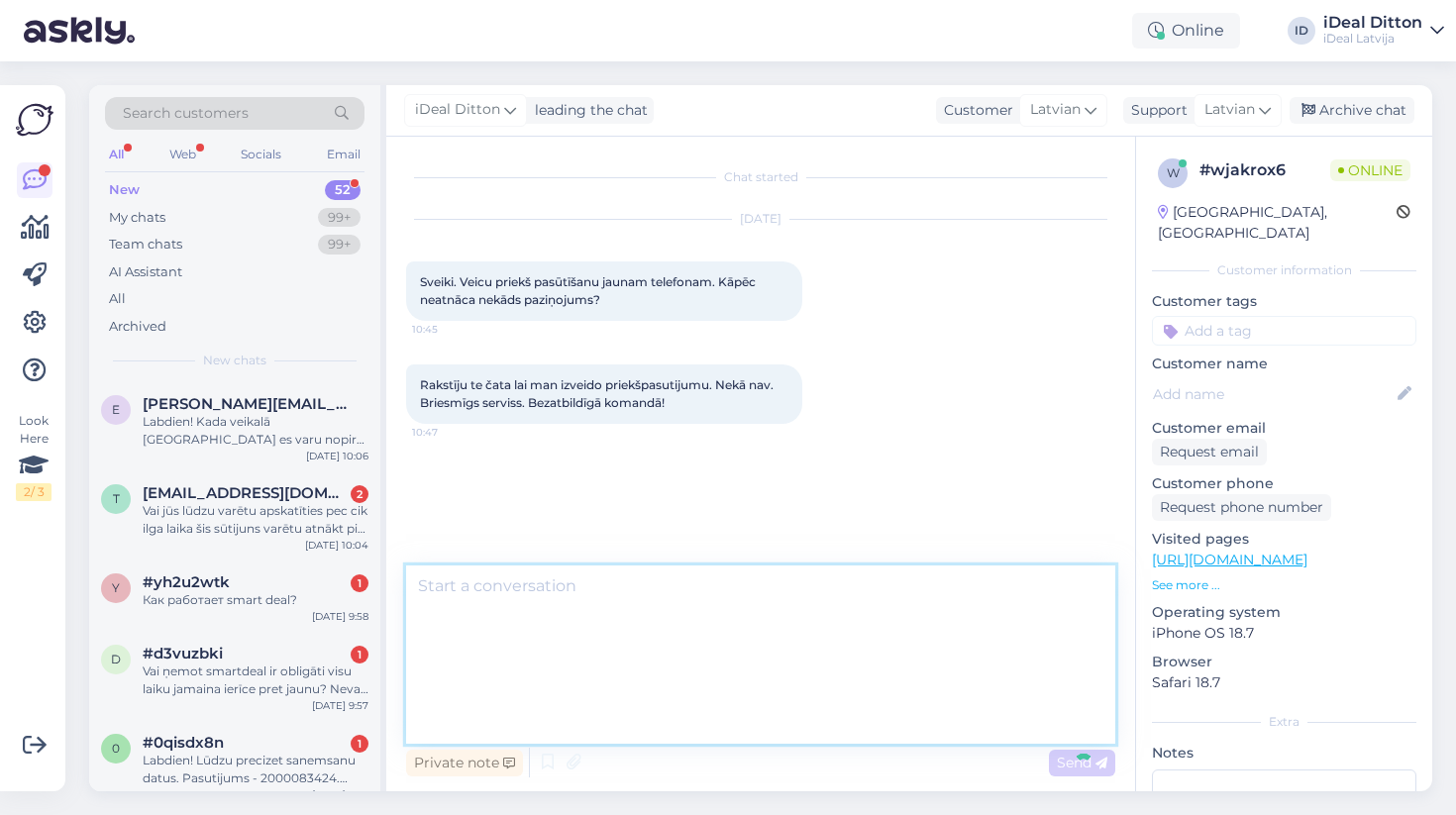
scroll to position [7, 0]
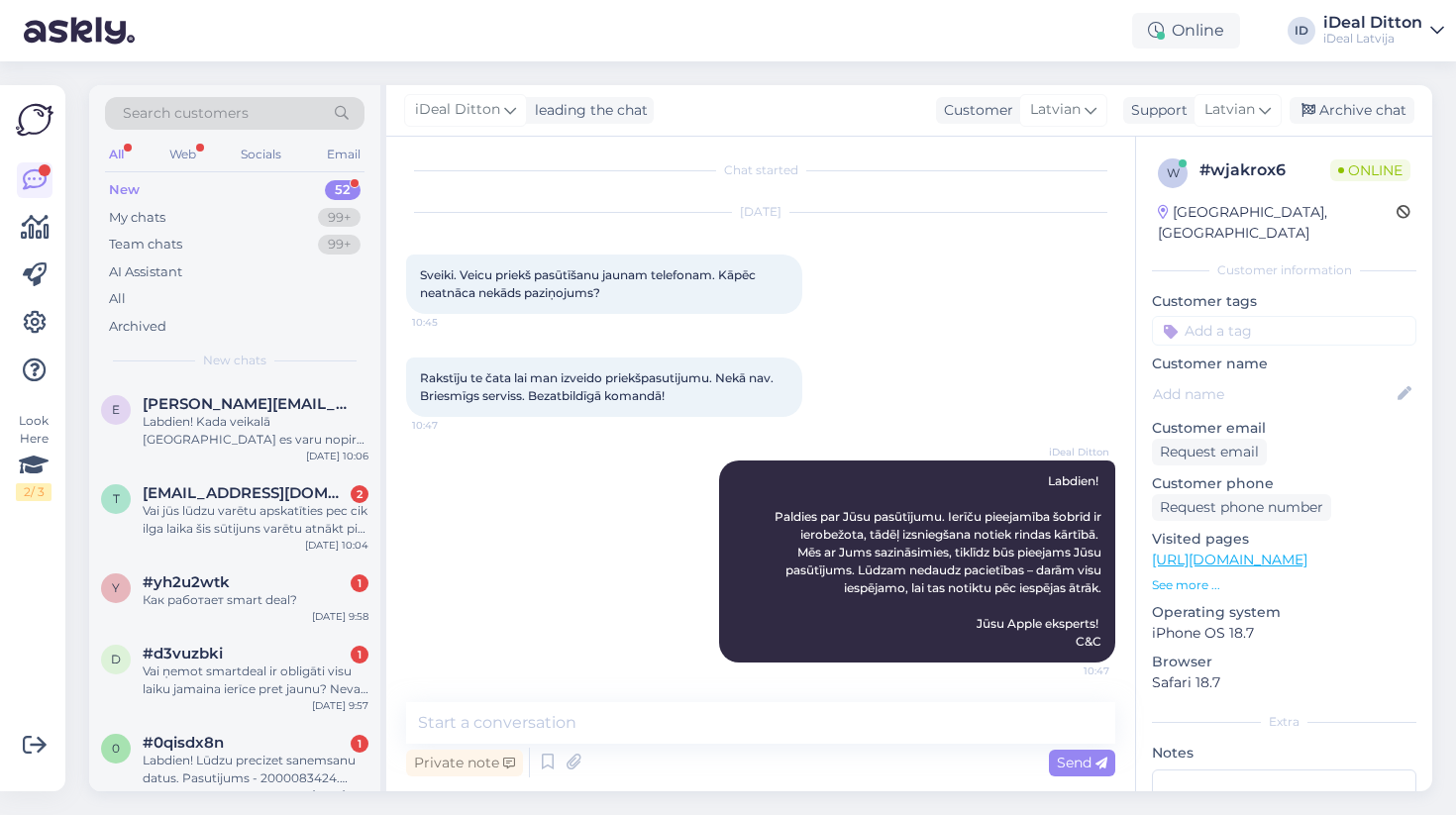
click at [599, 590] on div "iDeal Ditton Labdien! Paldies par Jūsu pasūtījumu. Ierīču pieejamība šobrīd ir …" at bounding box center [761, 561] width 709 height 246
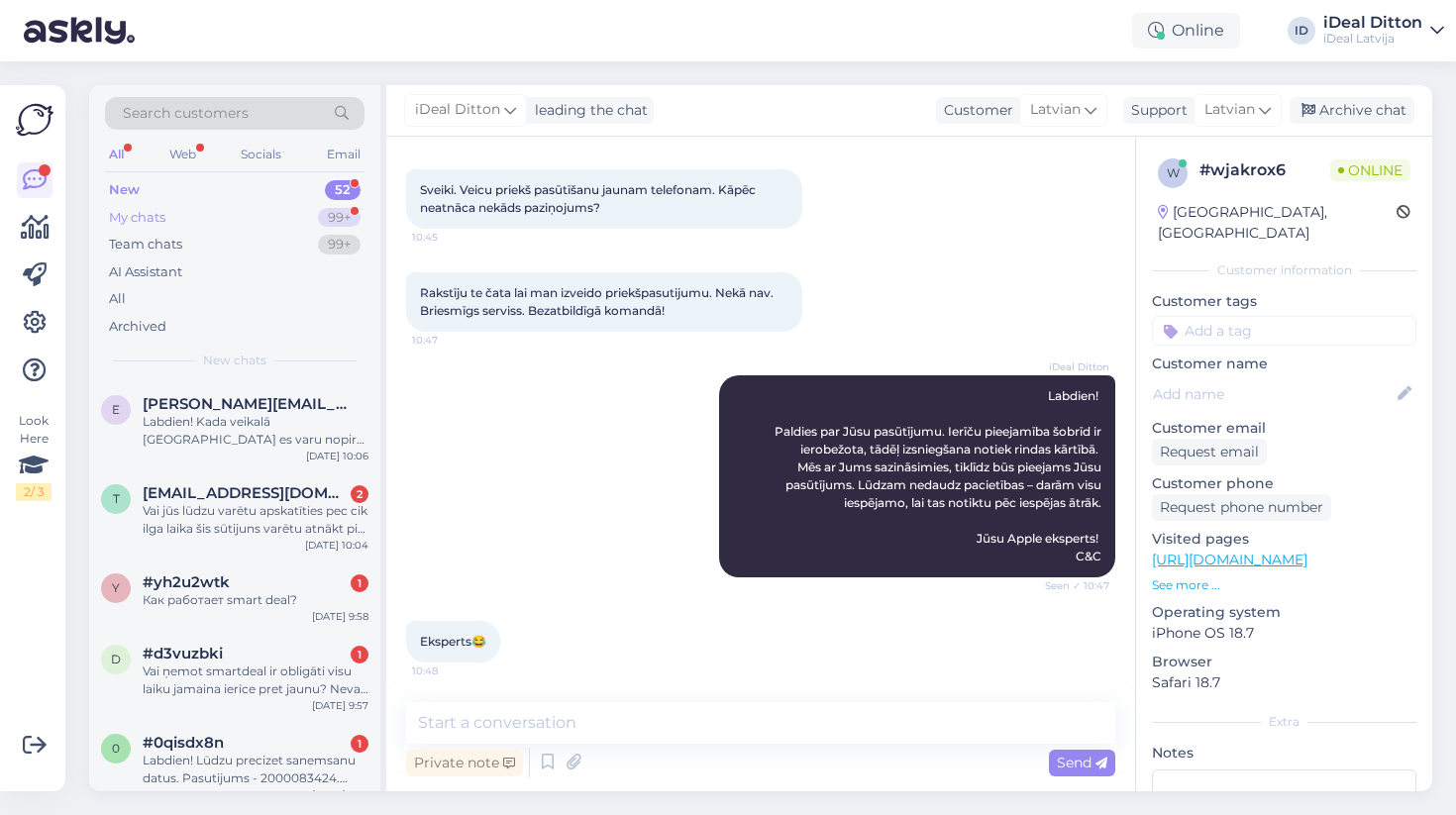
click at [332, 224] on div "99+" at bounding box center [339, 218] width 43 height 20
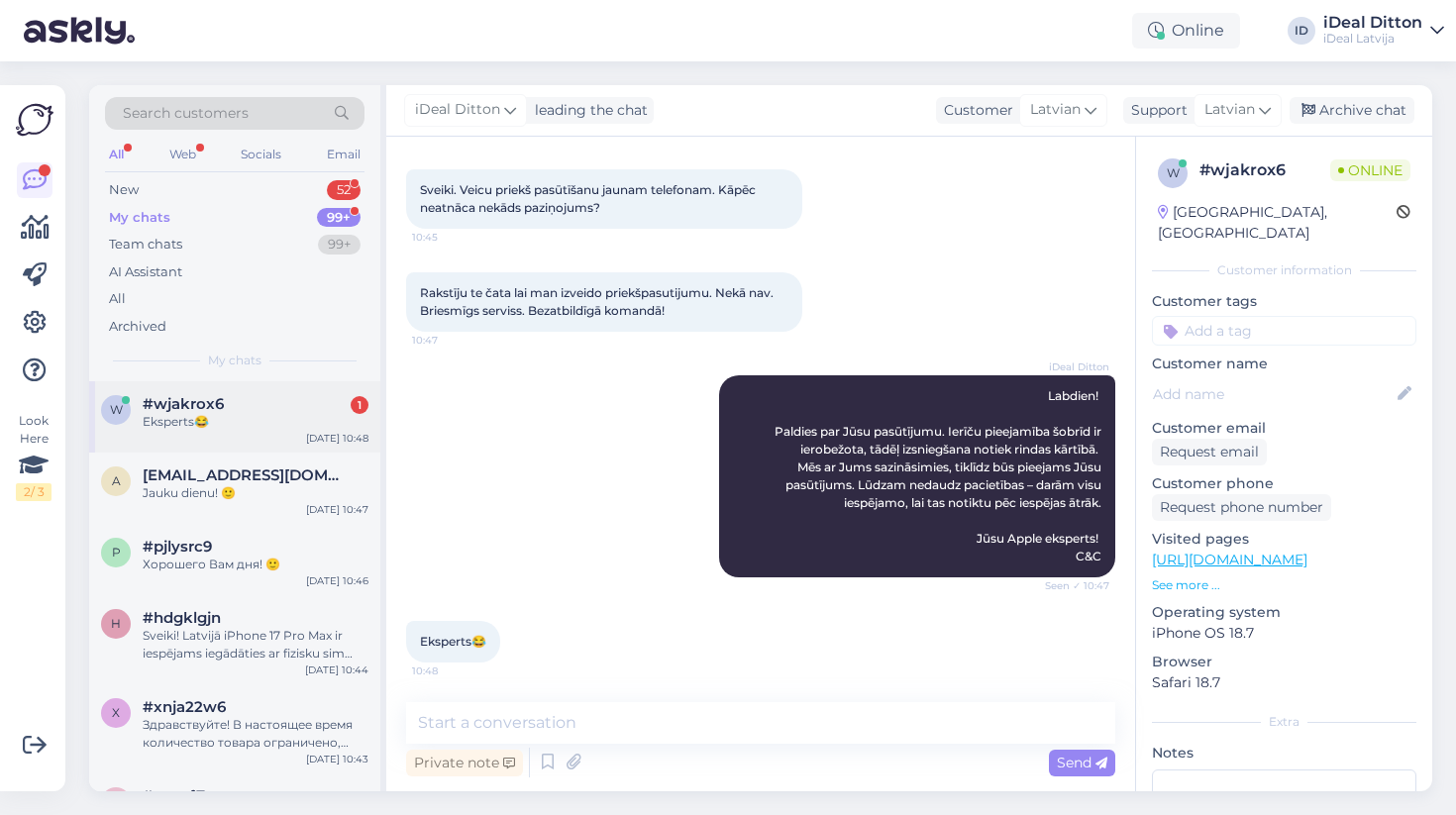
click at [311, 432] on div "[DATE] 10:48" at bounding box center [338, 438] width 63 height 15
click at [351, 199] on div "New 52" at bounding box center [235, 191] width 260 height 28
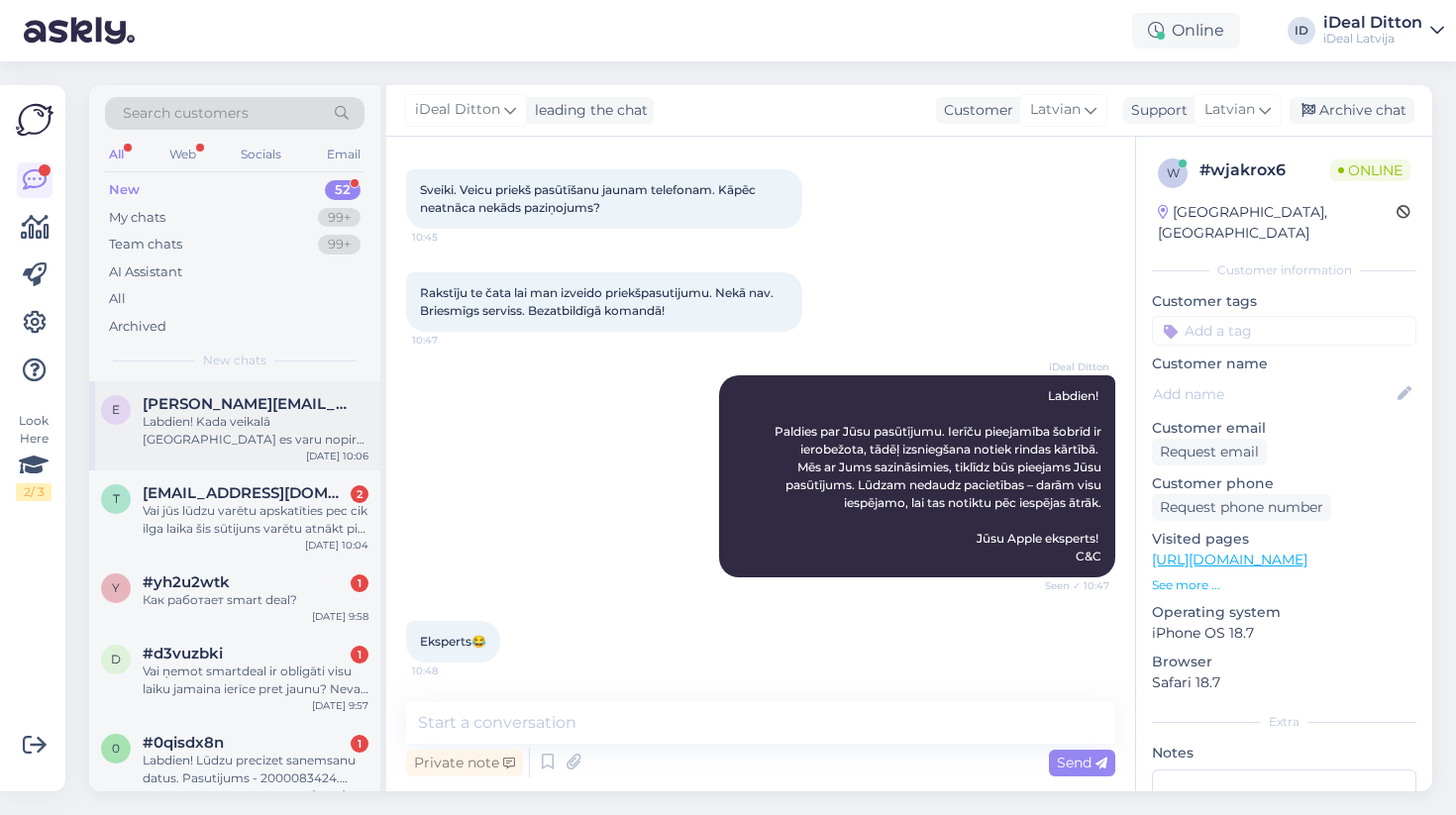
click at [281, 427] on div "Labdien! Kada veikalā [GEOGRAPHIC_DATA] es varu nopirkt iPhone 17 Pro 512 - pas…" at bounding box center [256, 431] width 226 height 36
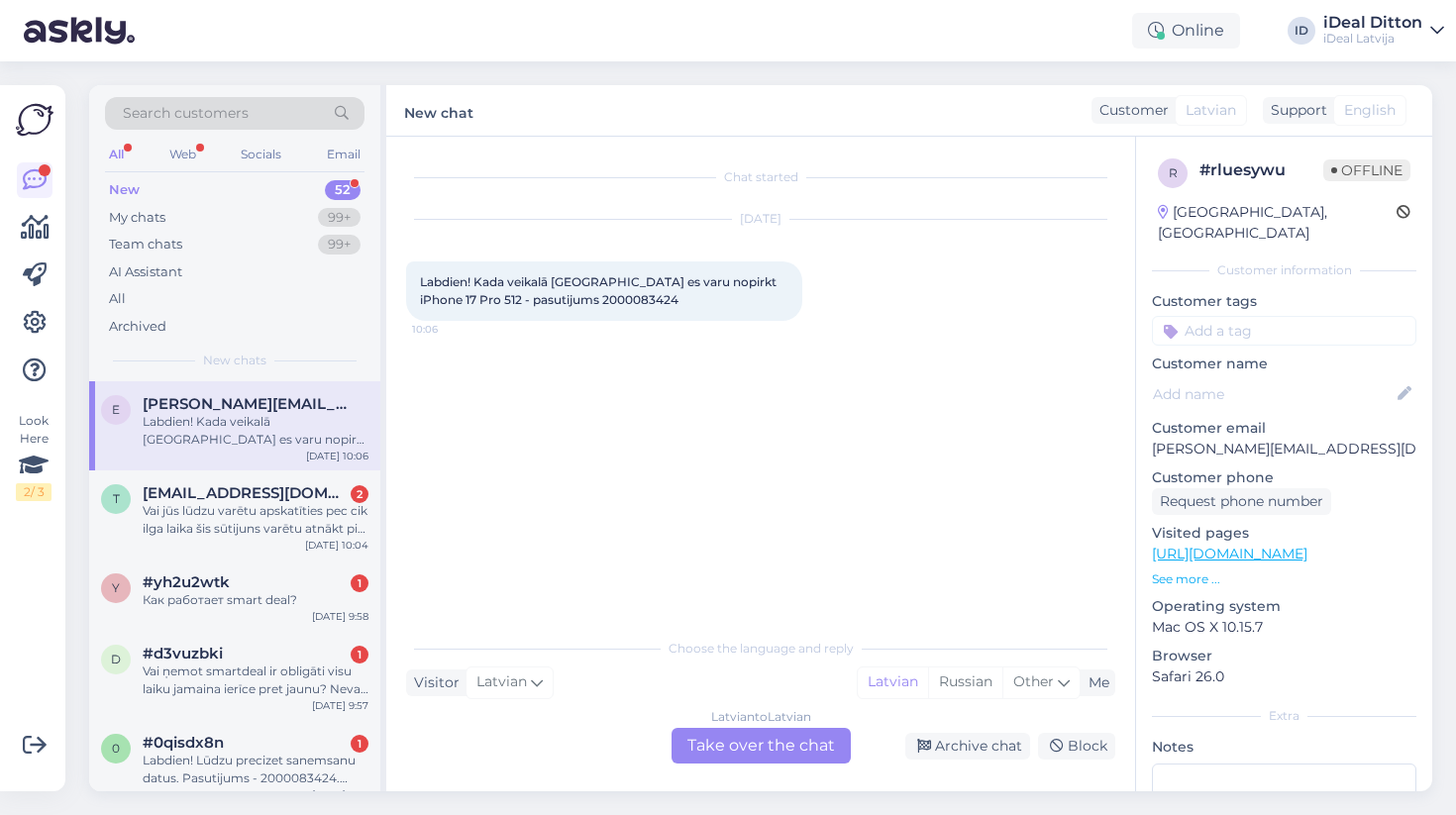
click at [770, 748] on div "Latvian to Latvian Take over the chat" at bounding box center [762, 746] width 180 height 36
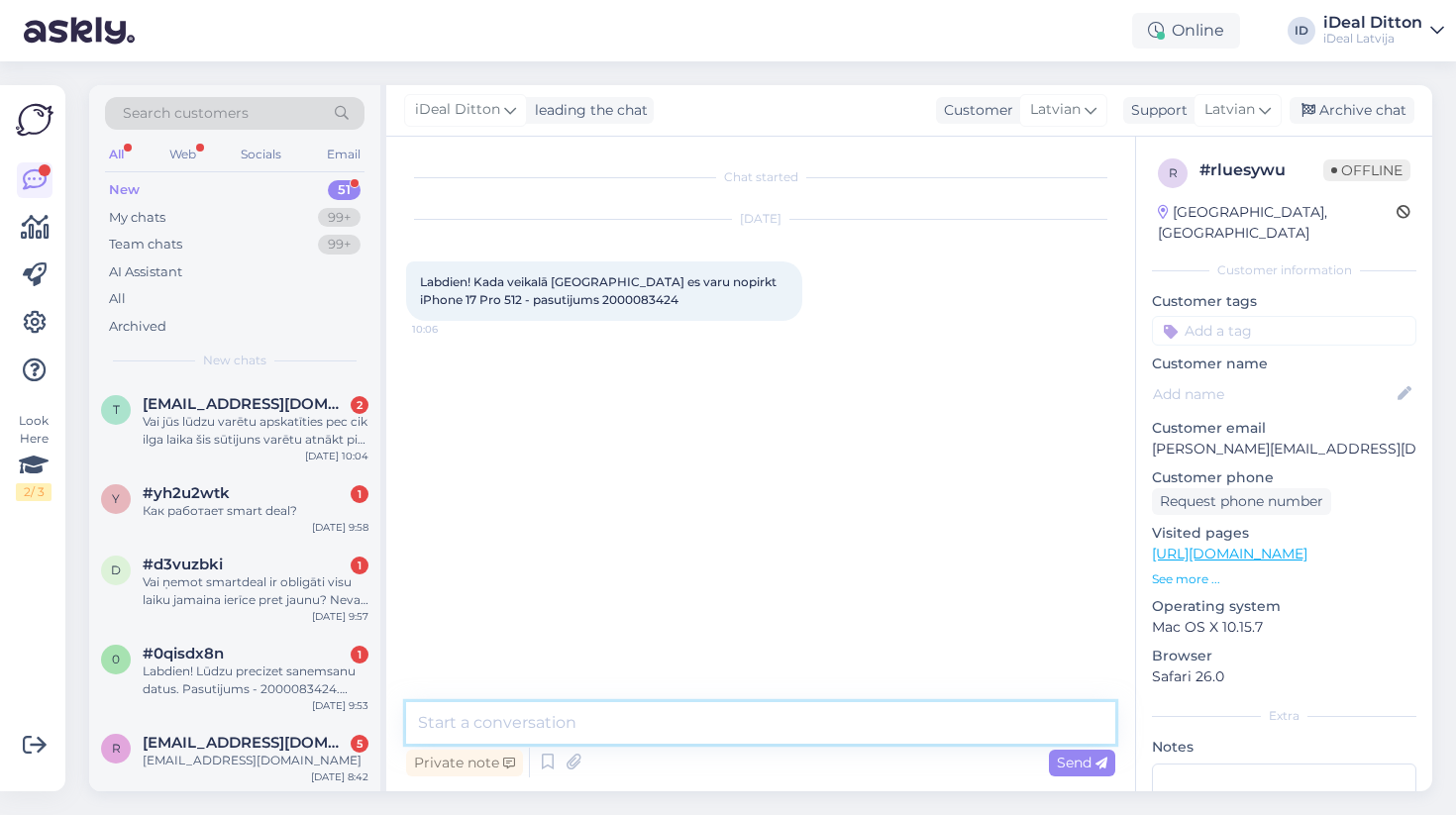
click at [674, 724] on textarea at bounding box center [761, 723] width 709 height 42
paste textarea "Labdien! Paldies par Jūsu pasūtījumu iPhone 17 Pro Max. Ierīču pieejamība šobrī…"
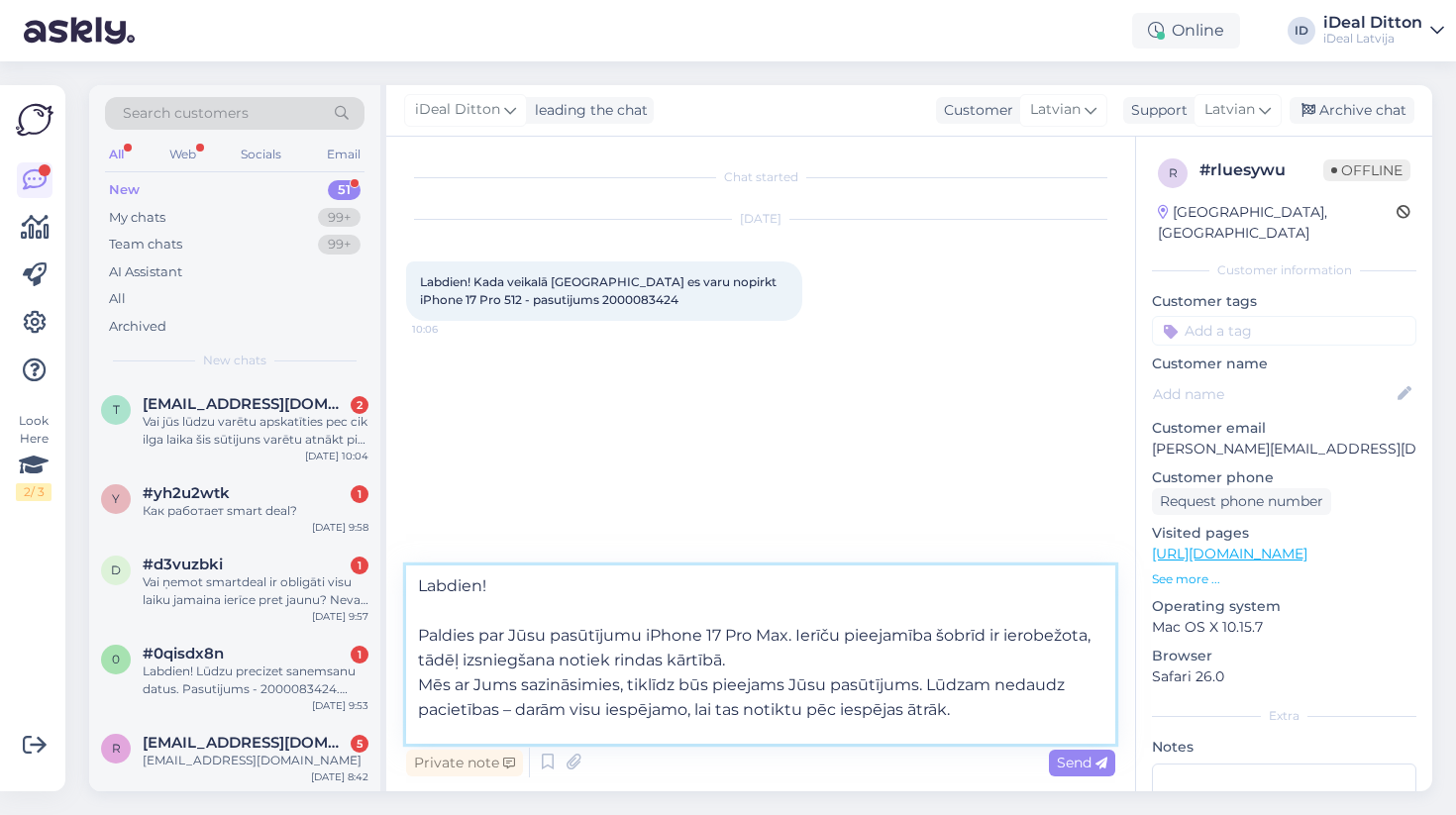
drag, startPoint x: 799, startPoint y: 635, endPoint x: 398, endPoint y: 634, distance: 401.0
click at [398, 634] on div "Chat started [DATE] Labdien! Kada veikalā [GEOGRAPHIC_DATA] es varu nopirkt iPh…" at bounding box center [761, 464] width 749 height 655
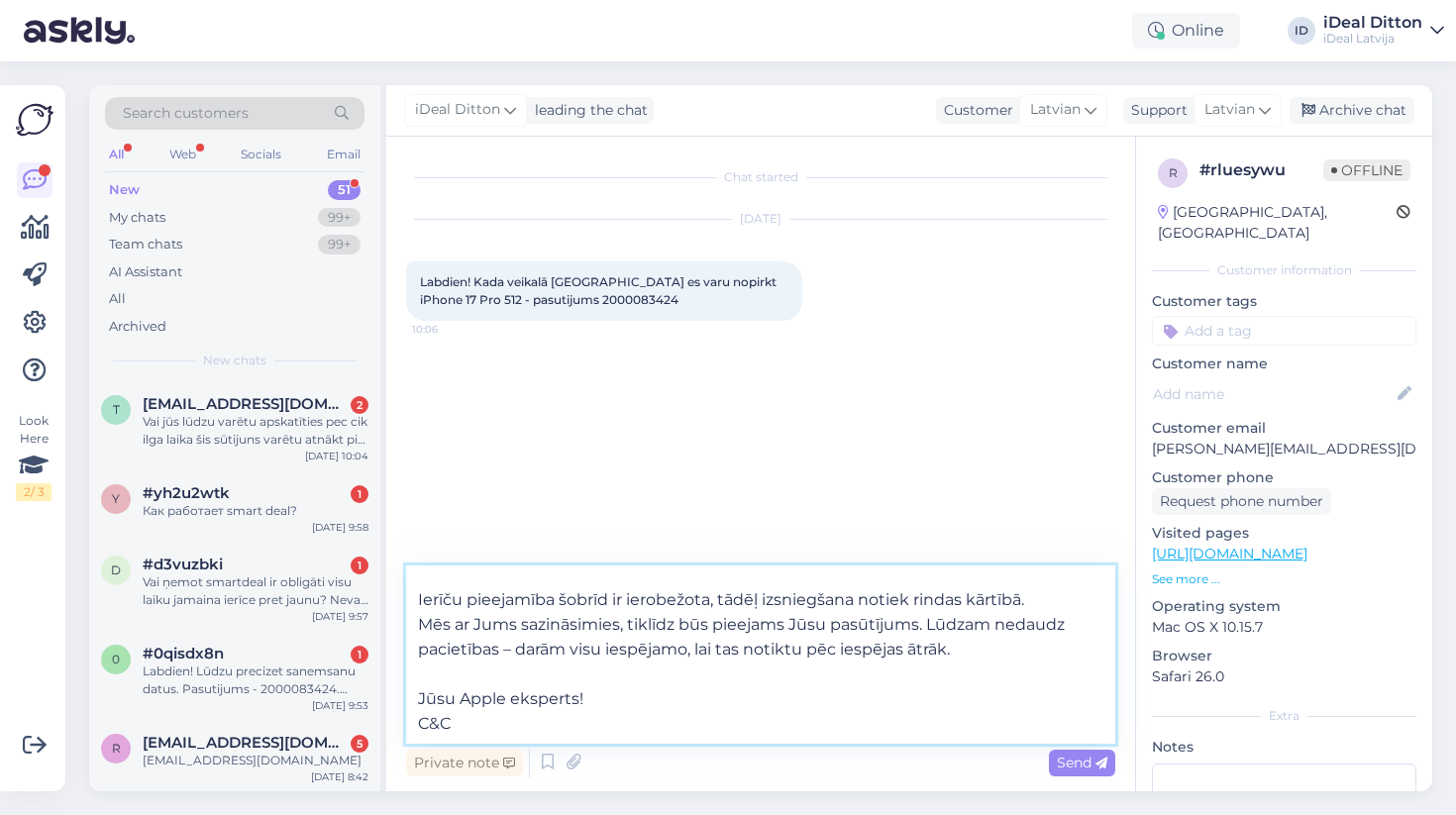
scroll to position [36, 0]
drag, startPoint x: 1025, startPoint y: 603, endPoint x: 1036, endPoint y: 630, distance: 29.2
click at [1025, 603] on textarea "Labdien! Ierīču pieejamība šobrīd ir ierobežota, tādēļ izsniegšana notiek rinda…" at bounding box center [761, 654] width 709 height 179
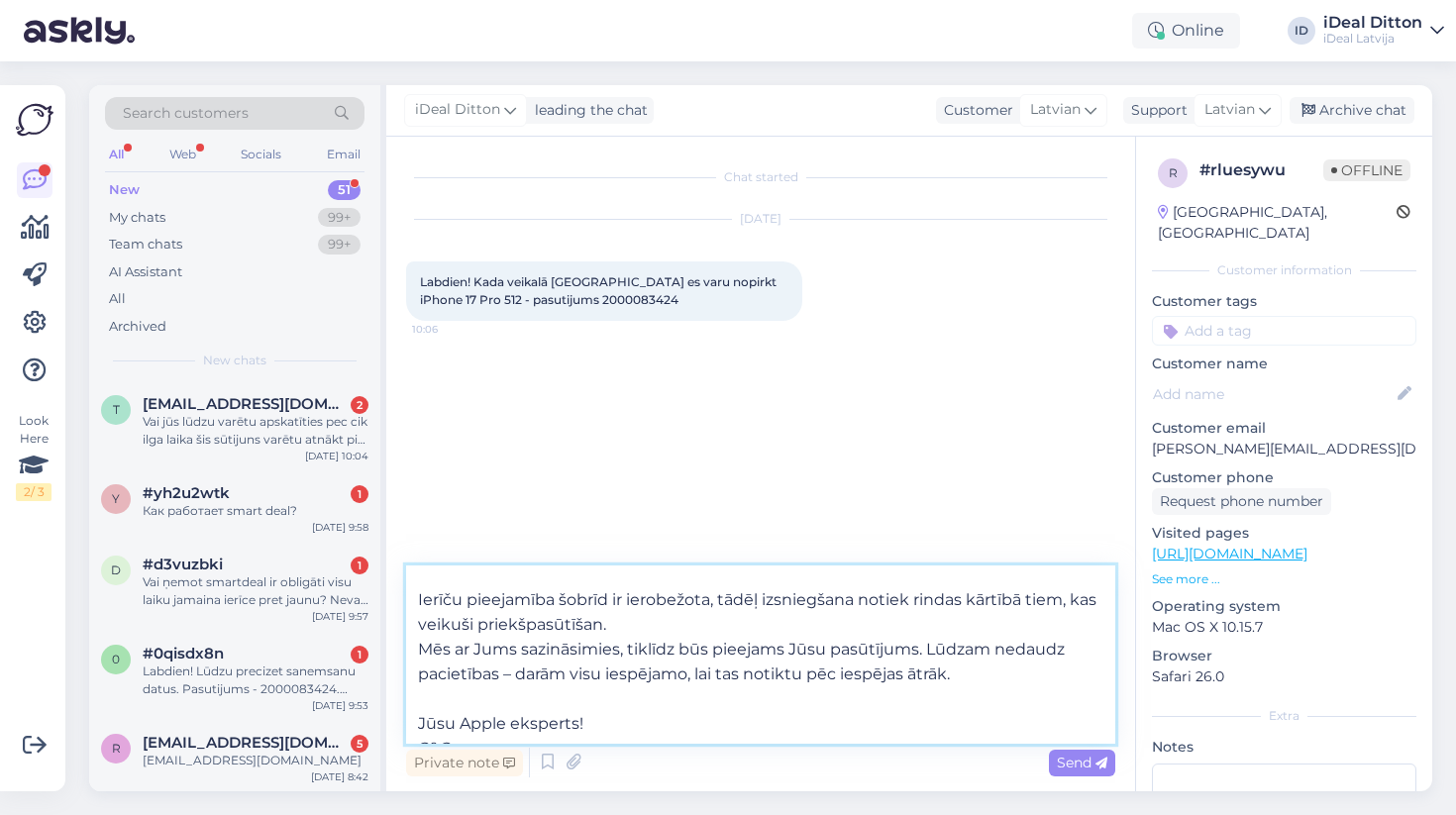
type textarea "Labdien! Ierīču pieejamība šobrīd ir ierobežota, tādēļ izsniegšana notiek rinda…"
click at [675, 670] on textarea "Labdien! Ierīču pieejamība šobrīd ir ierobežota, tādēļ izsniegšana notiek rinda…" at bounding box center [761, 654] width 709 height 179
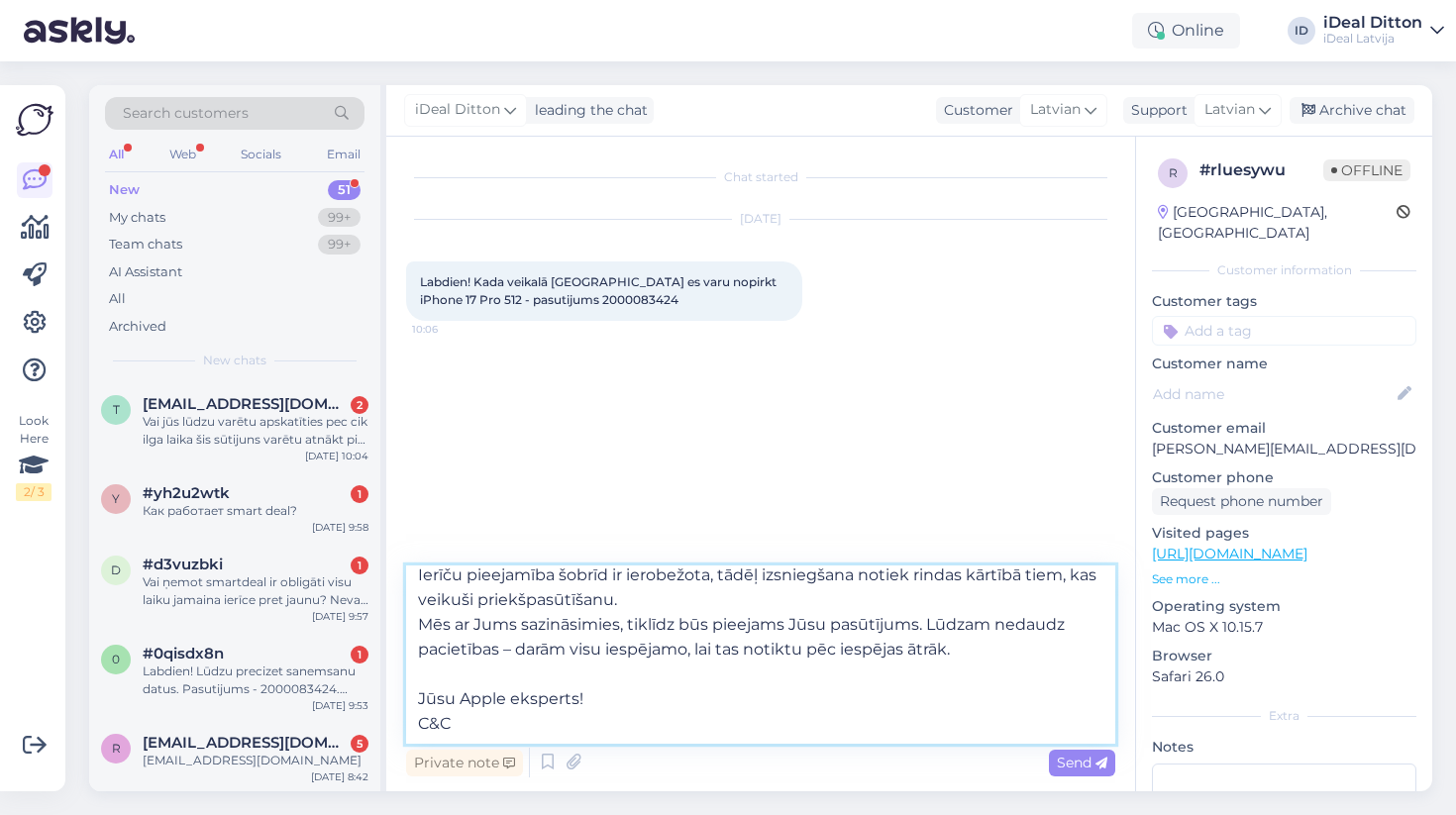
scroll to position [61, 0]
click at [605, 733] on textarea "Labdien! Ierīču pieejamība šobrīd ir ierobežota, tādēļ izsniegšana notiek rinda…" at bounding box center [761, 654] width 709 height 179
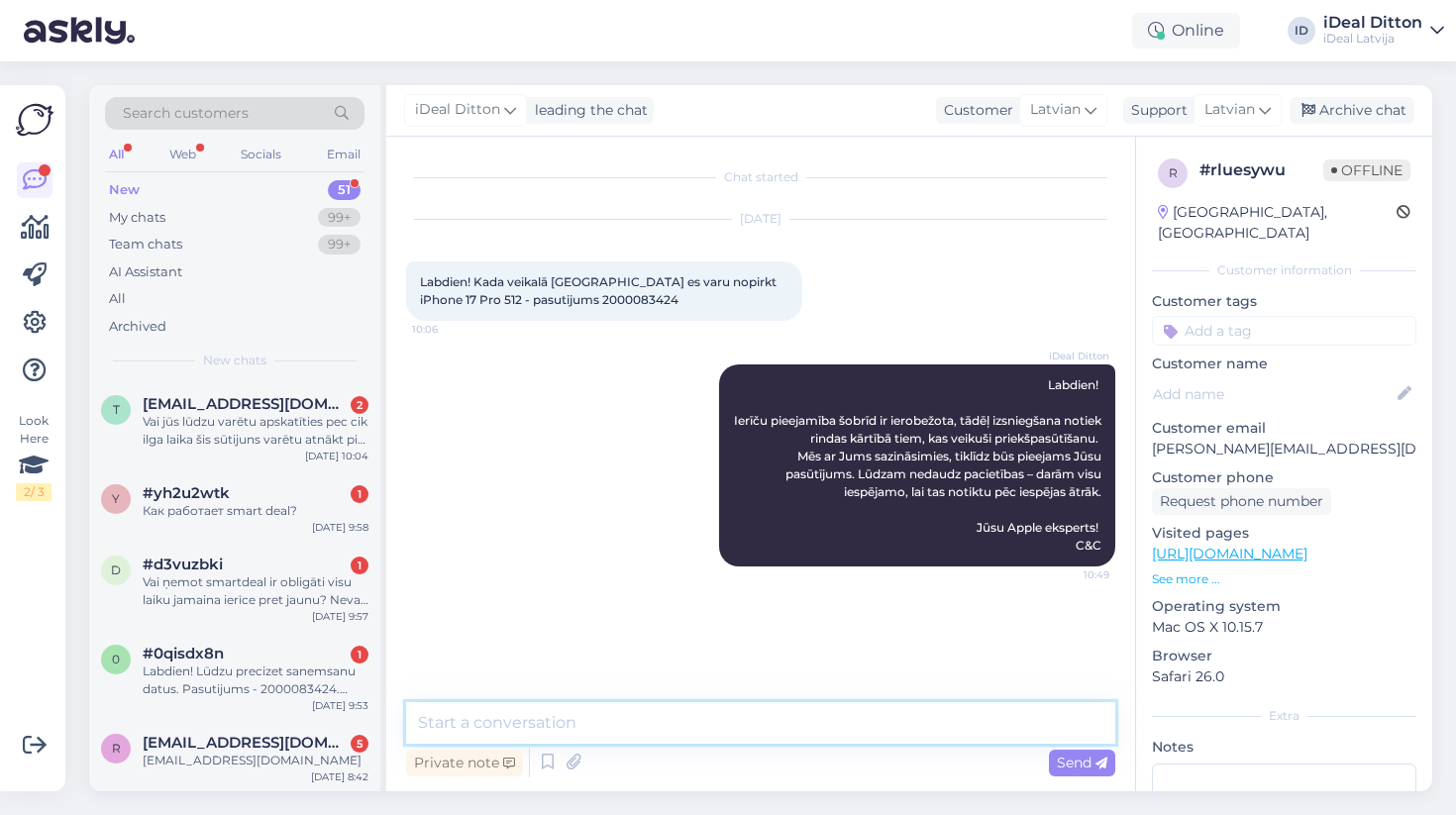
scroll to position [0, 0]
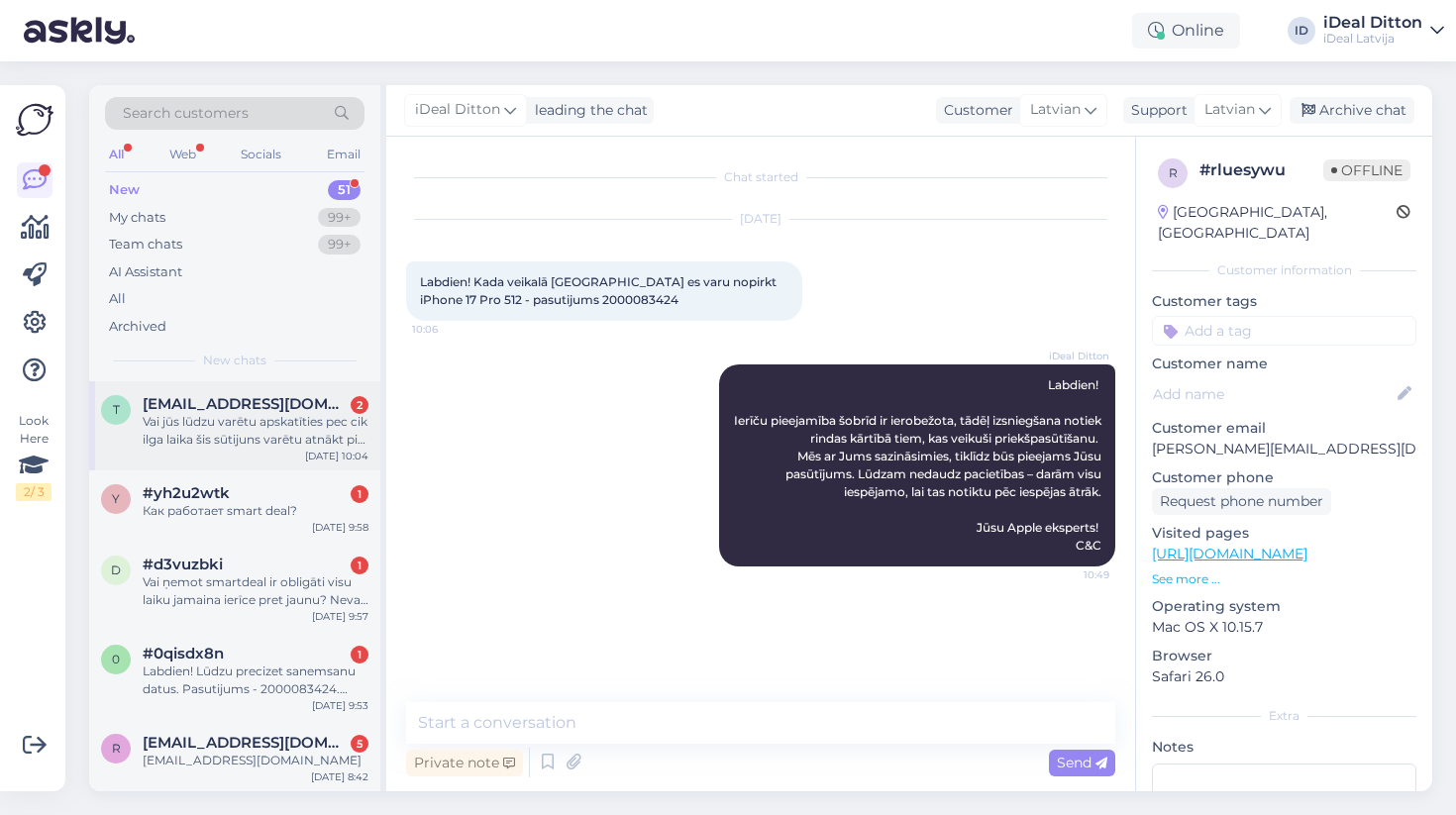
click at [274, 415] on div "Vai jūs lūdzu varētu apskatīties pec cik ilga laika šis sūtijuns varētu atnākt …" at bounding box center [256, 431] width 226 height 36
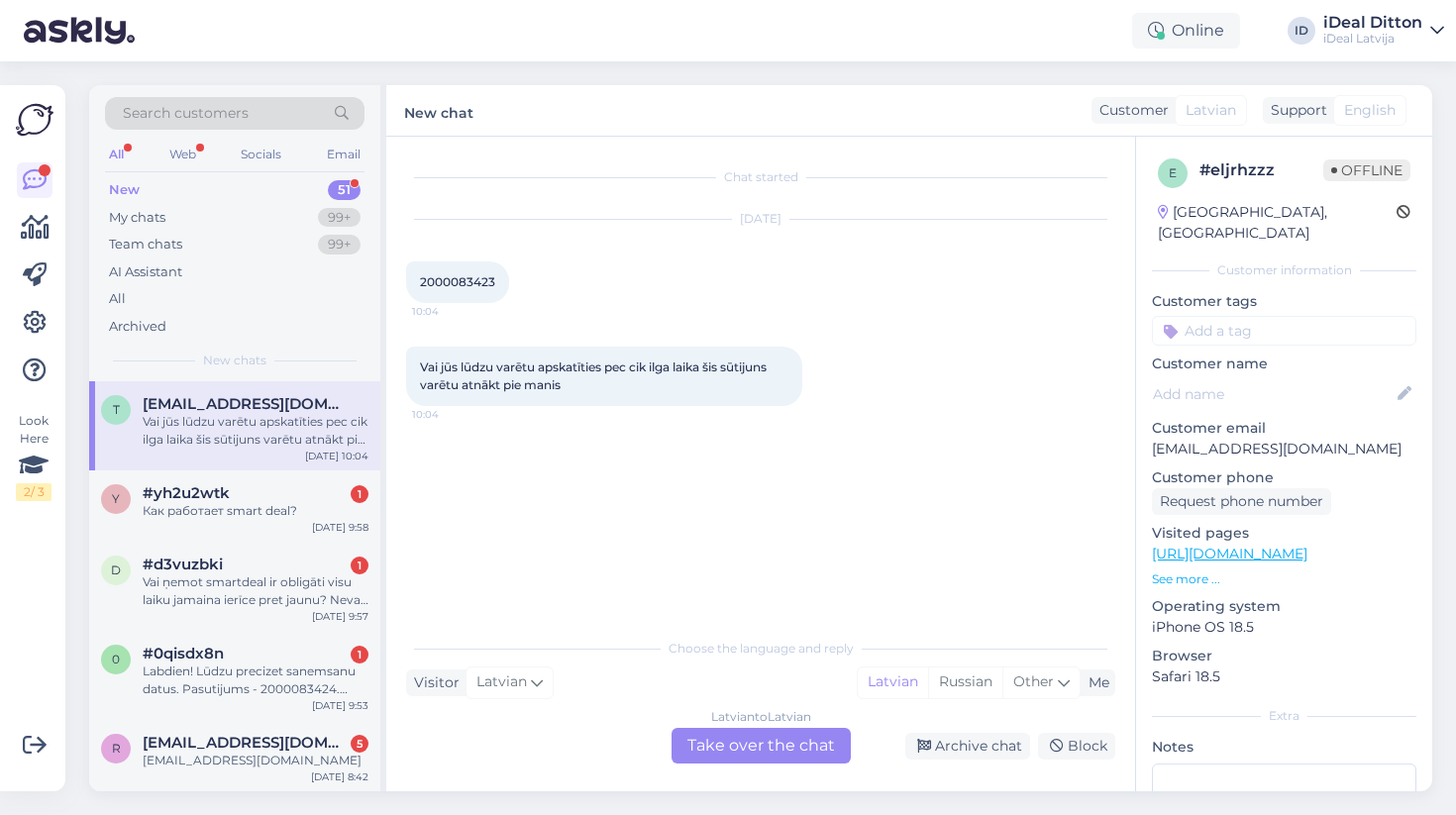
click at [446, 278] on span "2000083423" at bounding box center [457, 282] width 75 height 15
click at [438, 288] on span "2000083423" at bounding box center [457, 282] width 75 height 15
copy div "2000083423 10:04"
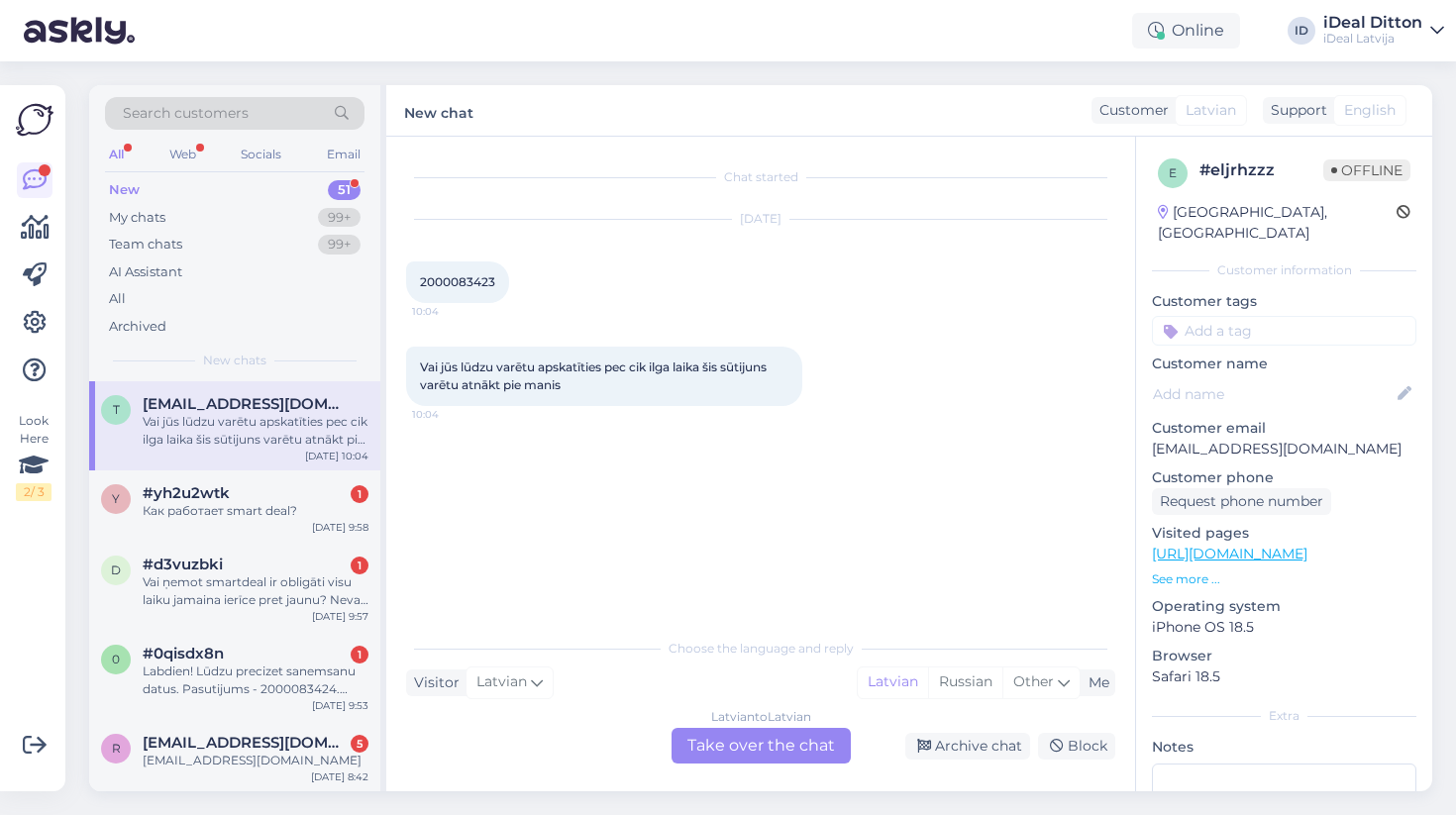
click at [745, 601] on div "Chat started [DATE] 2000083423 10:04 Vai jūs lūdzu varētu apskatīties pec cik i…" at bounding box center [770, 384] width 727 height 453
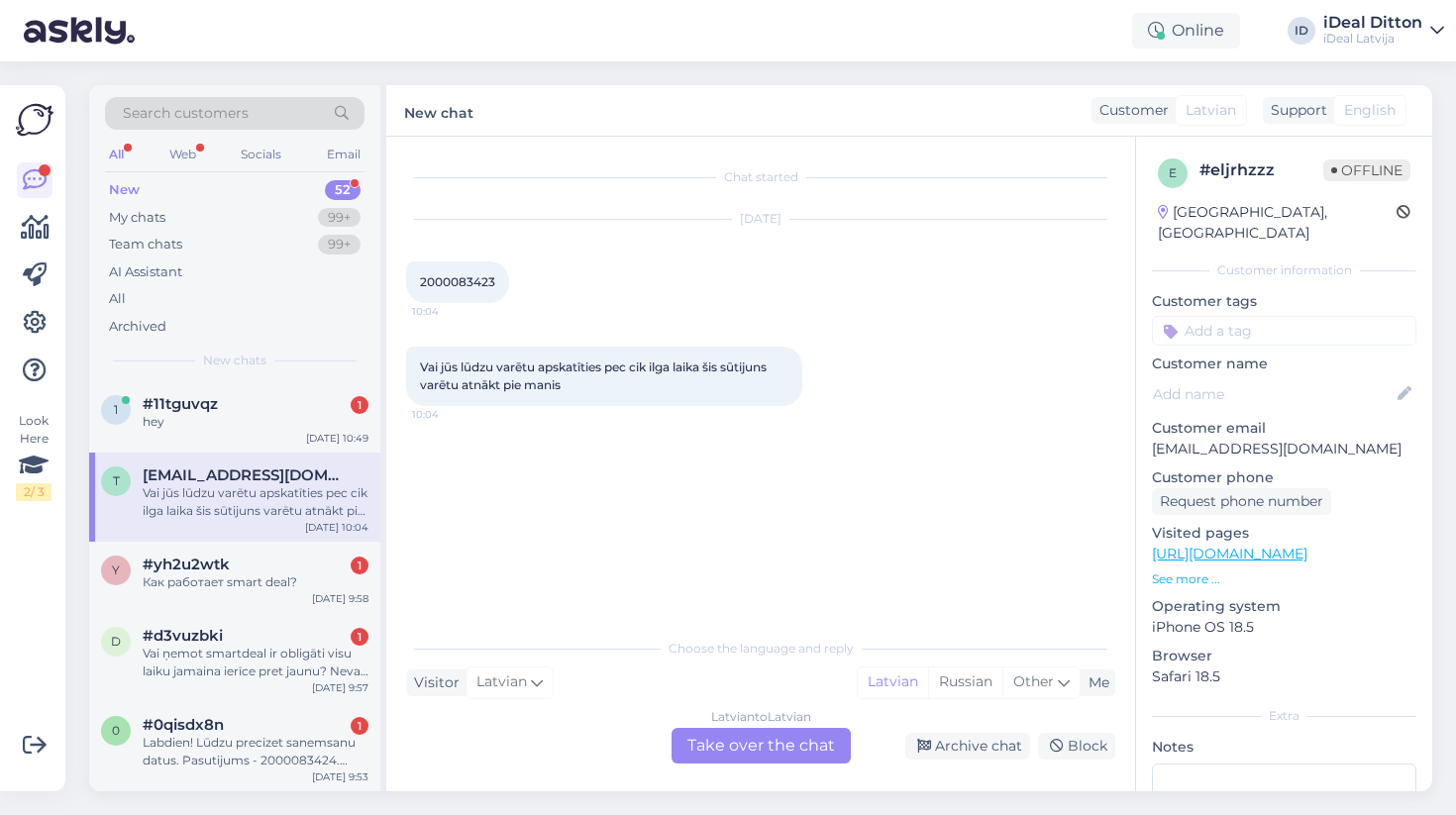
click at [785, 740] on div "Latvian to Latvian Take over the chat" at bounding box center [762, 746] width 180 height 36
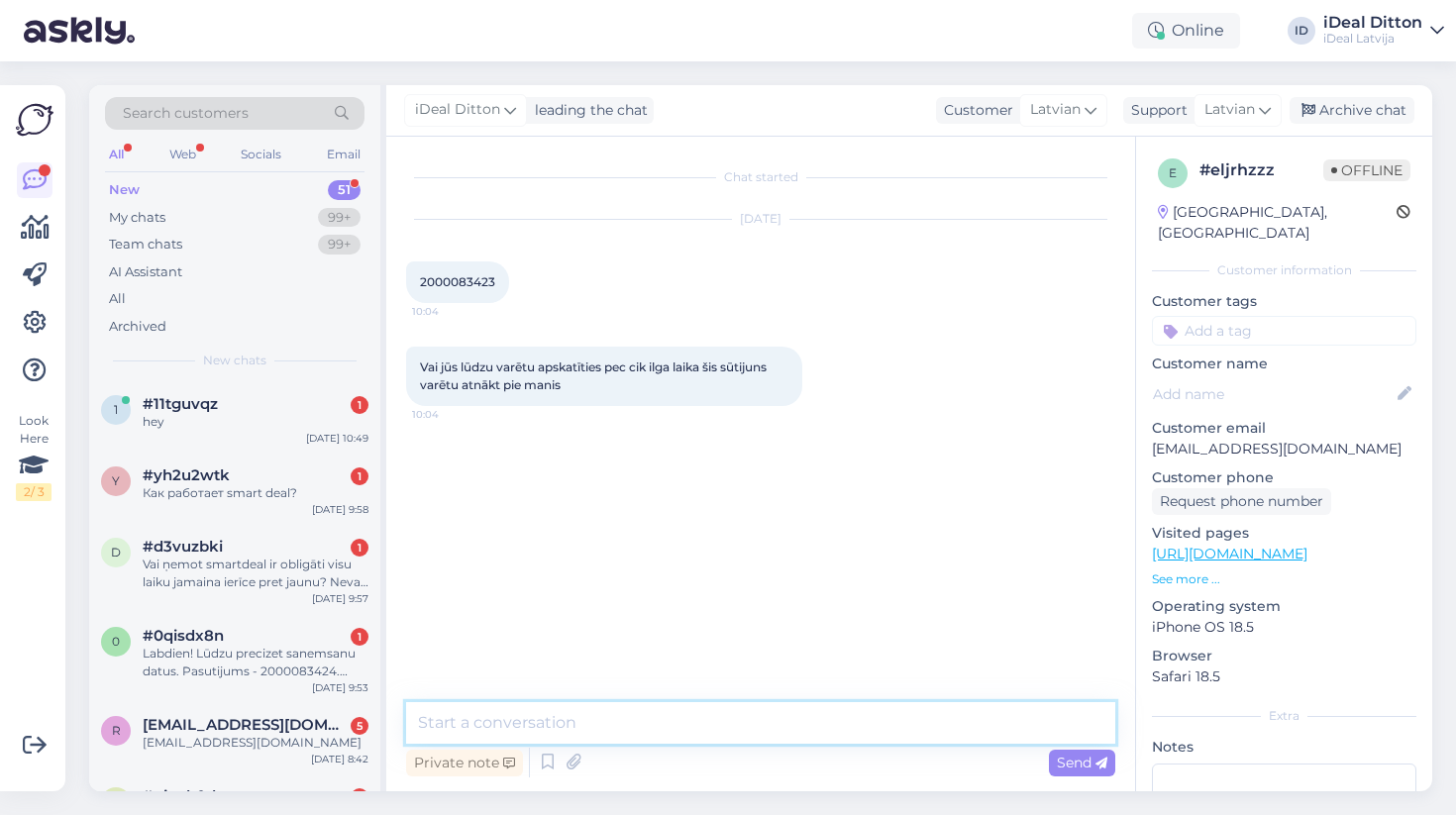
click at [644, 736] on textarea at bounding box center [761, 723] width 709 height 42
paste textarea "Labdien! Paldies par Jūsu pasūtījumu iPhone 17 Pro Max. Ierīču pieejamība šobrī…"
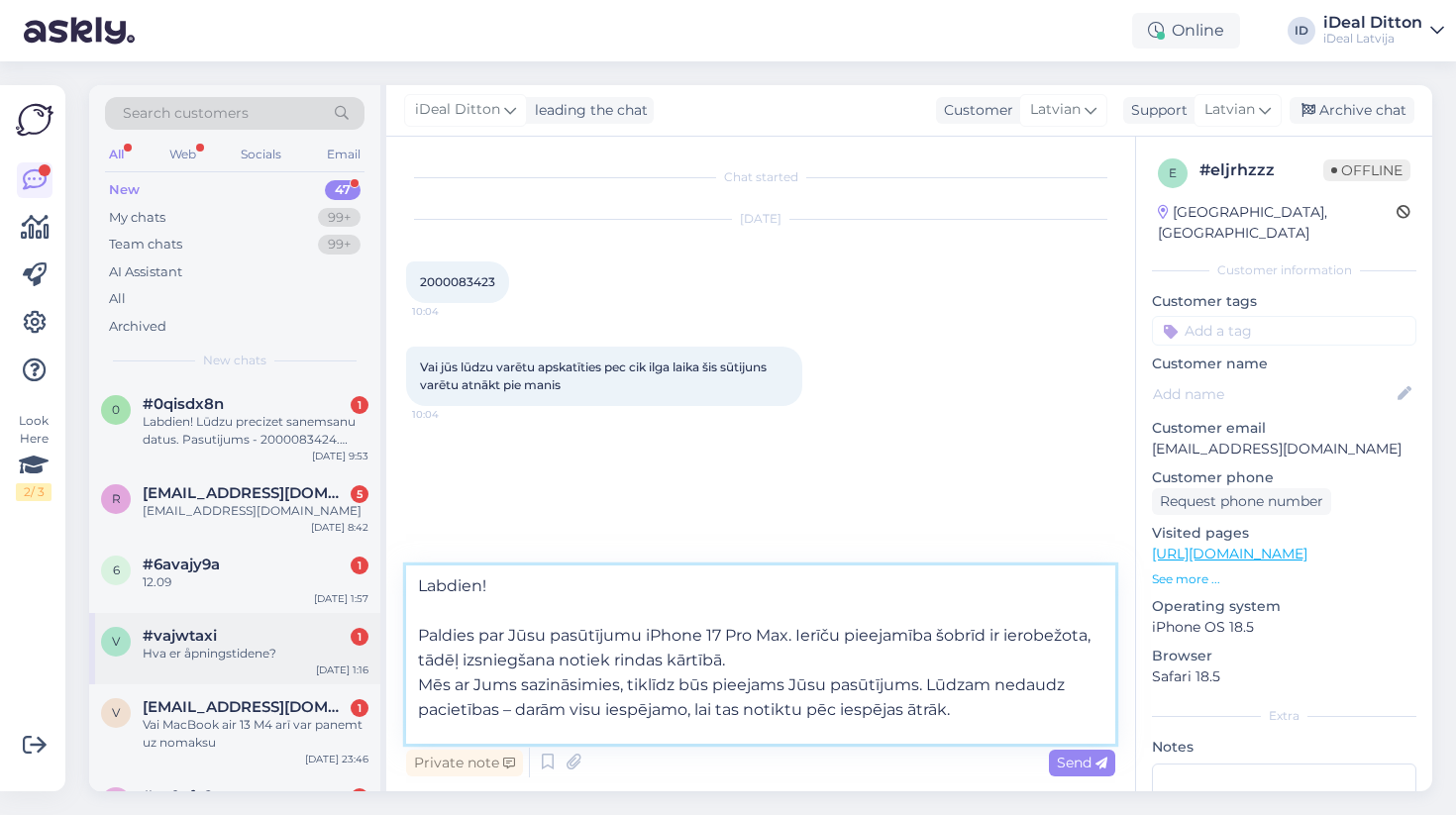
drag, startPoint x: 797, startPoint y: 638, endPoint x: 353, endPoint y: 624, distance: 444.2
click at [353, 624] on div "Search customers All Web Socials Email New 47 My chats 99+ Team chats 99+ AI As…" at bounding box center [760, 437] width 1343 height 706
type textarea "Labdien! Ierīču pieejamība šobrīd ir ierobežota, tādēļ izsniegšana notiek rinda…"
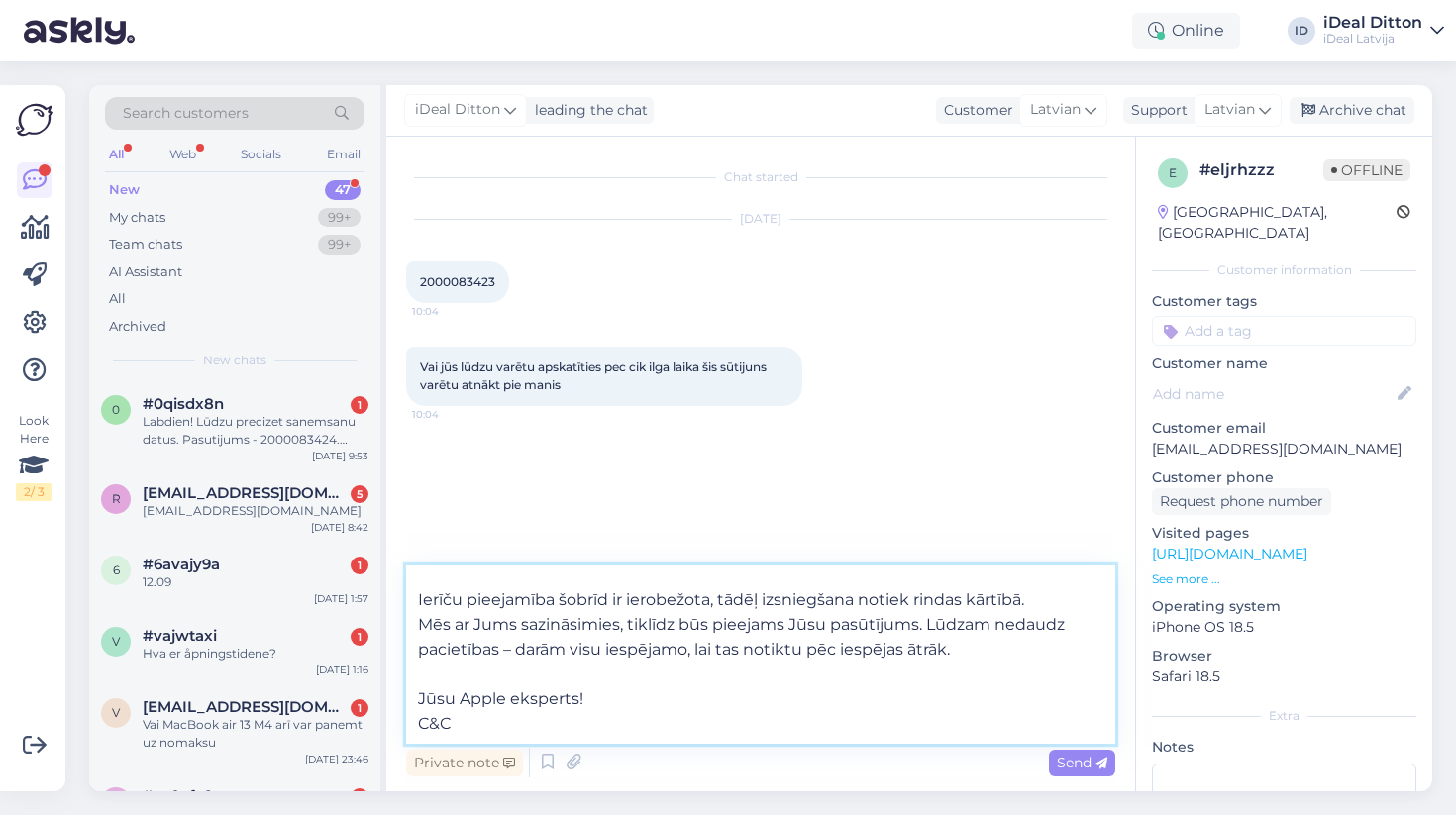
scroll to position [36, 0]
click at [668, 713] on textarea "Labdien! Ierīču pieejamība šobrīd ir ierobežota, tādēļ izsniegšana notiek rinda…" at bounding box center [761, 654] width 709 height 179
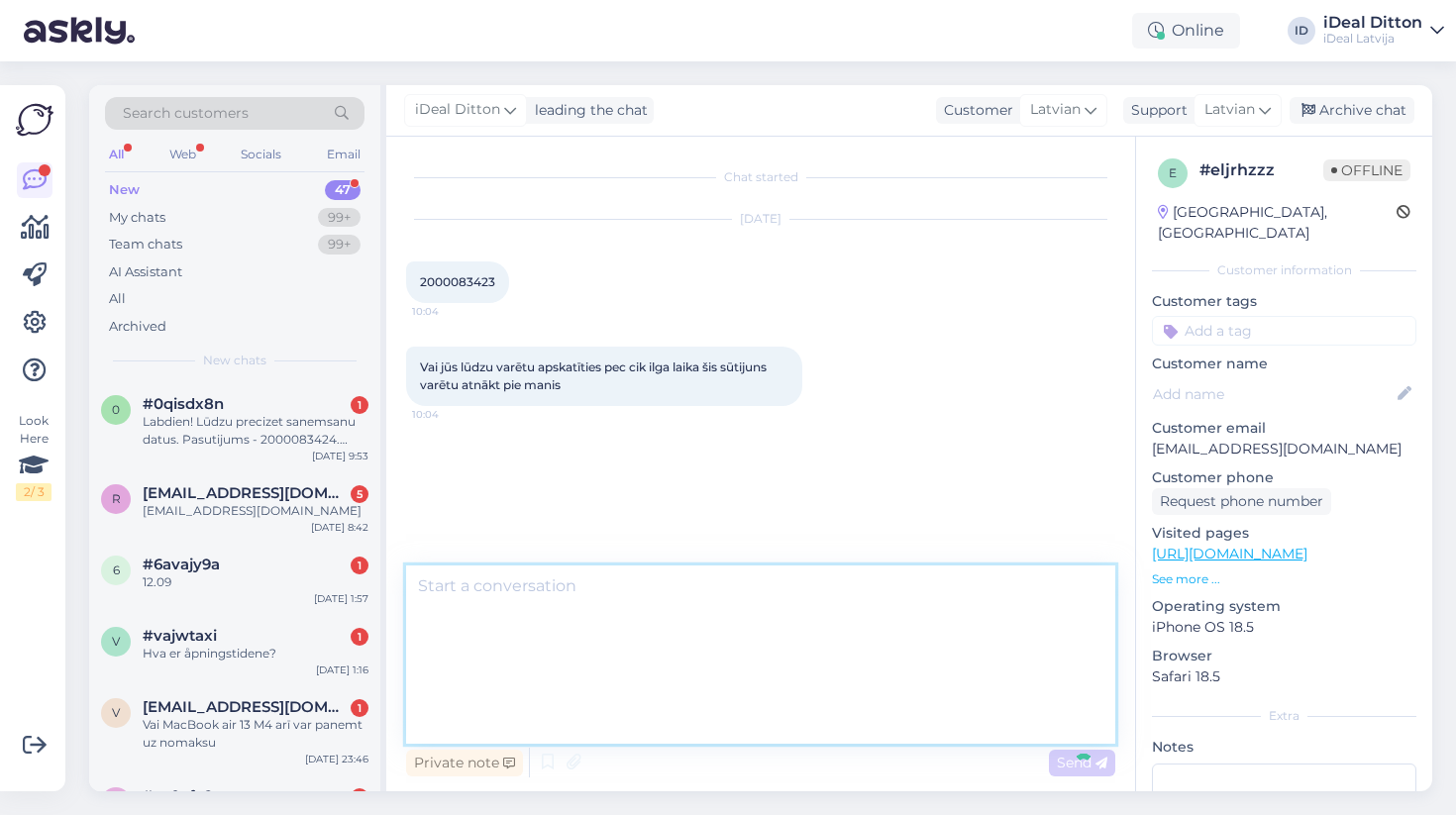
scroll to position [0, 0]
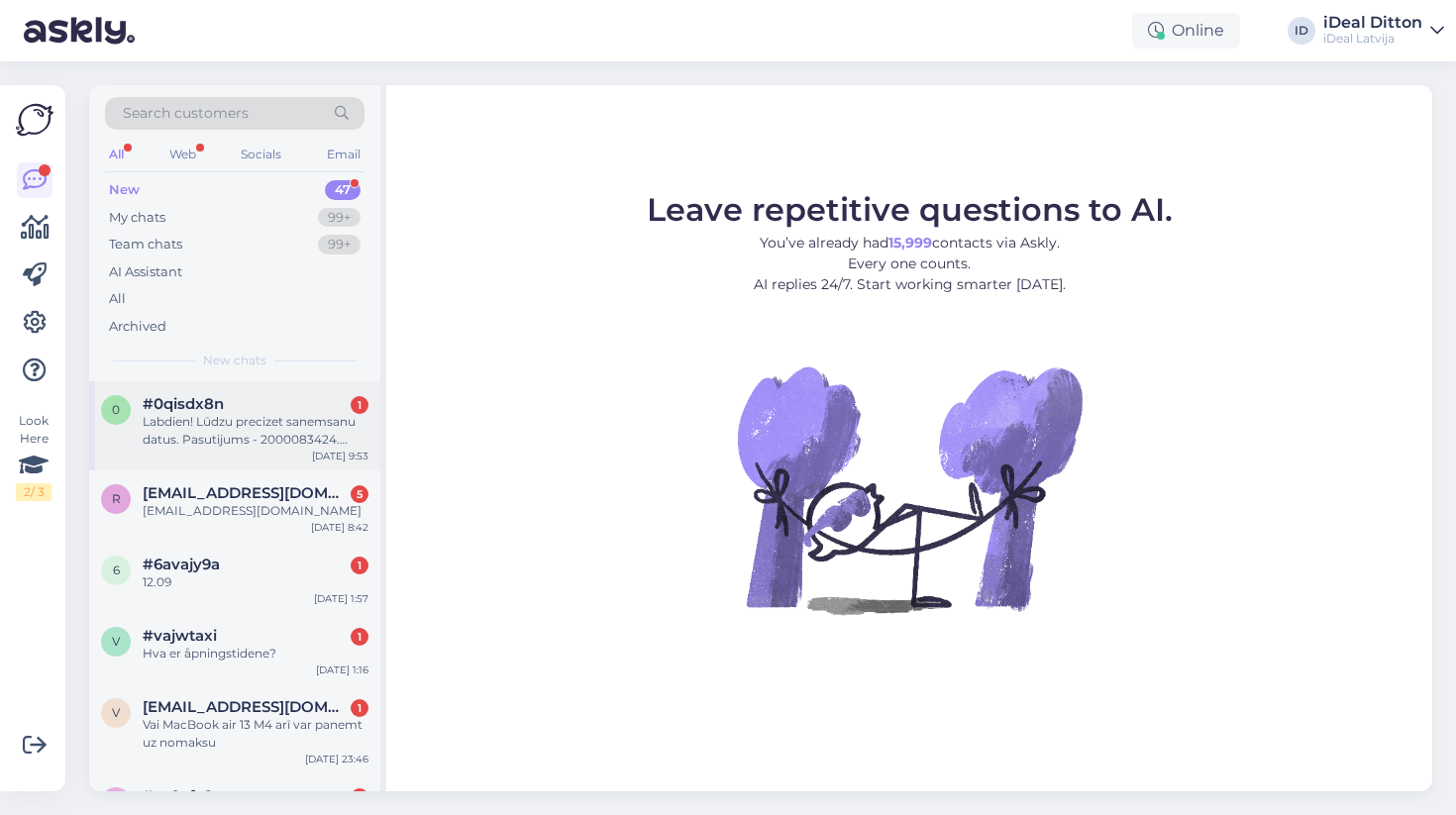
click at [268, 442] on div "Labdien! Lūdzu precizet sanemsanu datus. Pasutijums - 2000083424. Paldies!" at bounding box center [256, 431] width 226 height 36
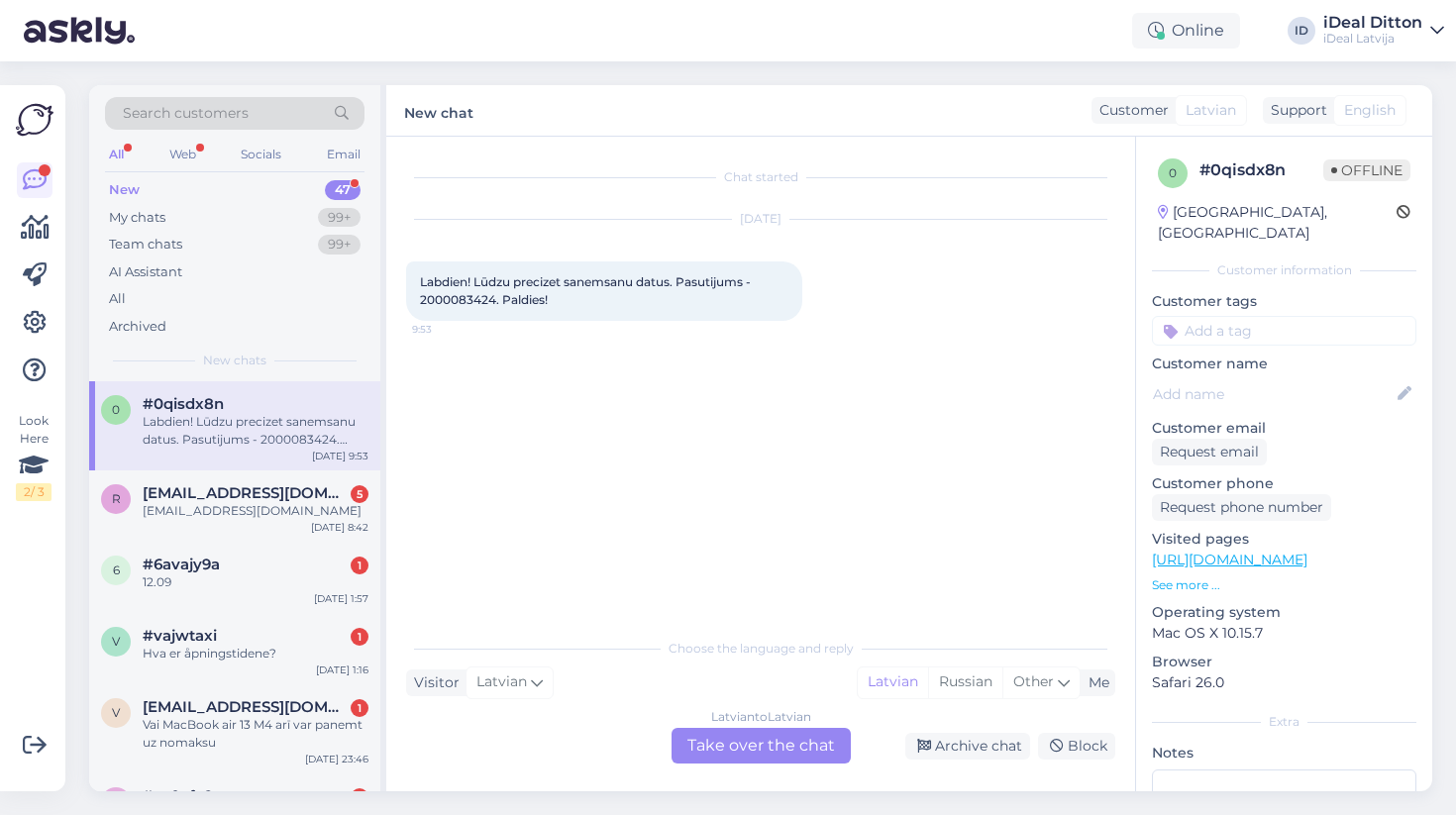
click at [744, 742] on div "Latvian to Latvian Take over the chat" at bounding box center [762, 746] width 180 height 36
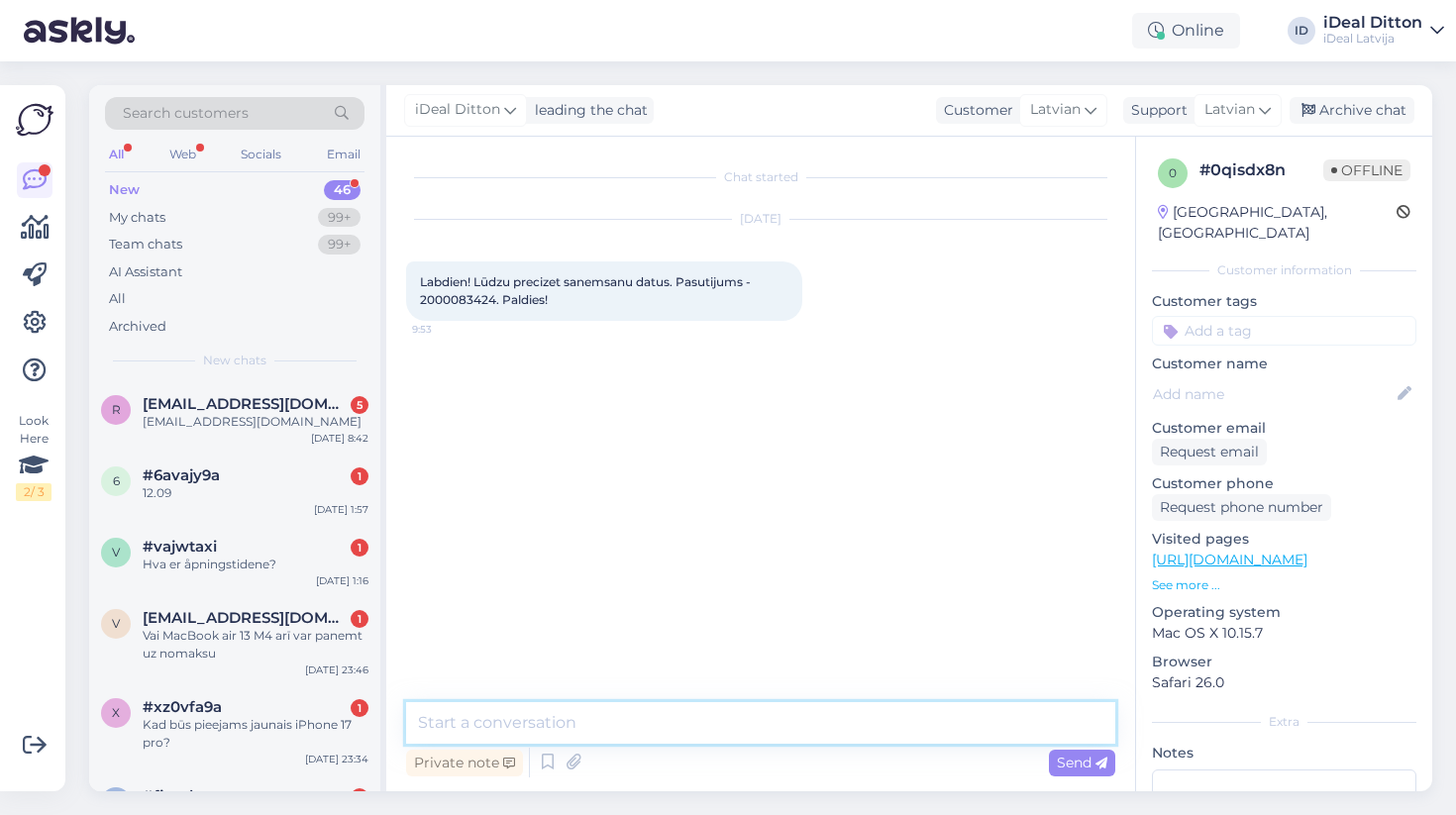
click at [568, 729] on textarea at bounding box center [761, 723] width 709 height 42
paste textarea "MG2M4HX/A"
type textarea "MG2M4HX/A"
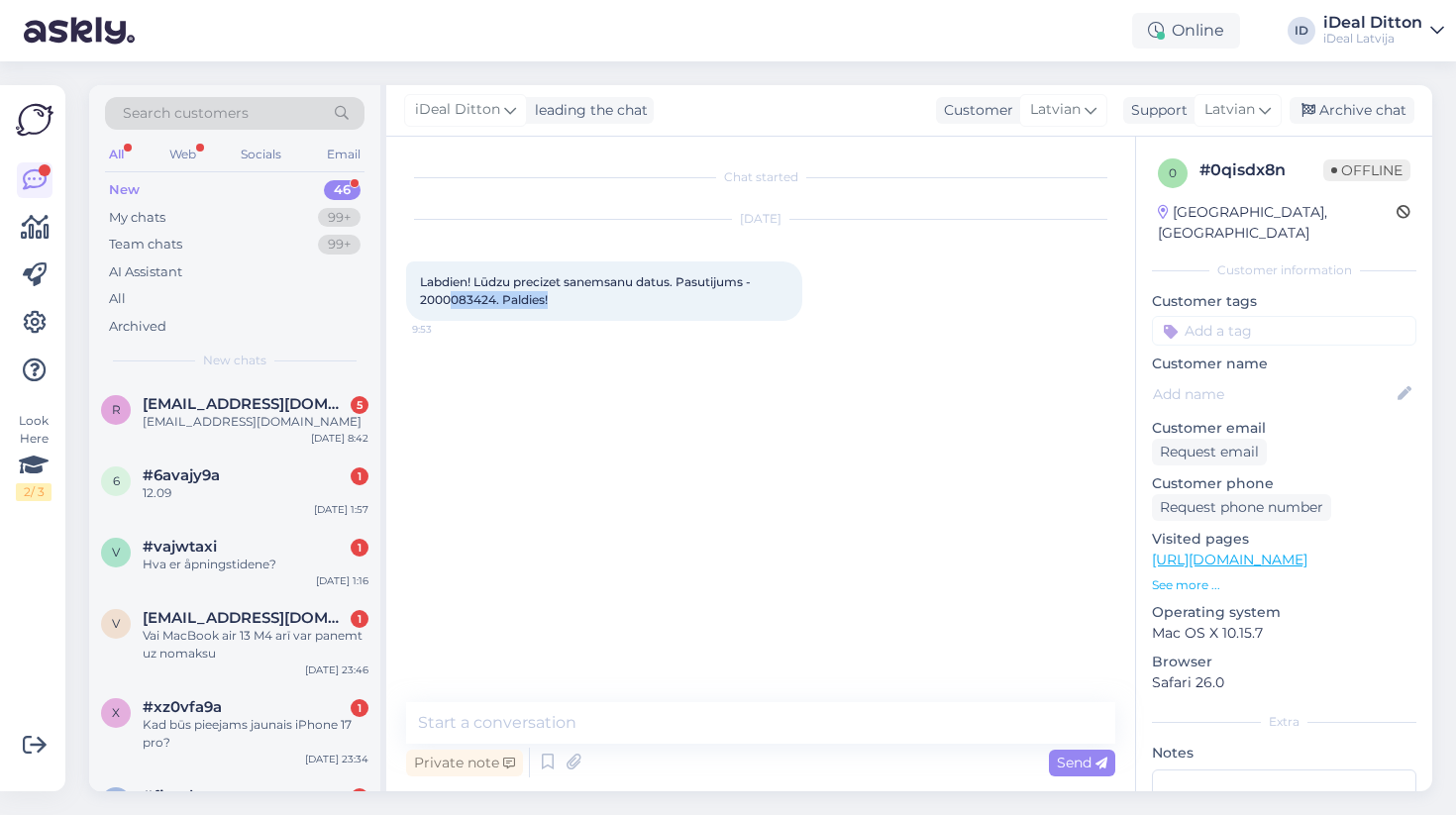
click at [453, 307] on div "Labdien! Lūdzu precizet sanemsanu datus. Pasutijums - 2000083424. Paldies! 9:53" at bounding box center [604, 292] width 396 height 60
click at [453, 307] on span "Labdien! Lūdzu precizet sanemsanu datus. Pasutijums - 2000083424. Paldies!" at bounding box center [587, 291] width 334 height 33
click at [443, 300] on span "Labdien! Lūdzu precizet sanemsanu datus. Pasutijums - 2000083424. Paldies!" at bounding box center [587, 291] width 334 height 33
copy span "2000083424"
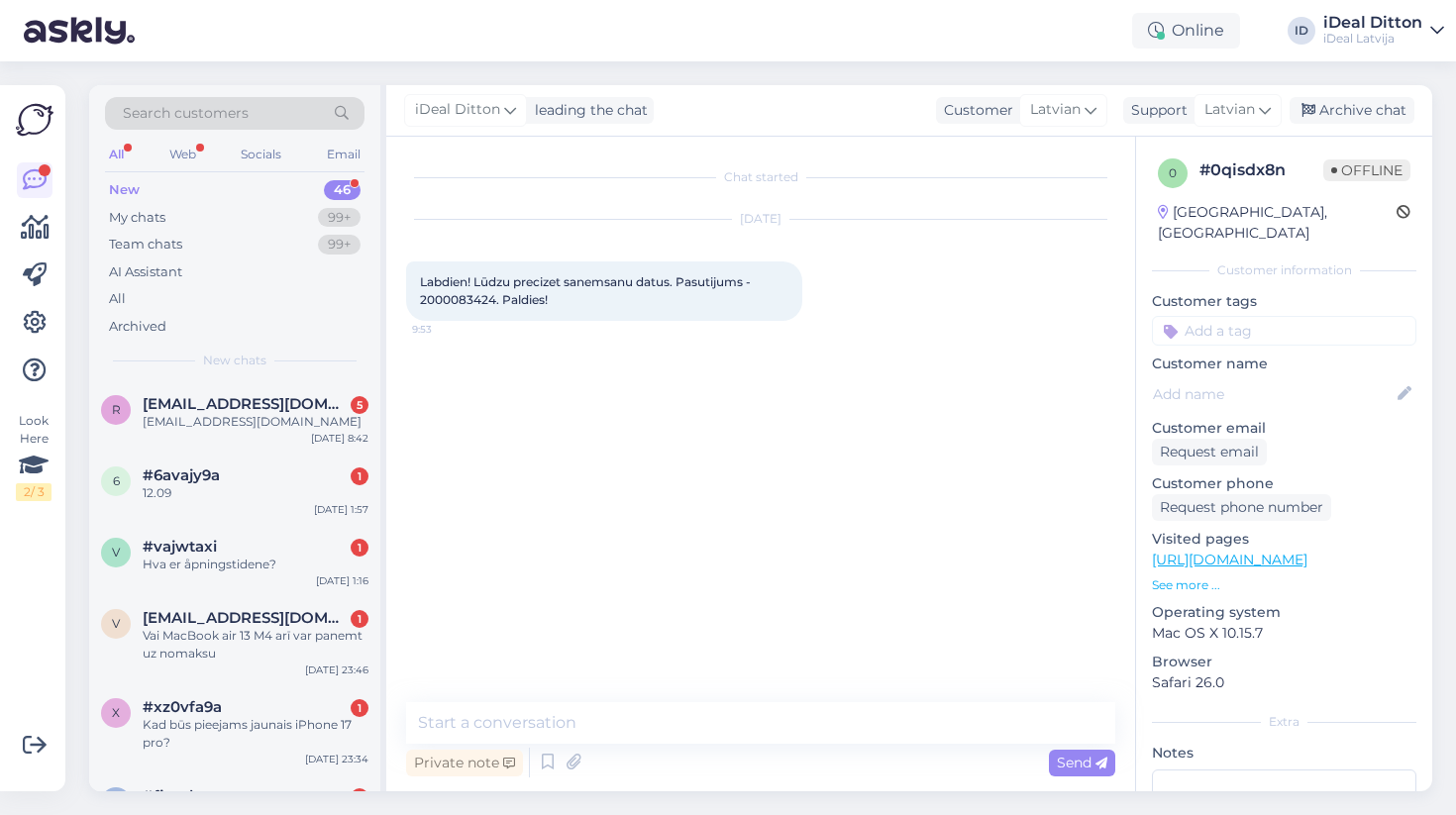
click at [637, 629] on div "Chat started Sep 21 2025 Labdien! Lūdzu precizet sanemsanu datus. Pasutijums - …" at bounding box center [770, 420] width 727 height 528
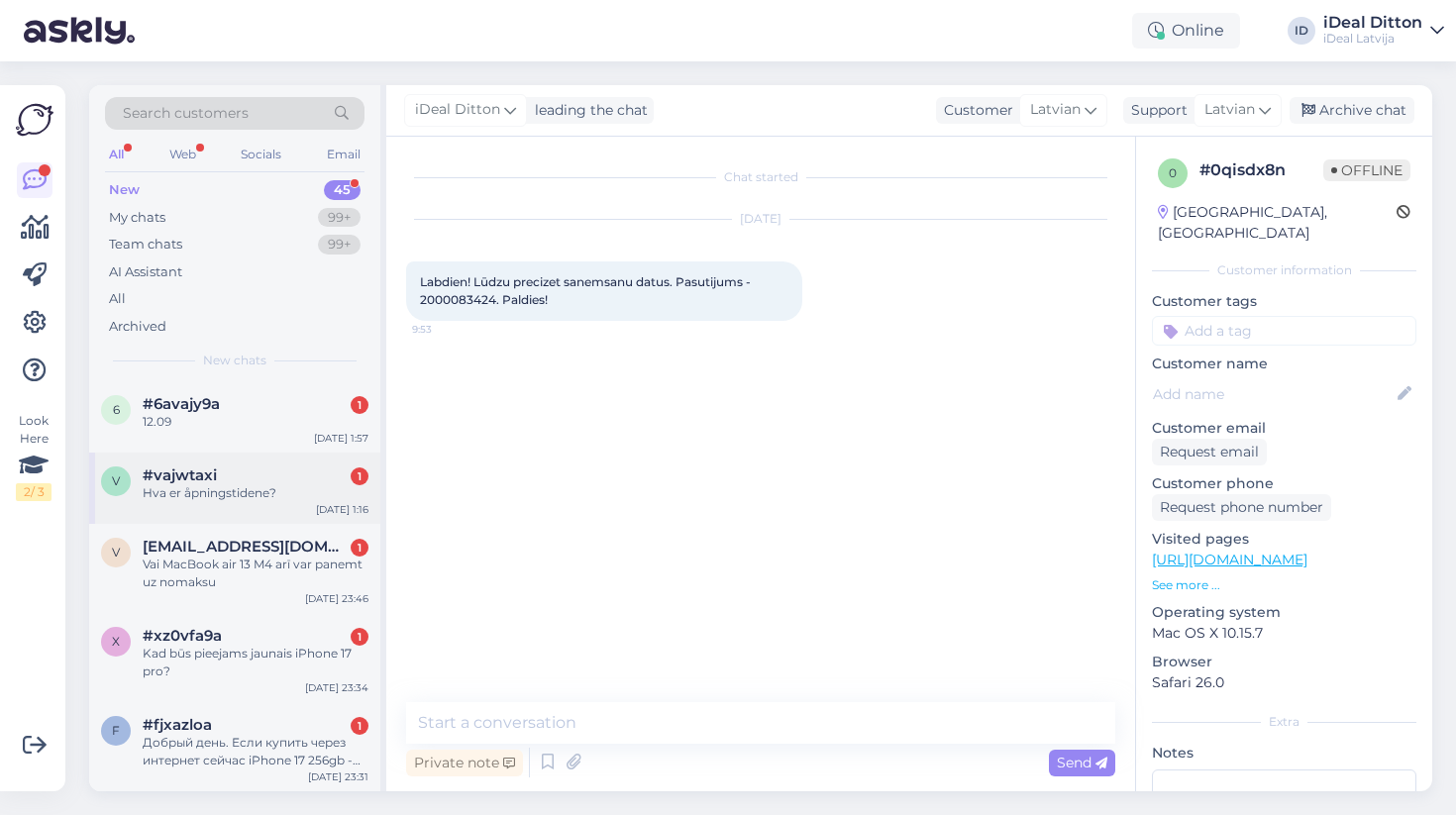
click at [264, 479] on div "#vajwtaxi 1" at bounding box center [256, 475] width 226 height 18
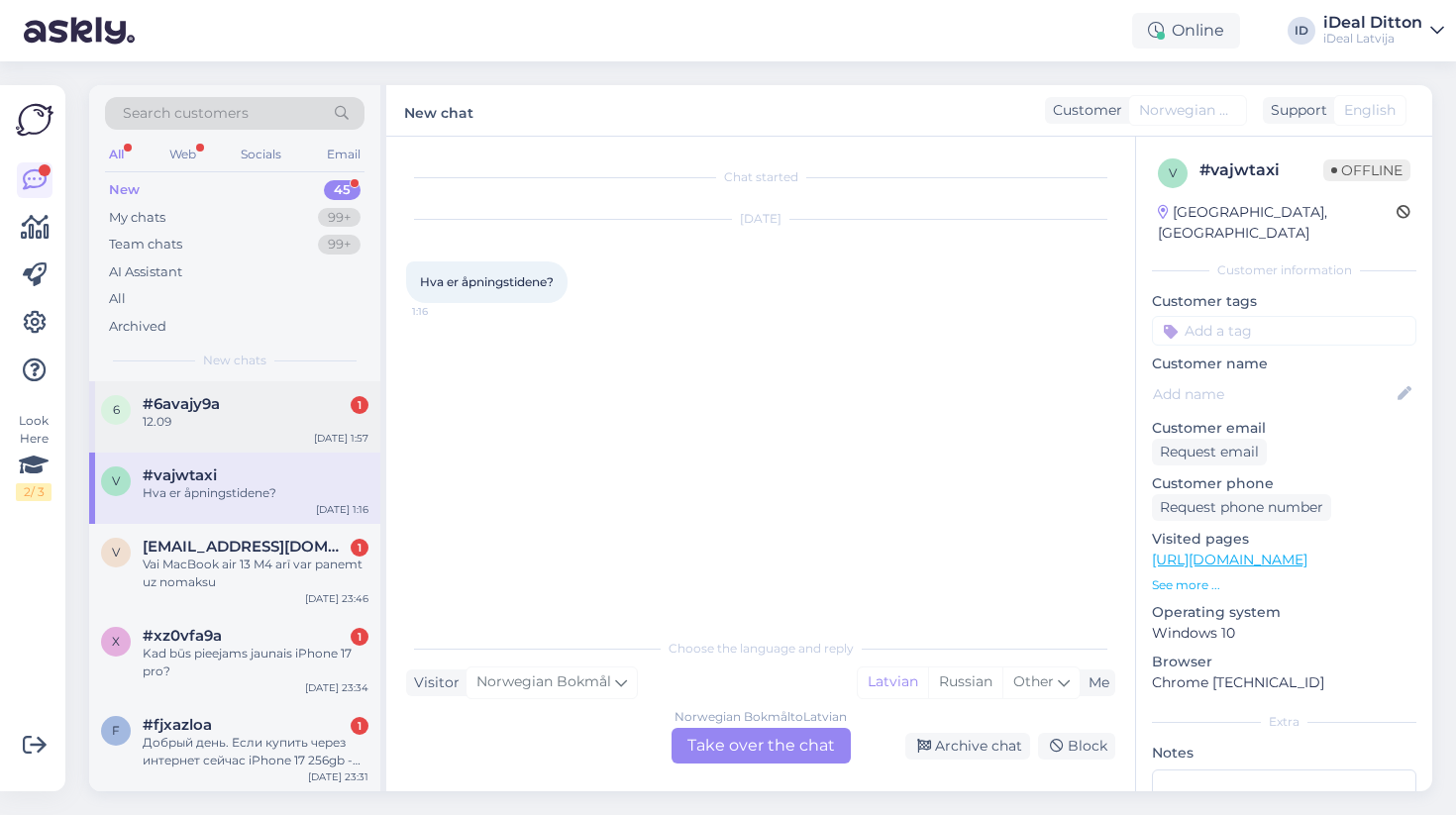
click at [270, 413] on div "12.09" at bounding box center [256, 422] width 226 height 18
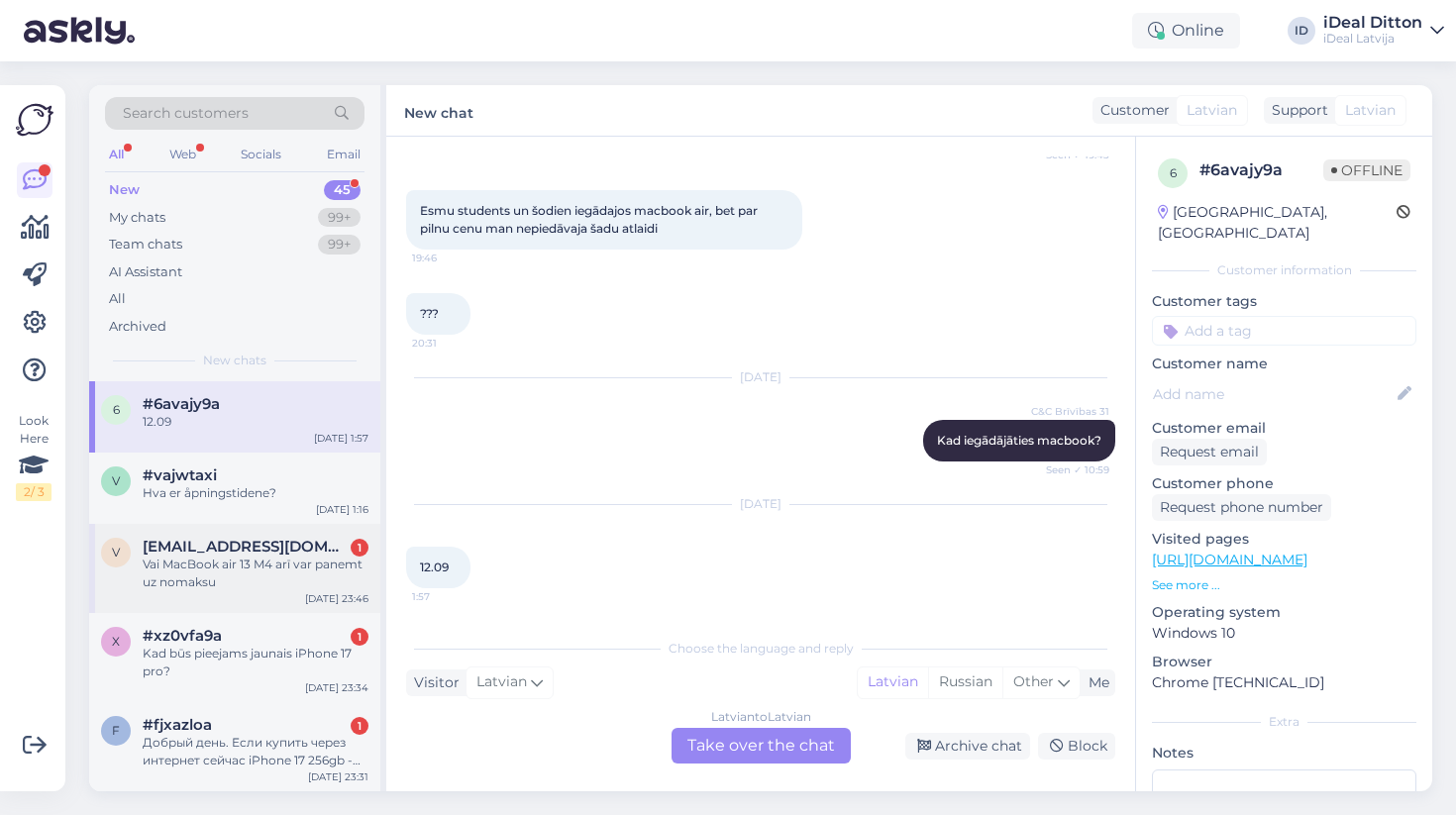
click at [233, 559] on div "Vai MacBook air 13 M4 arī var panemt uz nomaksu" at bounding box center [256, 574] width 226 height 36
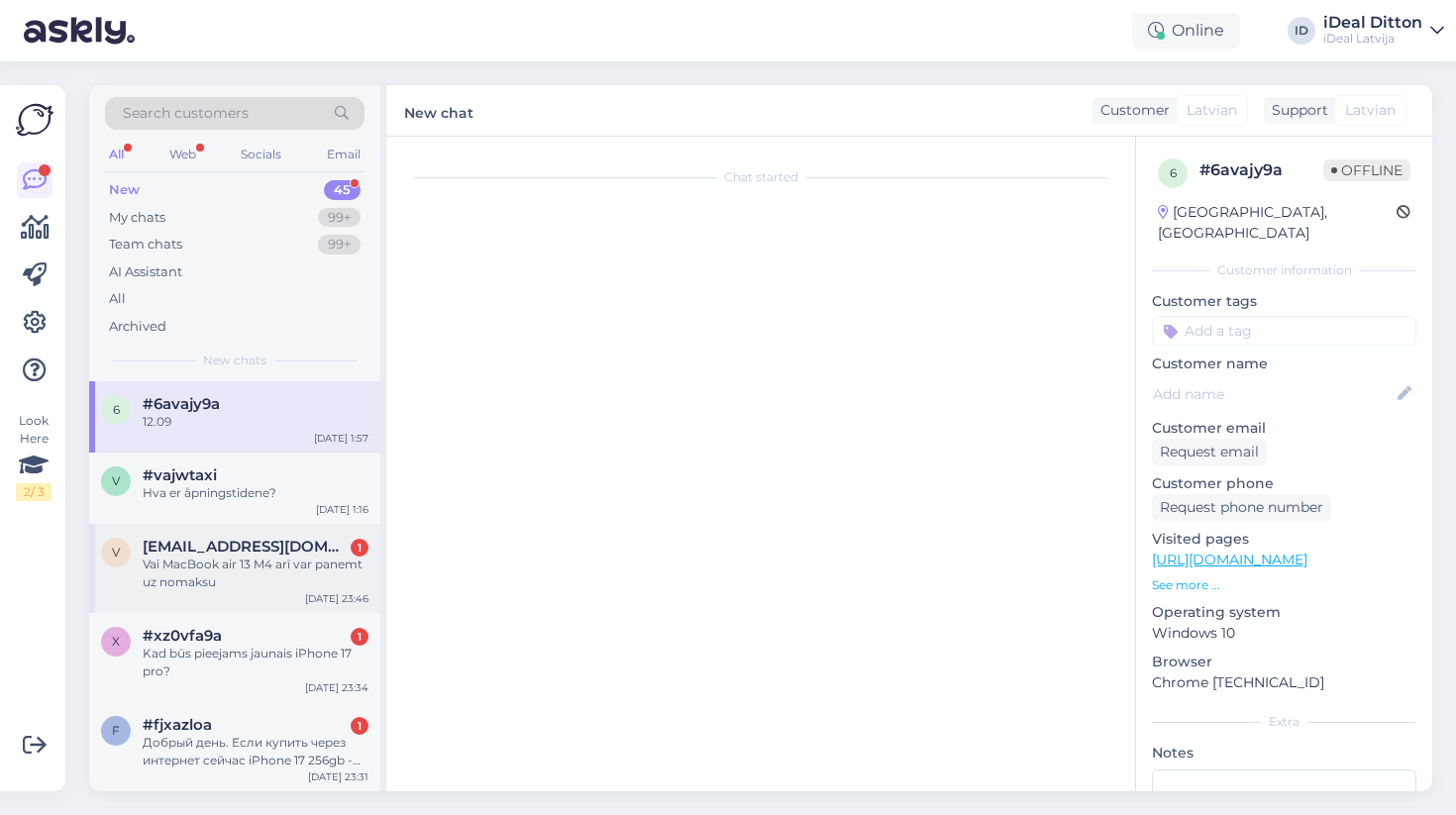
scroll to position [0, 0]
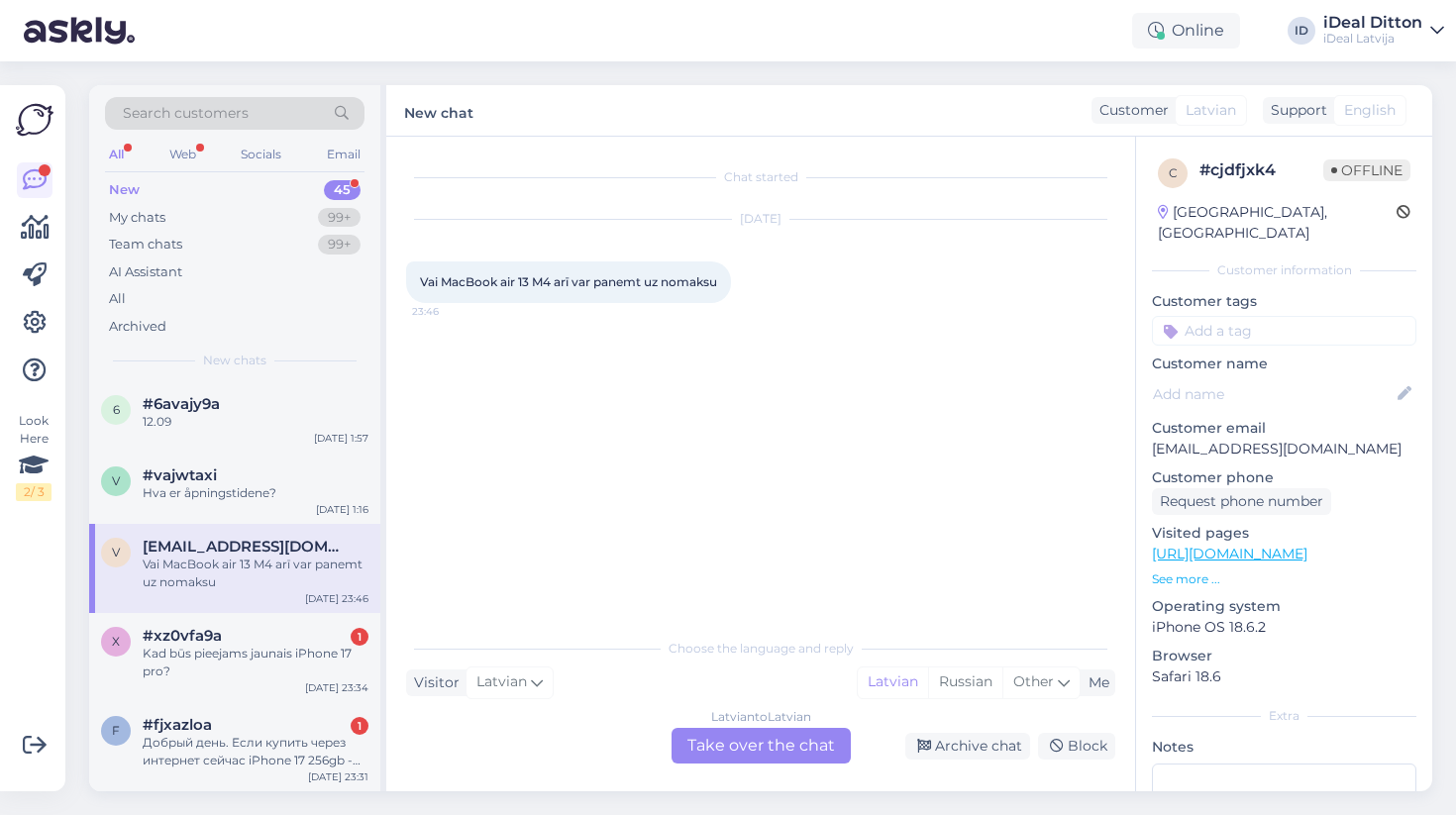
click at [721, 737] on div "Latvian to Latvian Take over the chat" at bounding box center [762, 746] width 180 height 36
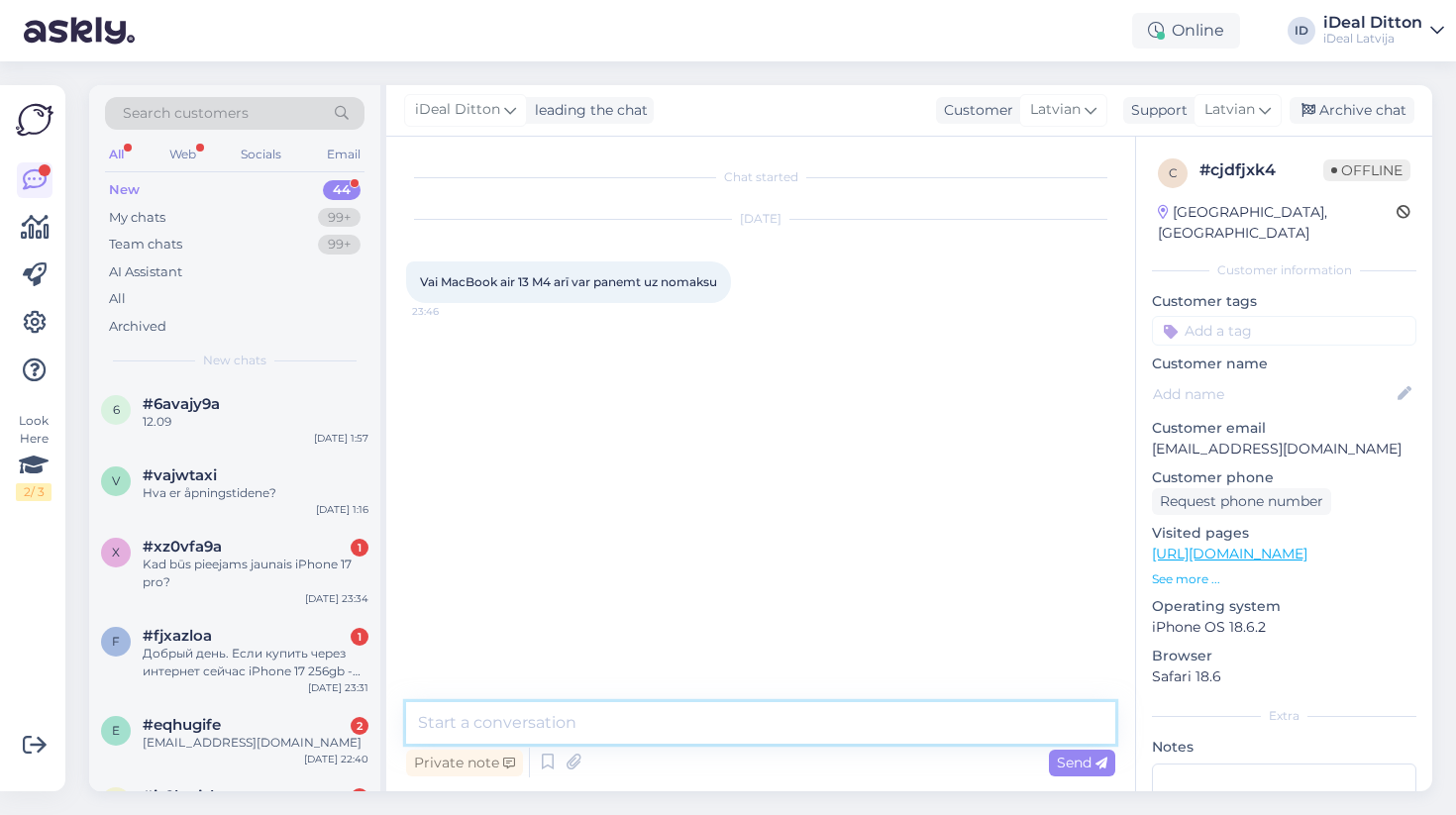
click at [626, 736] on textarea at bounding box center [761, 723] width 709 height 42
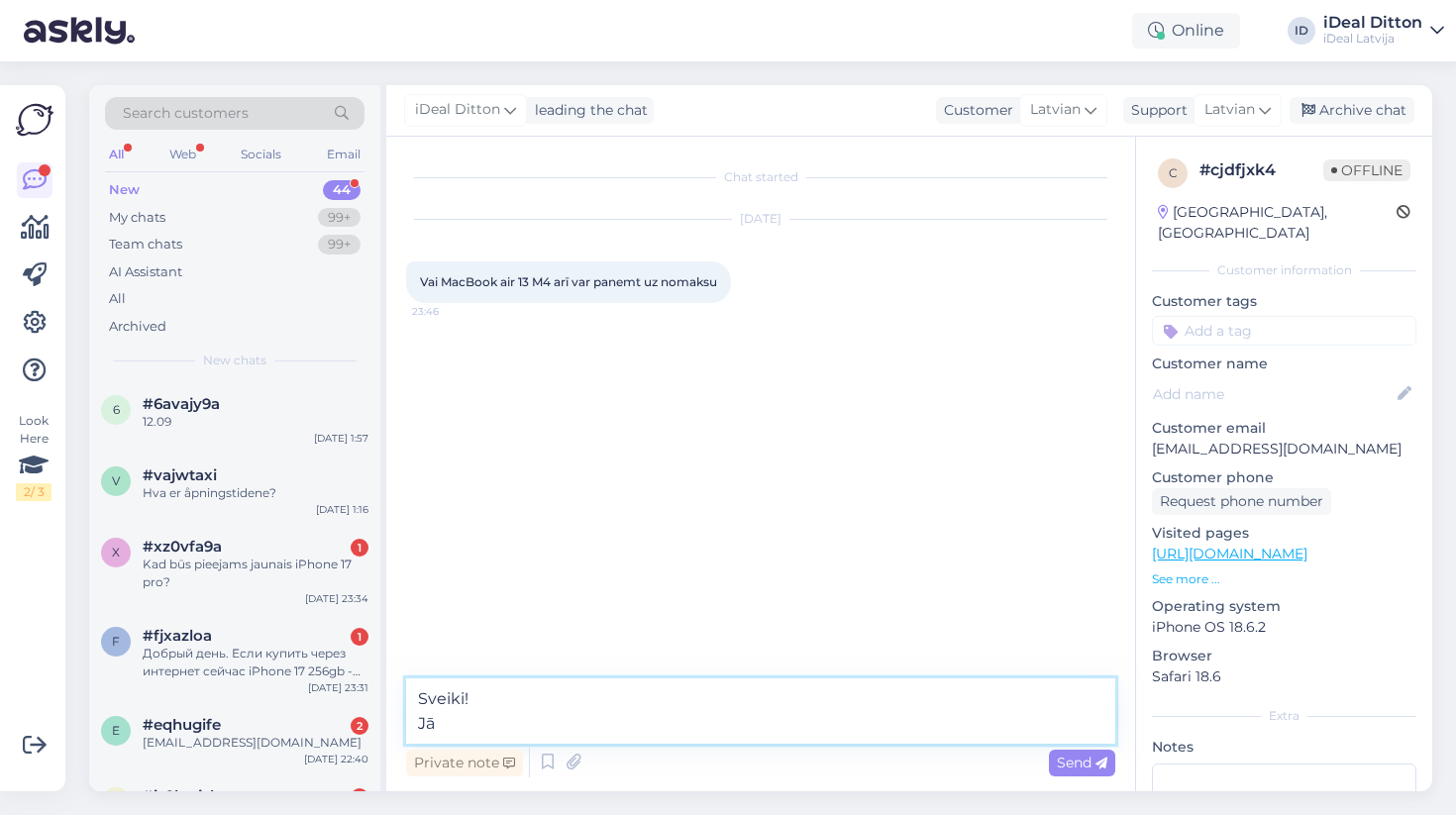
type textarea "Sveiki! Jā."
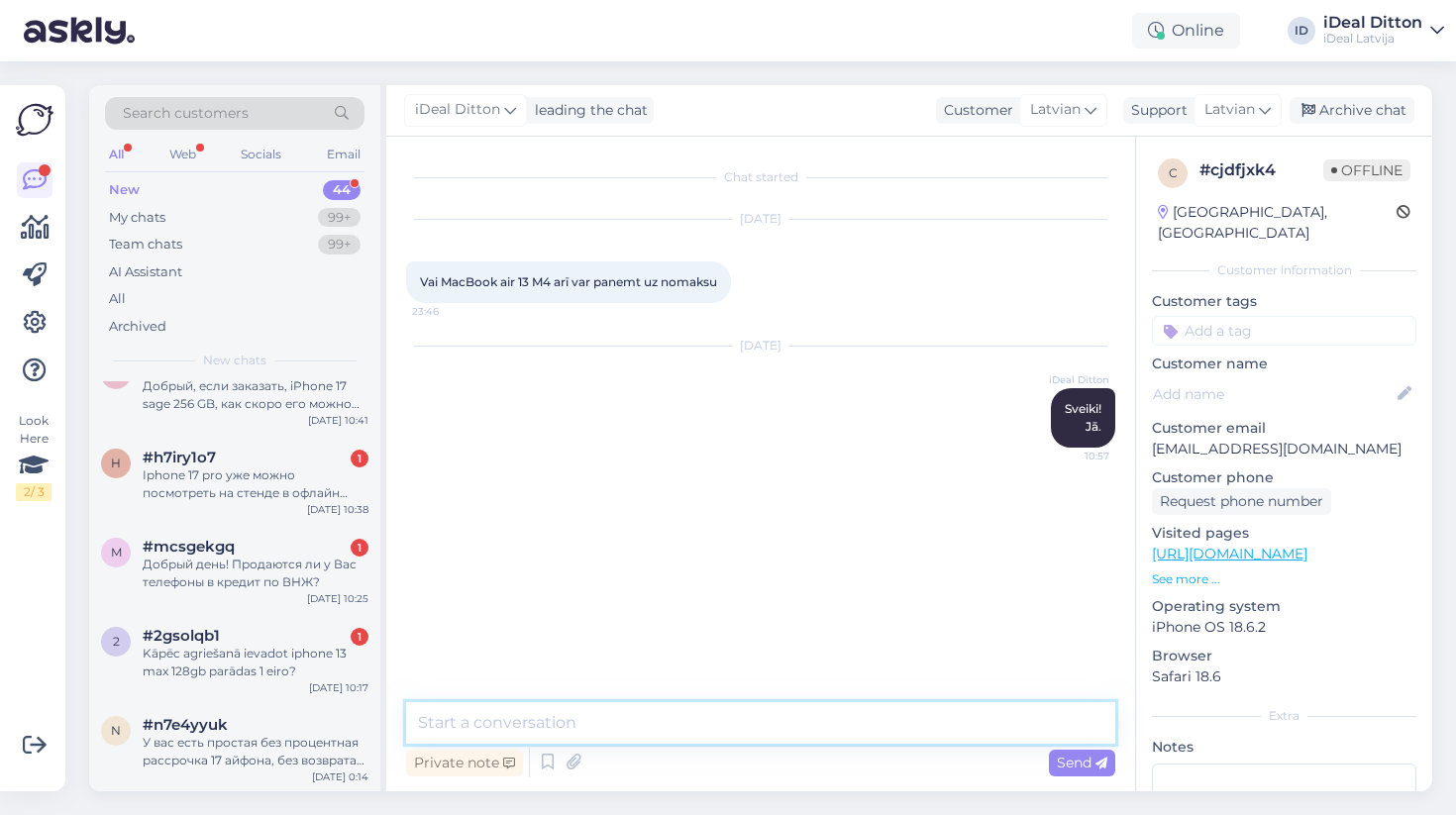
scroll to position [3333, 0]
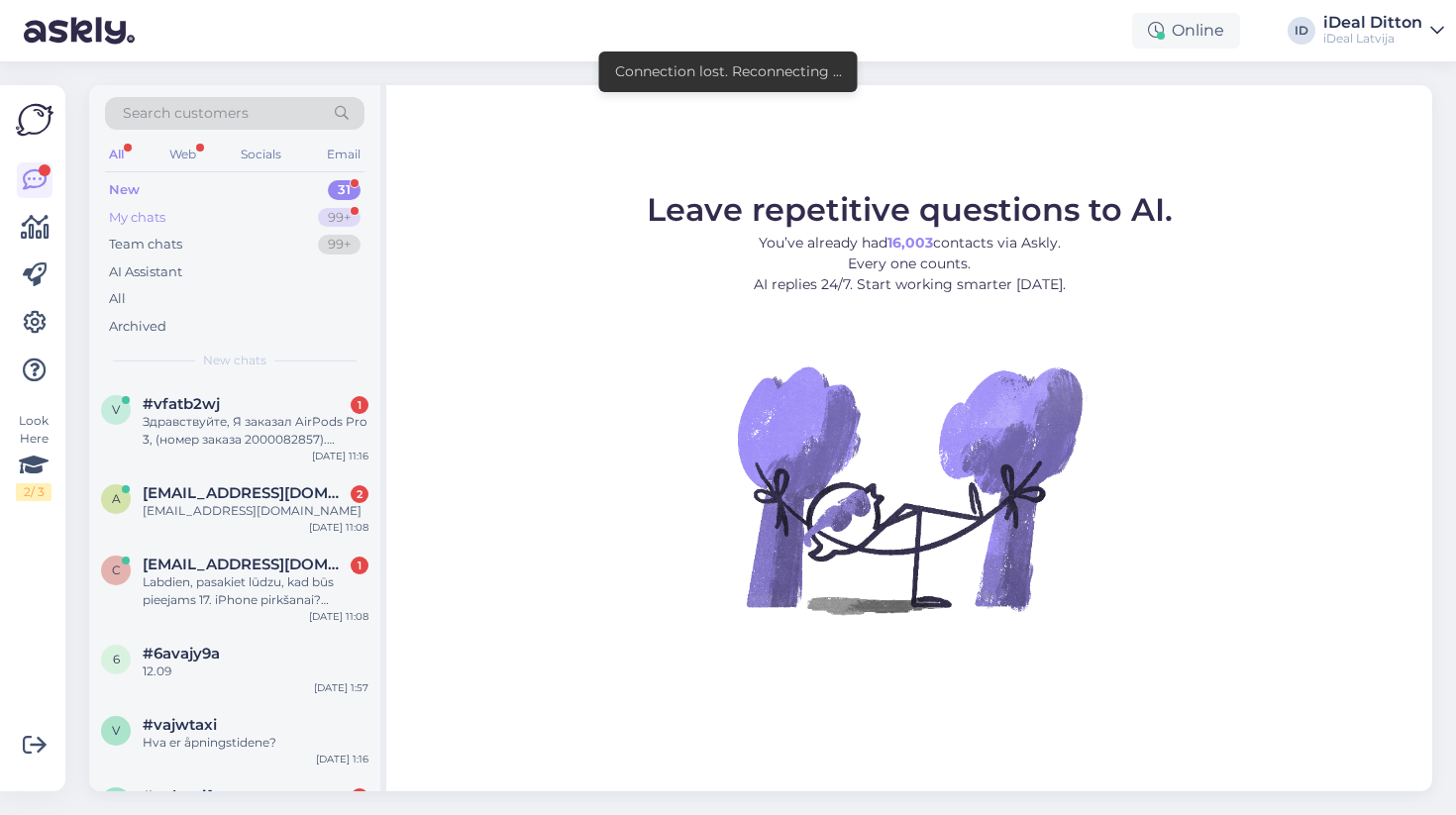
click at [346, 218] on div "99+" at bounding box center [339, 218] width 43 height 20
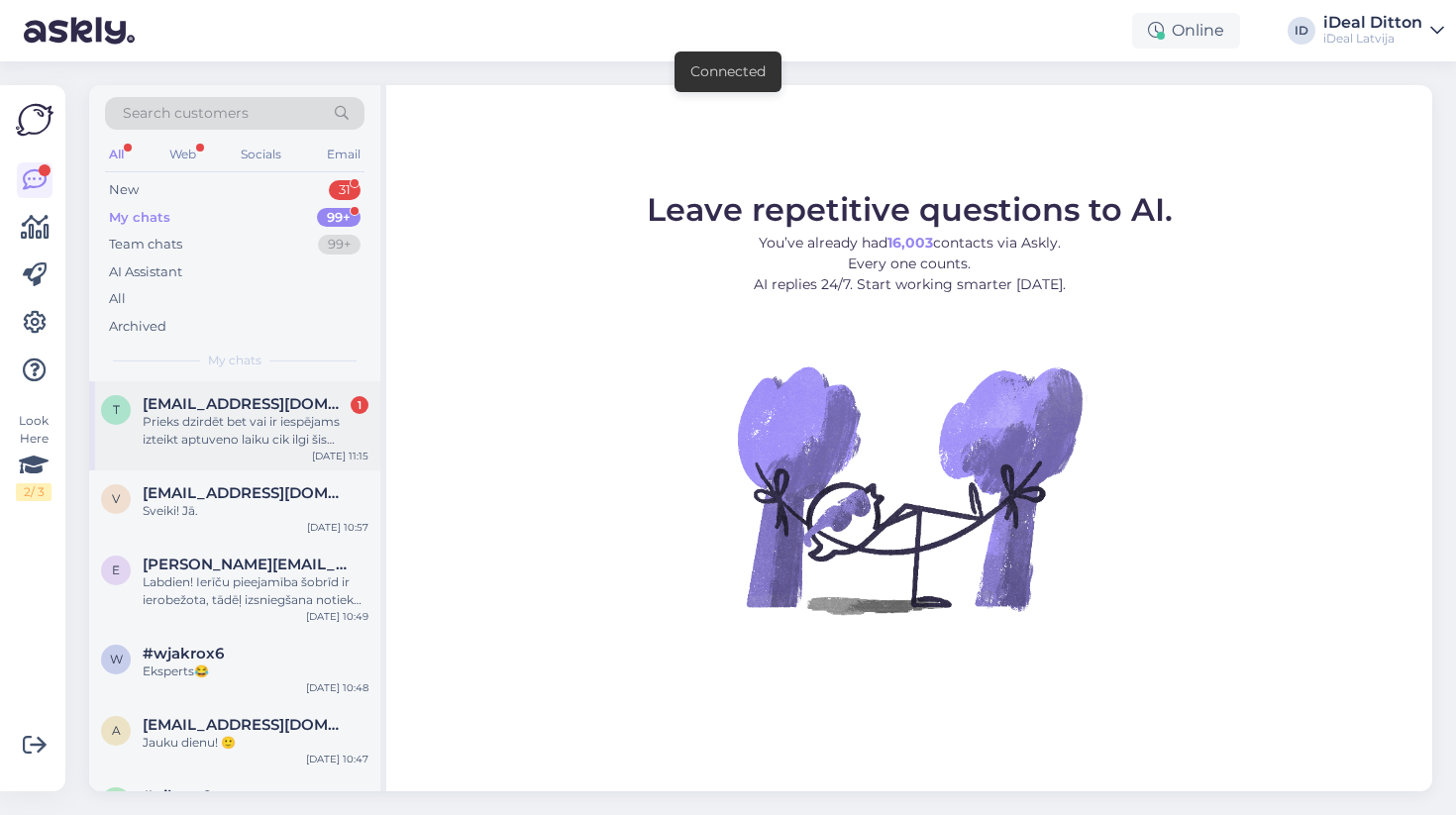
click at [300, 406] on span "[EMAIL_ADDRESS][DOMAIN_NAME]" at bounding box center [246, 405] width 206 height 18
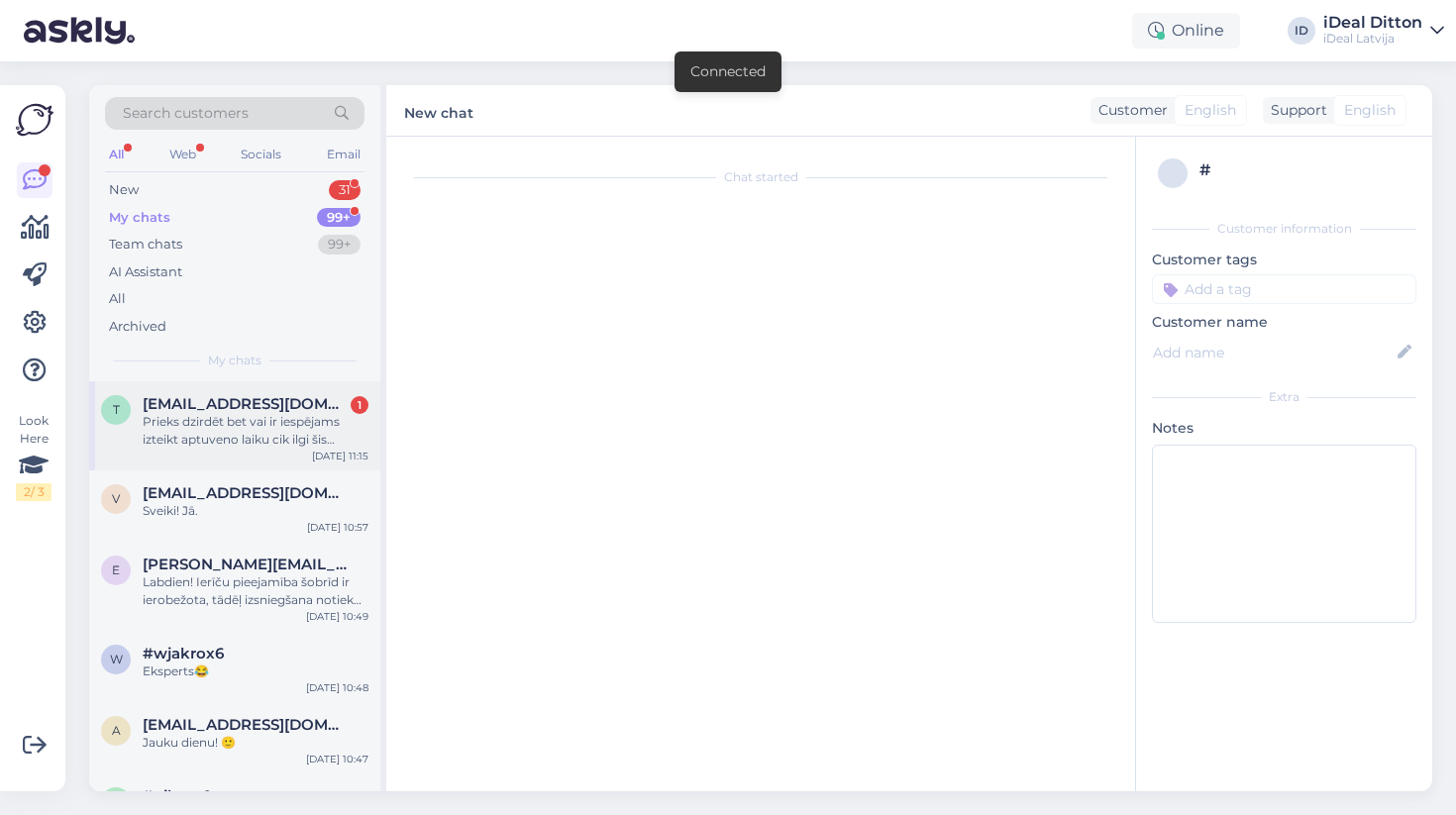
scroll to position [92, 0]
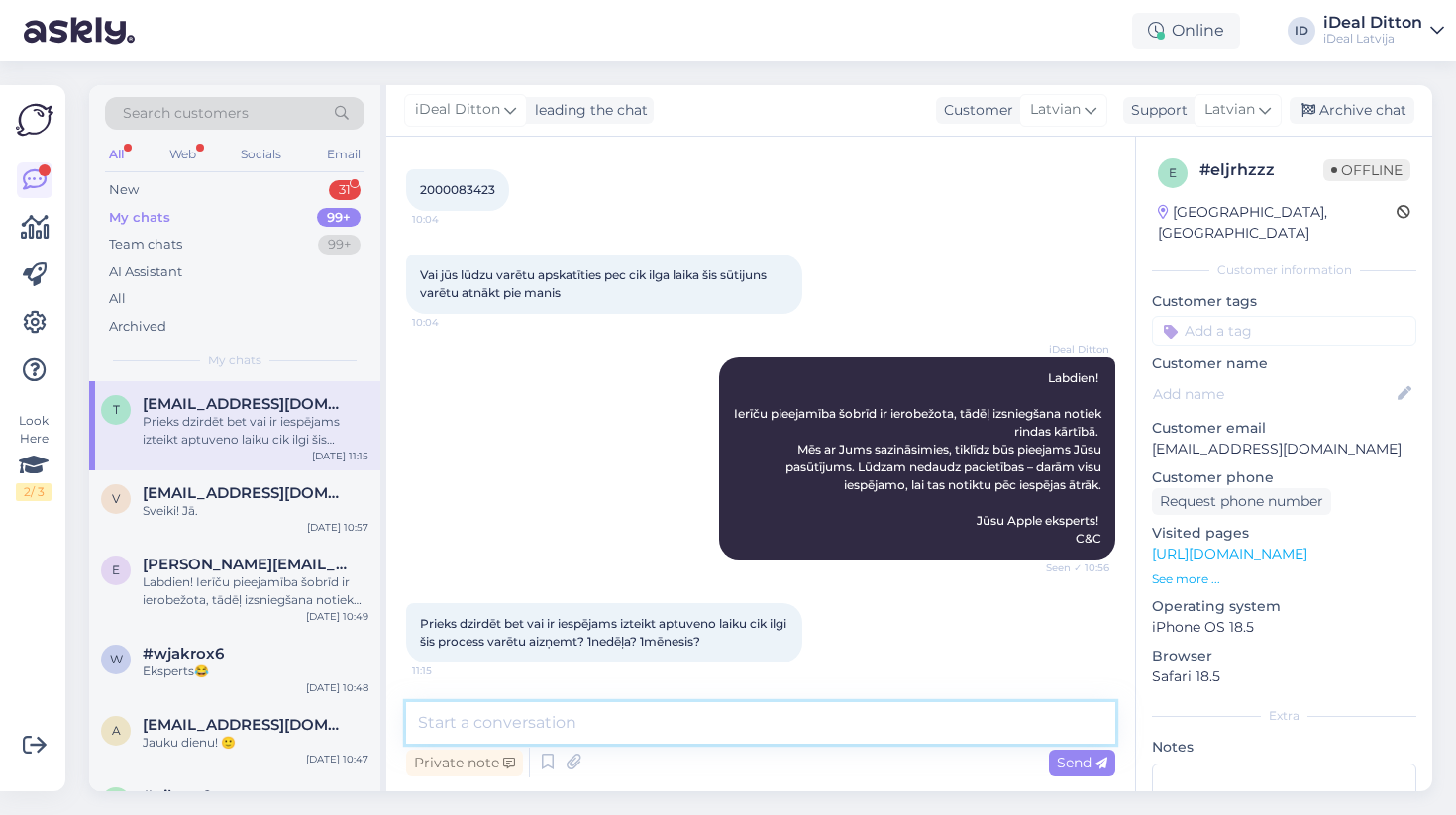
click at [668, 727] on textarea at bounding box center [761, 723] width 709 height 42
click at [658, 722] on textarea "Diemžēl šobrīd pat aptuvenais laiks nav pi" at bounding box center [761, 723] width 709 height 42
click at [687, 721] on textarea "Diemžēl šobrīd pat aptuveno laiks nav pi" at bounding box center [761, 723] width 709 height 42
drag, startPoint x: 698, startPoint y: 720, endPoint x: 765, endPoint y: 720, distance: 67.0
click at [765, 720] on textarea "Diemžēl šobrīd pat aptuveno laiku nav pi" at bounding box center [761, 723] width 709 height 42
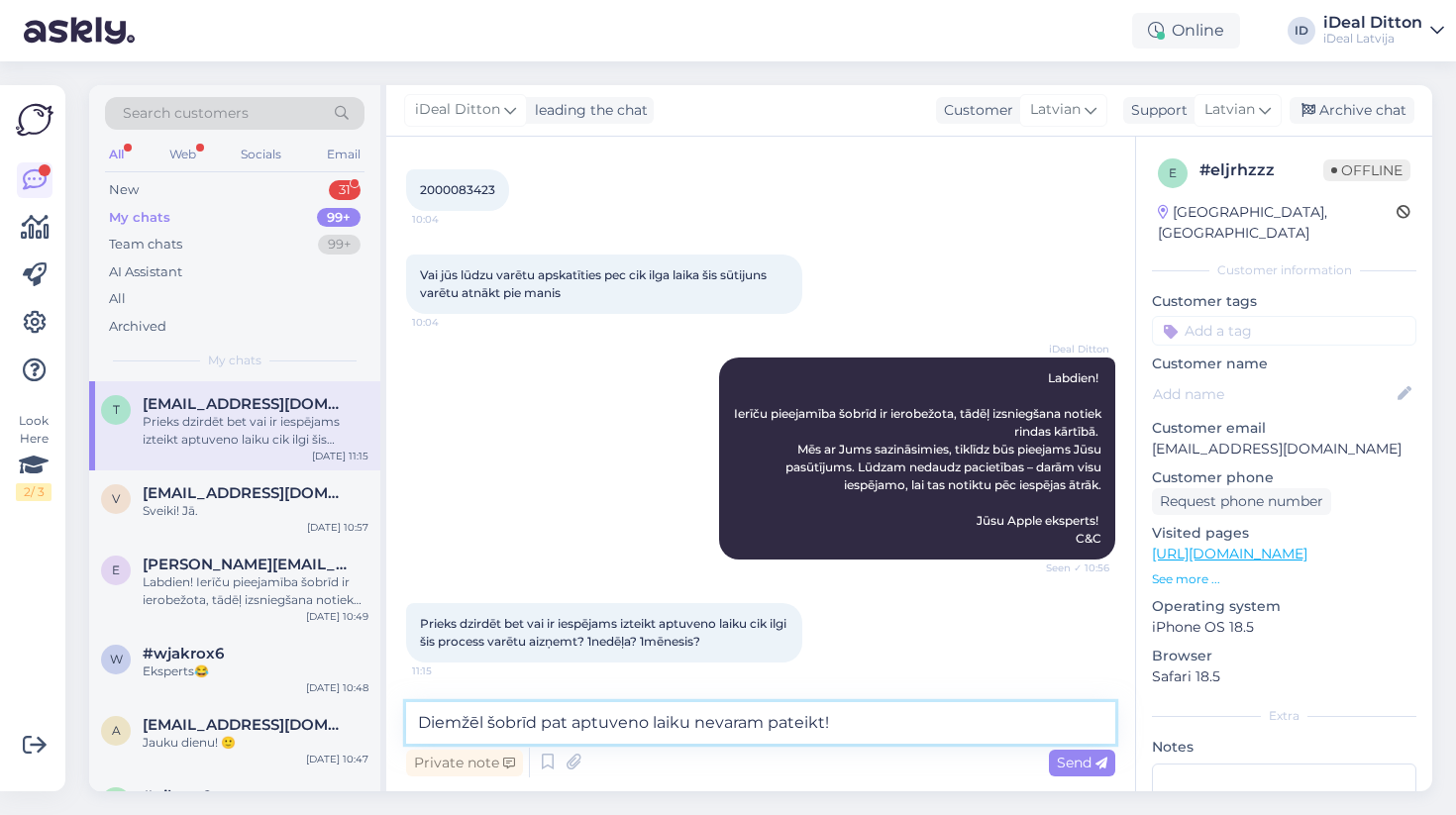
type textarea "Diemžēl šobrīd pat aptuveno laiku nevaram pateikt! 🥺"
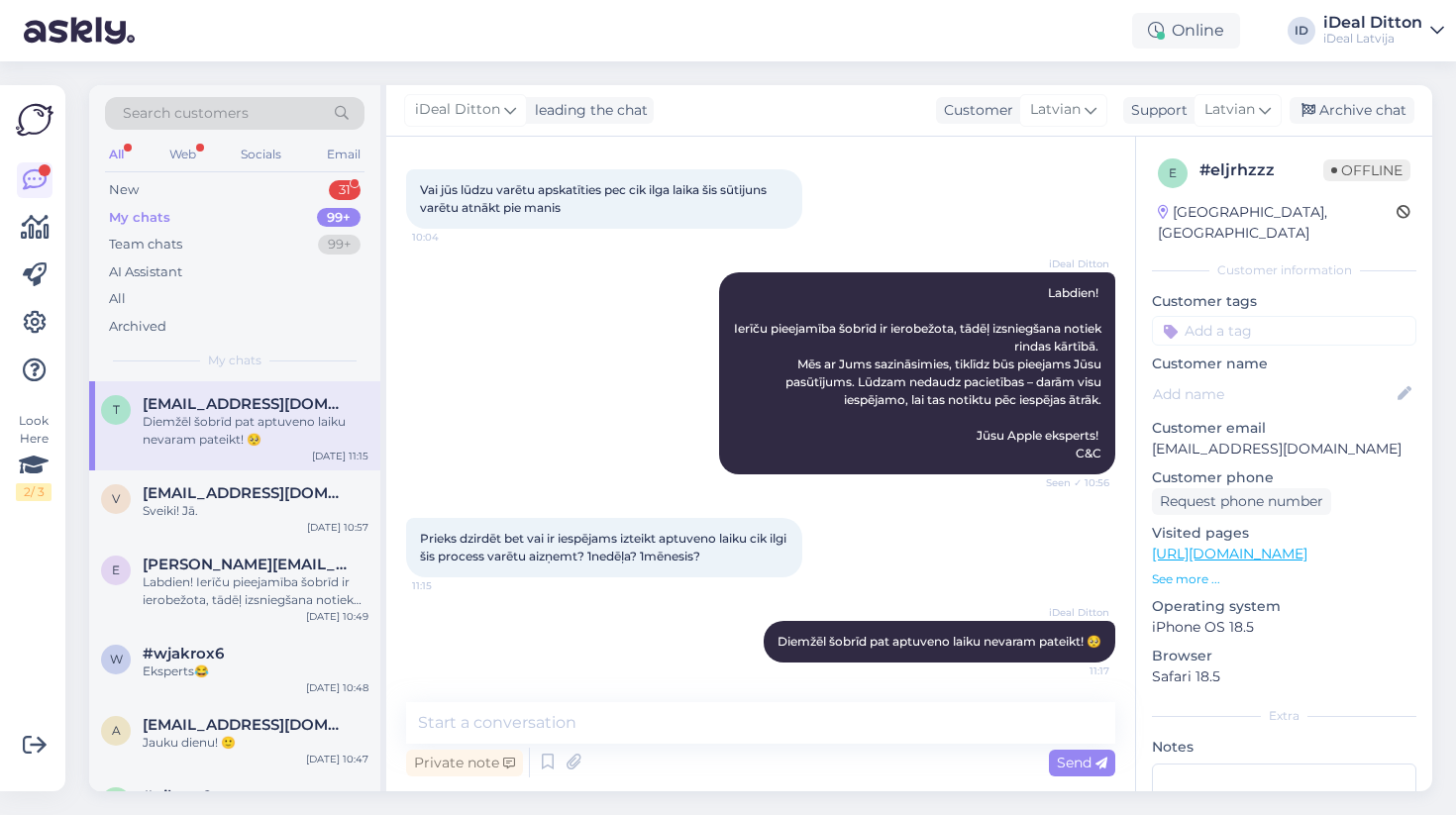
click at [556, 641] on div "iDeal Ditton Diemžēl šobrīd pat aptuveno laiku nevaram pateikt! 🥺 11:17" at bounding box center [761, 641] width 709 height 85
